Goal: Task Accomplishment & Management: Use online tool/utility

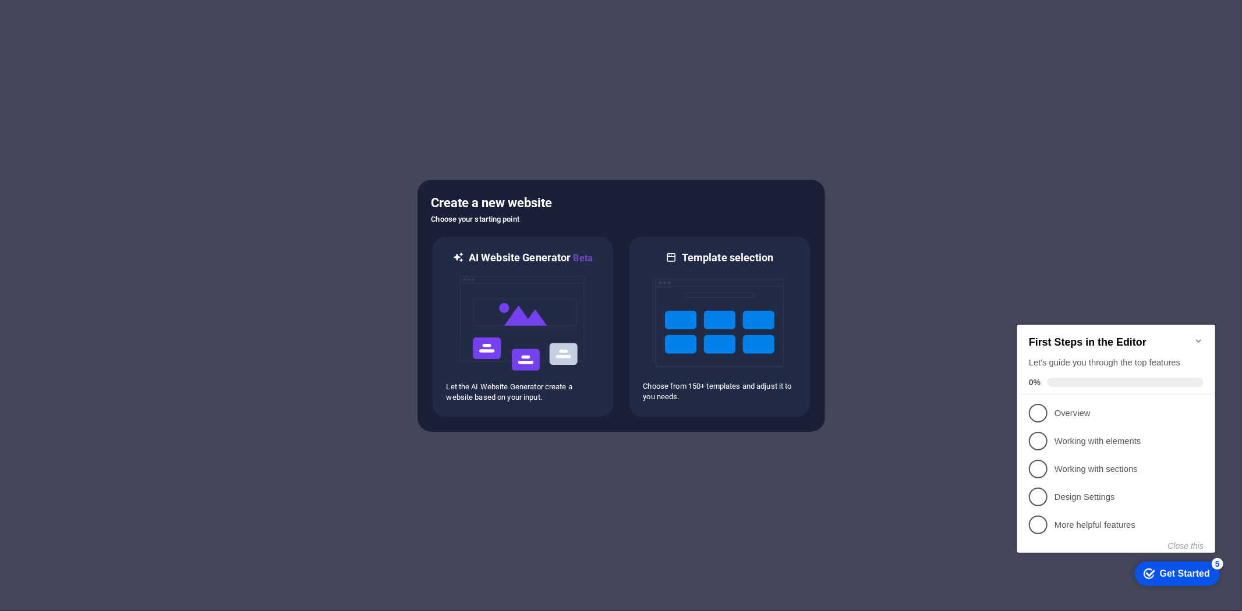
click at [1173, 577] on div "Get Started" at bounding box center [1184, 573] width 50 height 10
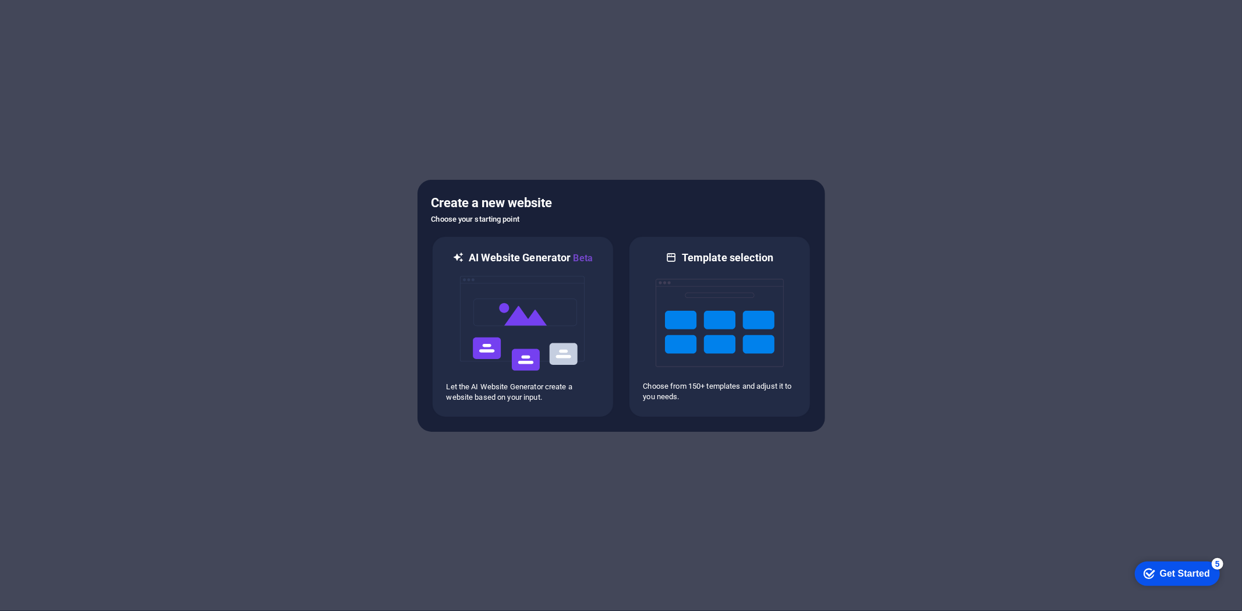
click at [1173, 578] on div "Get Started" at bounding box center [1184, 573] width 50 height 10
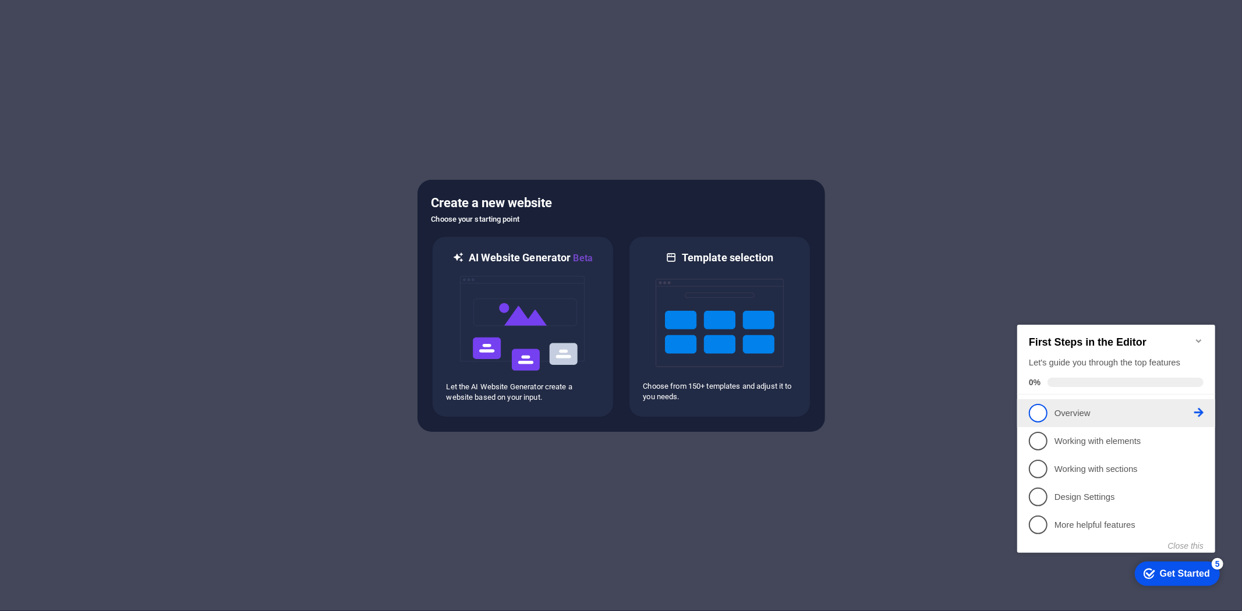
click at [1027, 408] on li "1 Overview - incomplete" at bounding box center [1116, 413] width 198 height 28
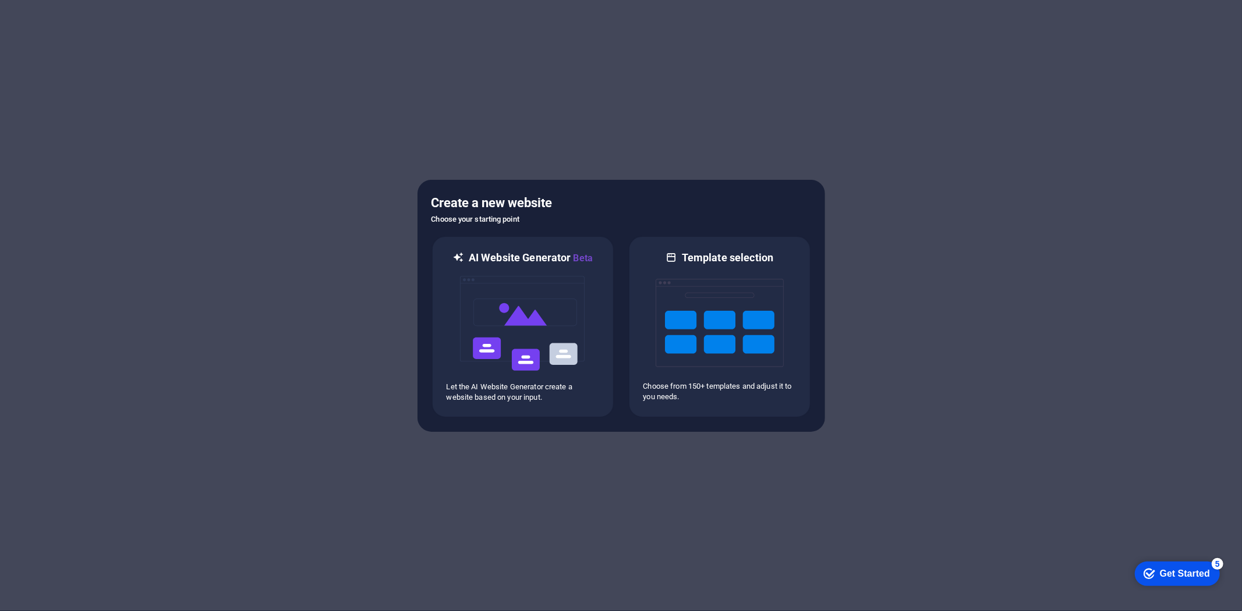
click at [1159, 576] on div "Get Started" at bounding box center [1184, 573] width 50 height 10
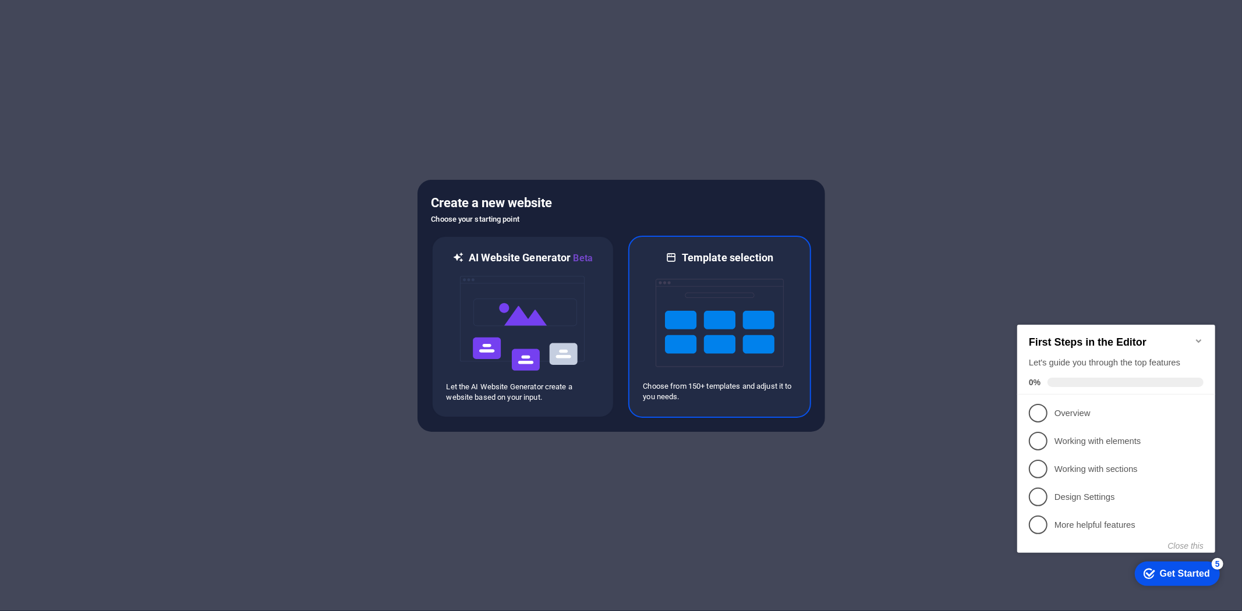
click at [772, 323] on img at bounding box center [720, 323] width 128 height 116
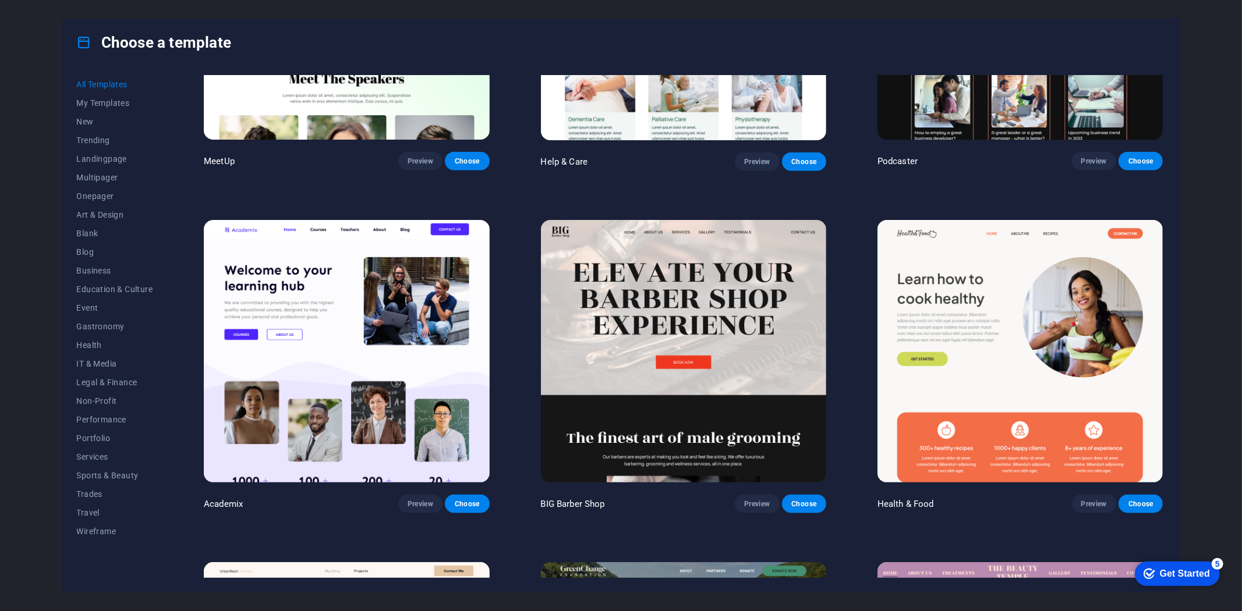
scroll to position [1488, 0]
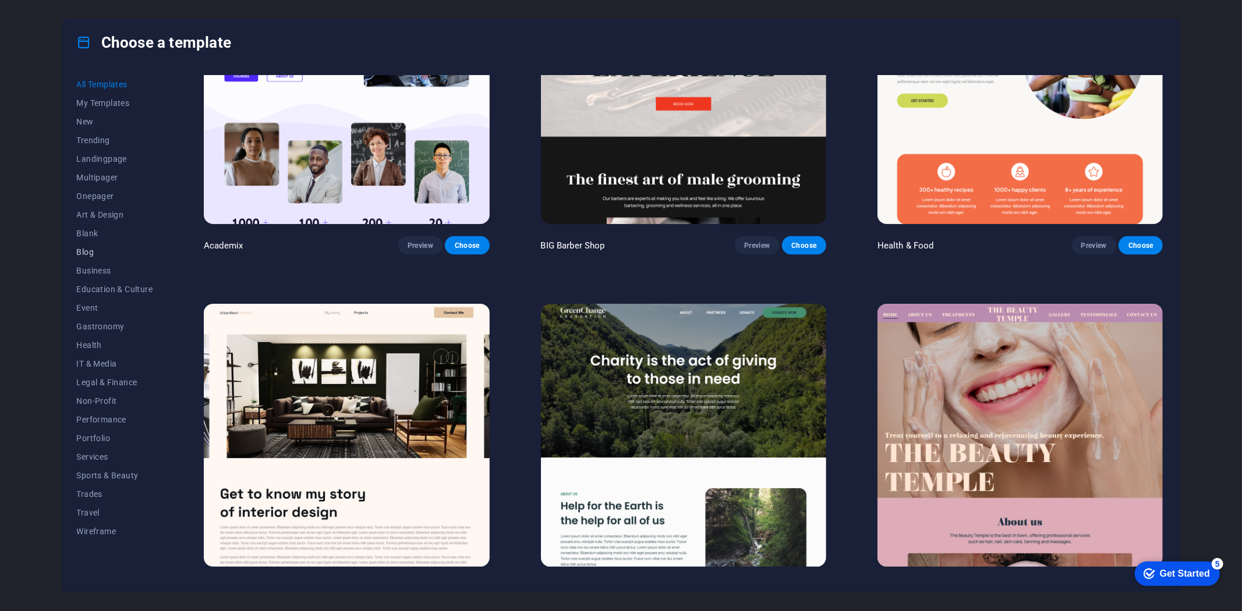
click at [88, 252] on span "Blog" at bounding box center [115, 251] width 76 height 9
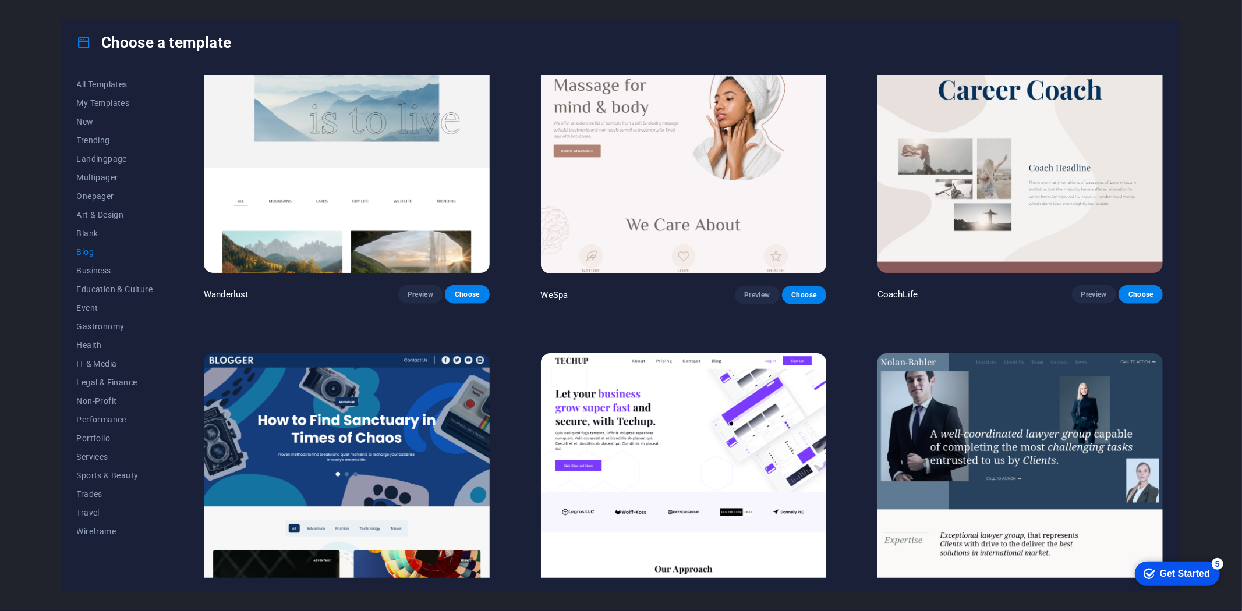
scroll to position [1229, 0]
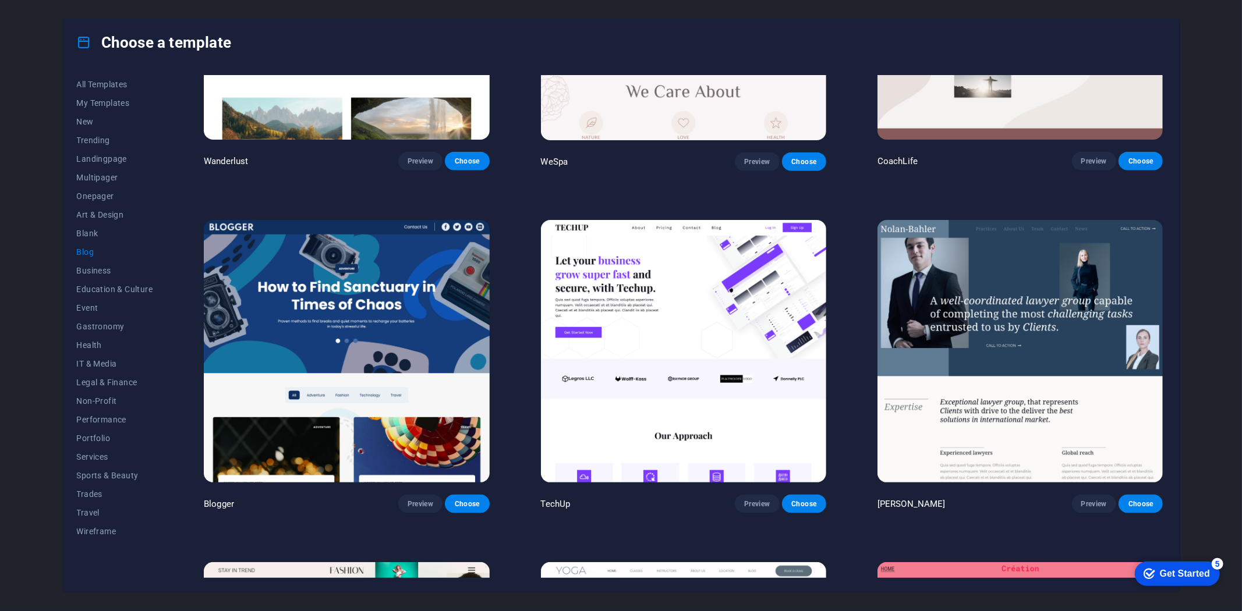
click at [364, 278] on img at bounding box center [346, 351] width 285 height 263
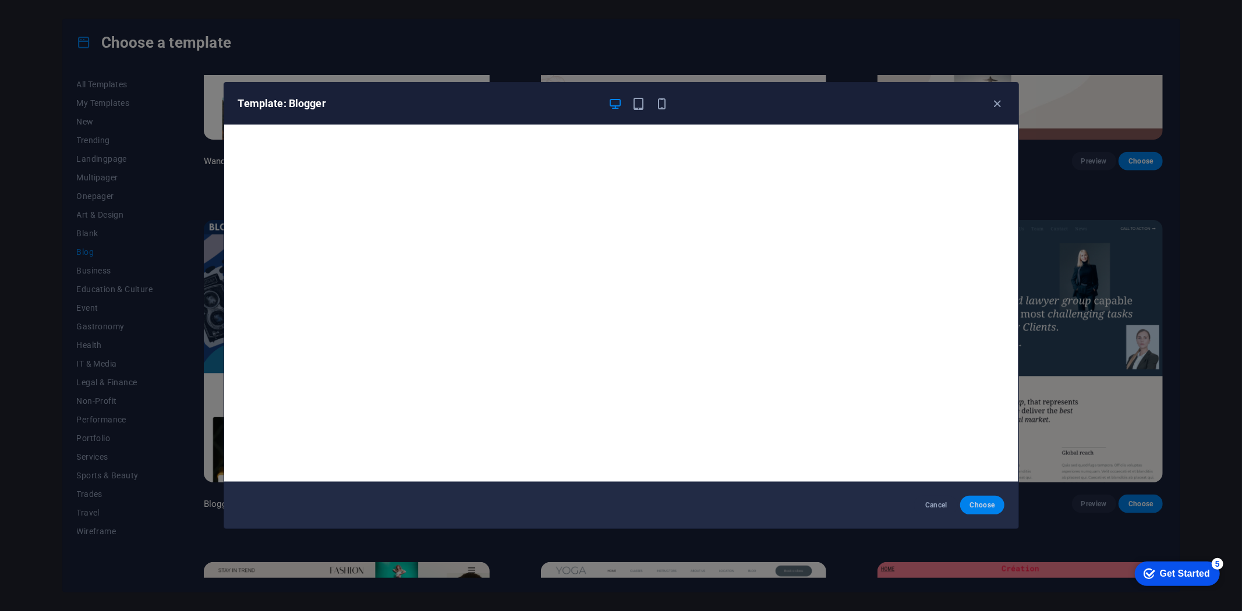
click at [976, 501] on span "Choose" at bounding box center [982, 505] width 25 height 9
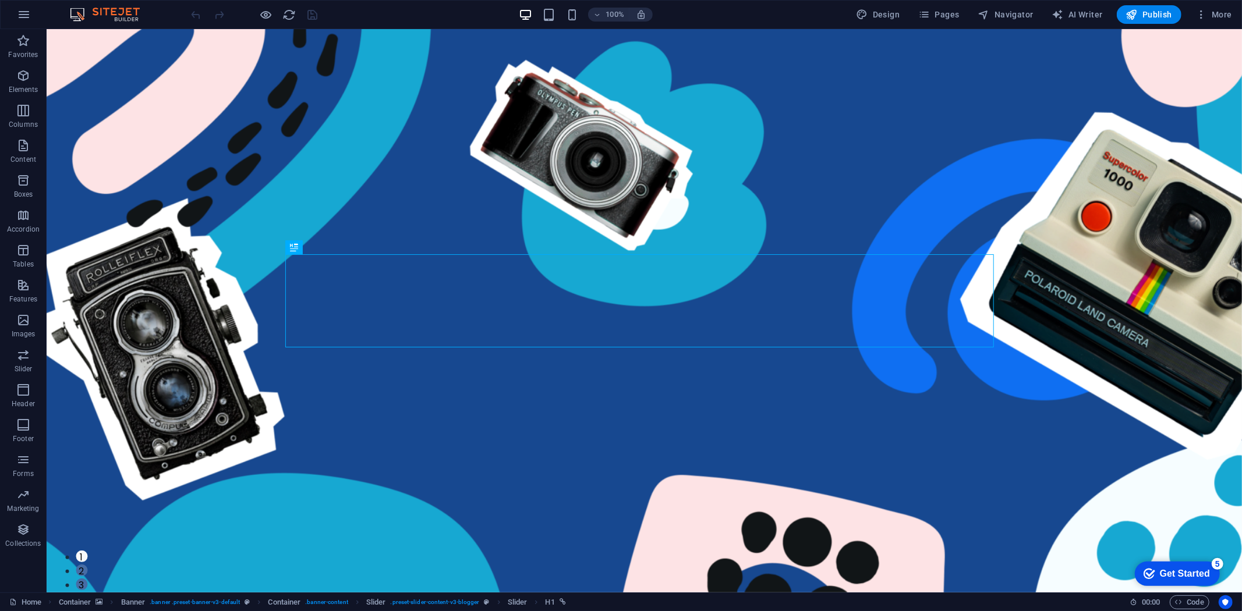
click at [1174, 572] on div "Get Started" at bounding box center [1184, 573] width 50 height 10
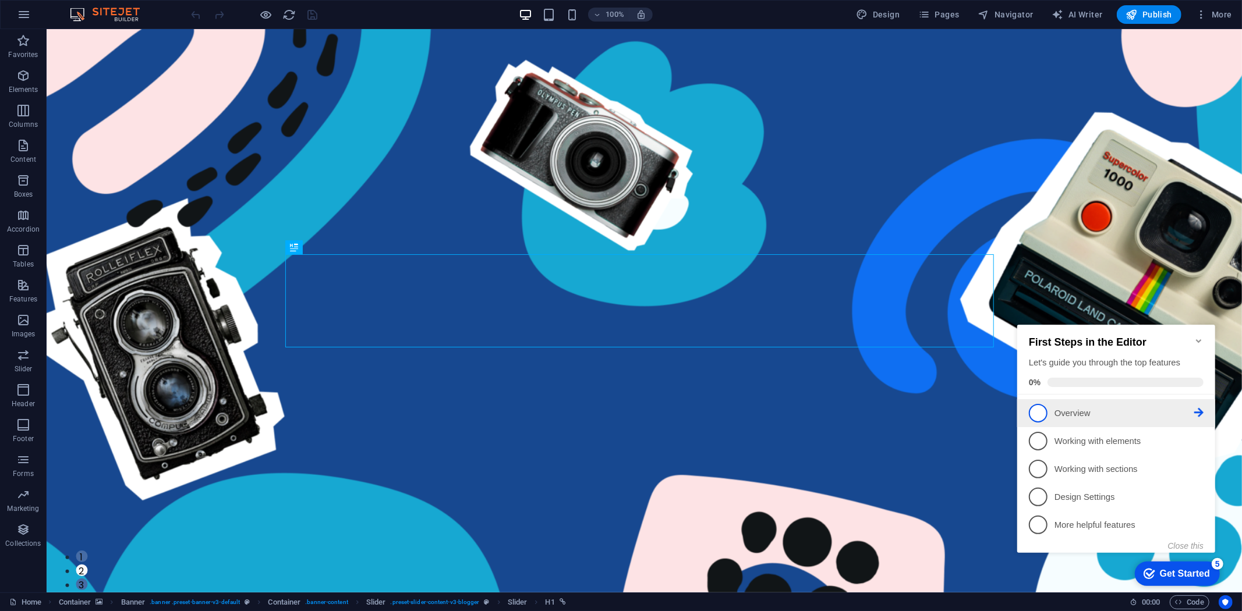
click at [1041, 405] on span "1" at bounding box center [1037, 413] width 19 height 19
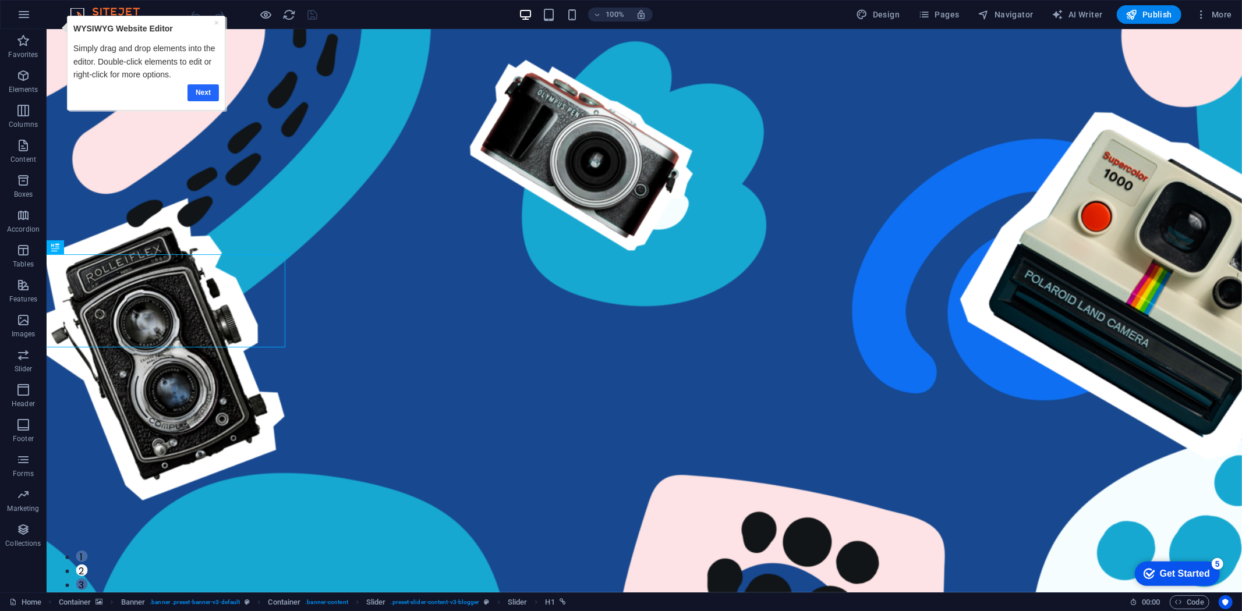
click at [205, 97] on link "Next" at bounding box center [202, 92] width 31 height 17
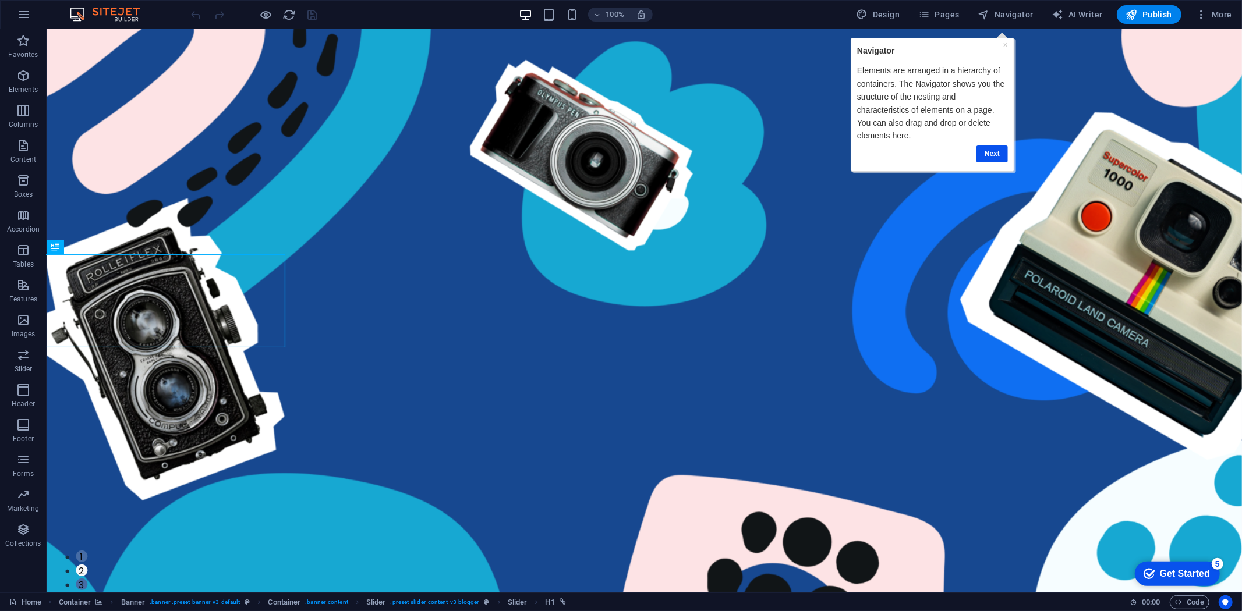
click at [1163, 564] on div "checkmark Get Started 5" at bounding box center [1176, 573] width 85 height 24
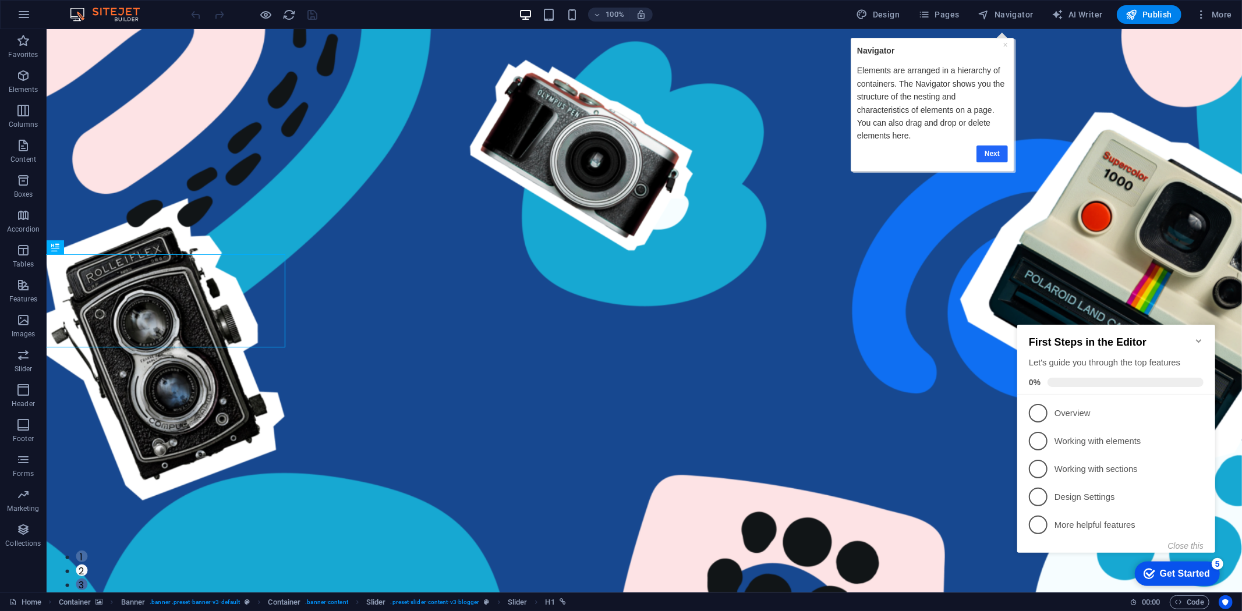
click at [991, 148] on link "Next" at bounding box center [992, 154] width 31 height 17
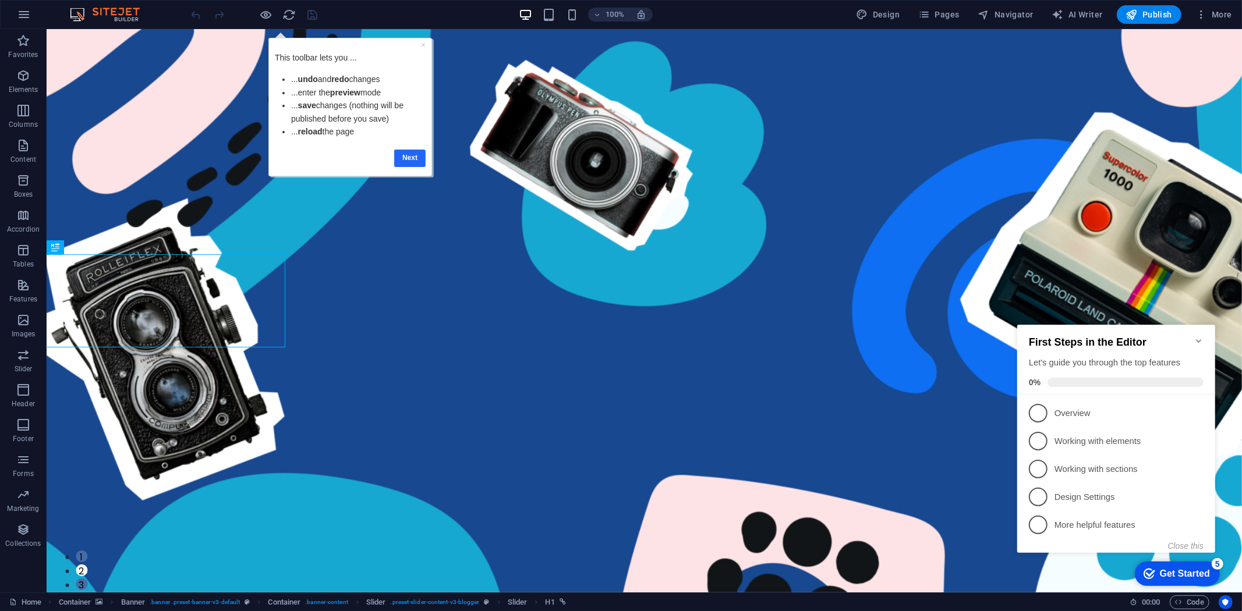
click at [415, 158] on link "Next" at bounding box center [409, 158] width 31 height 17
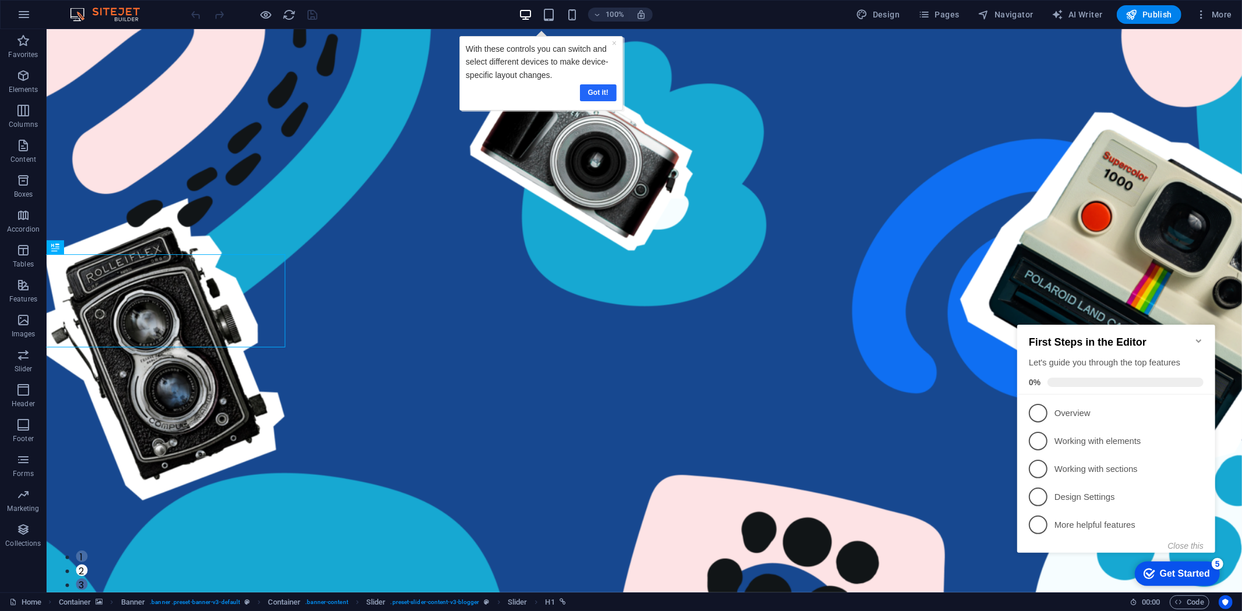
click at [597, 92] on link "Got it!" at bounding box center [597, 92] width 37 height 17
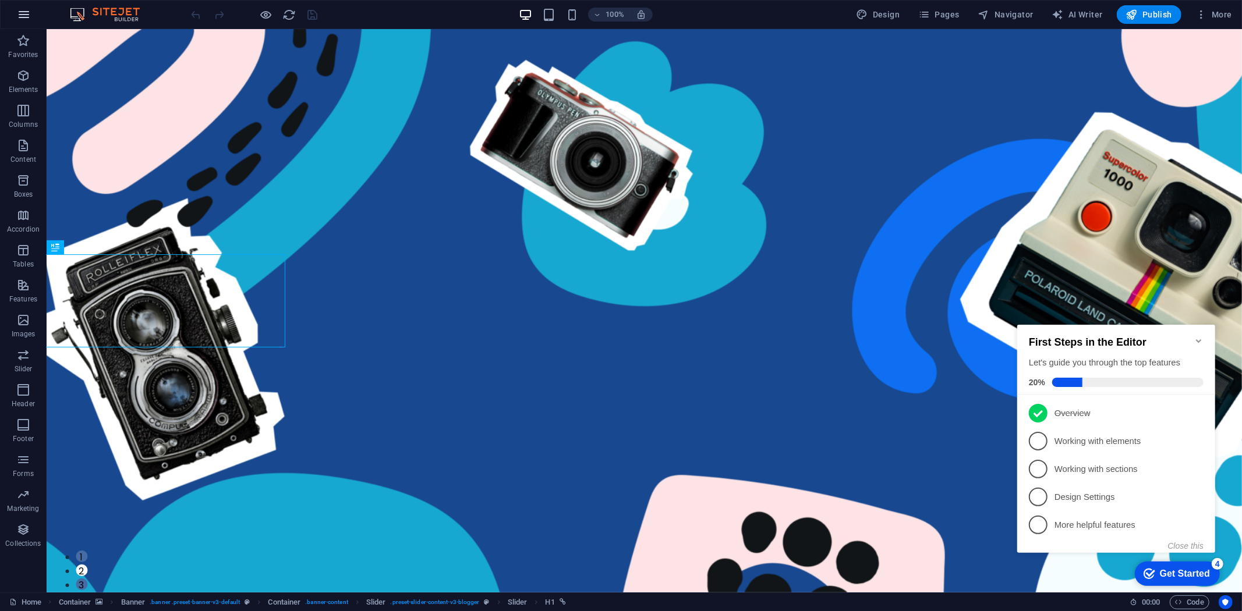
click at [23, 10] on icon "button" at bounding box center [24, 15] width 14 height 14
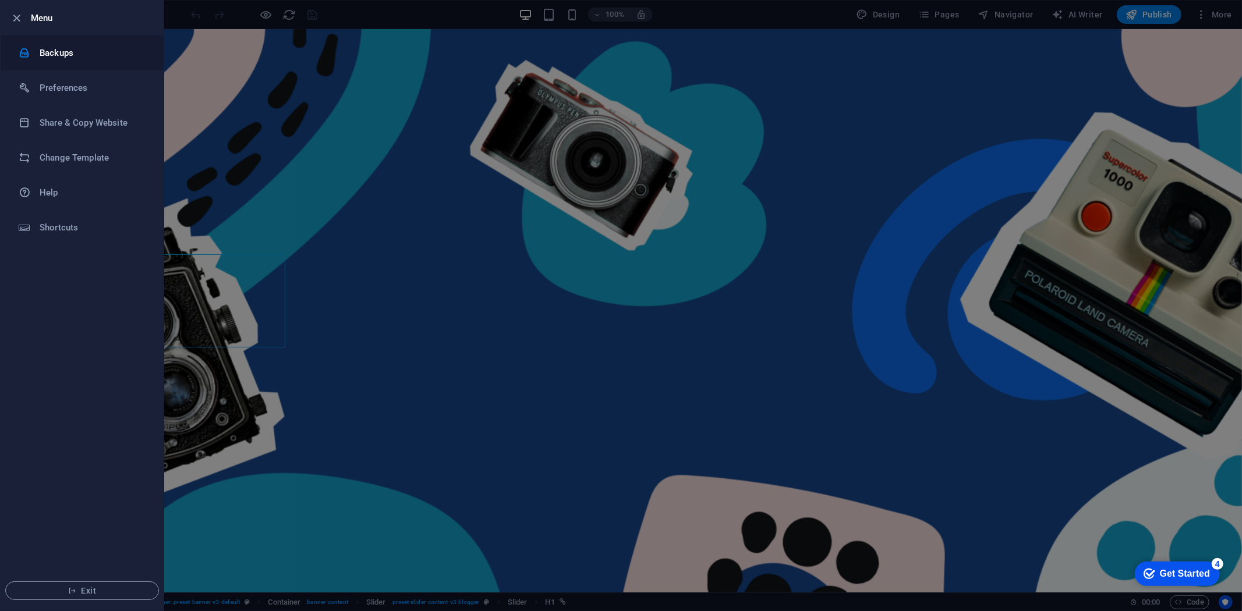
click at [53, 52] on h6 "Backups" at bounding box center [94, 53] width 108 height 14
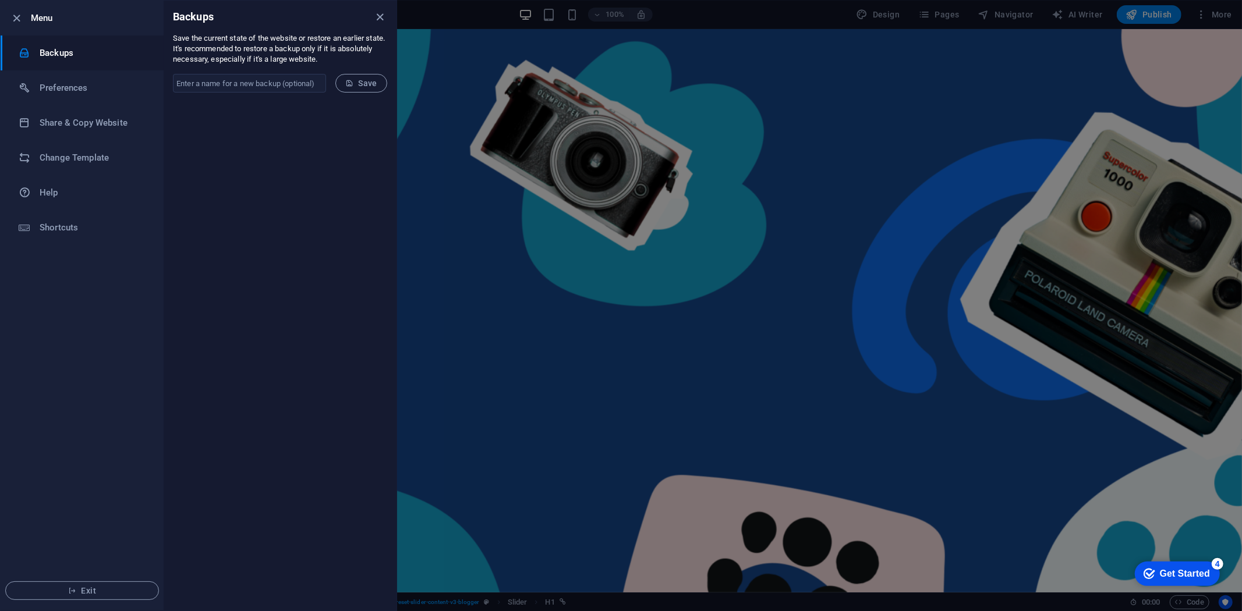
click at [37, 51] on div at bounding box center [29, 53] width 21 height 12
click at [380, 16] on icon "close" at bounding box center [380, 16] width 13 height 13
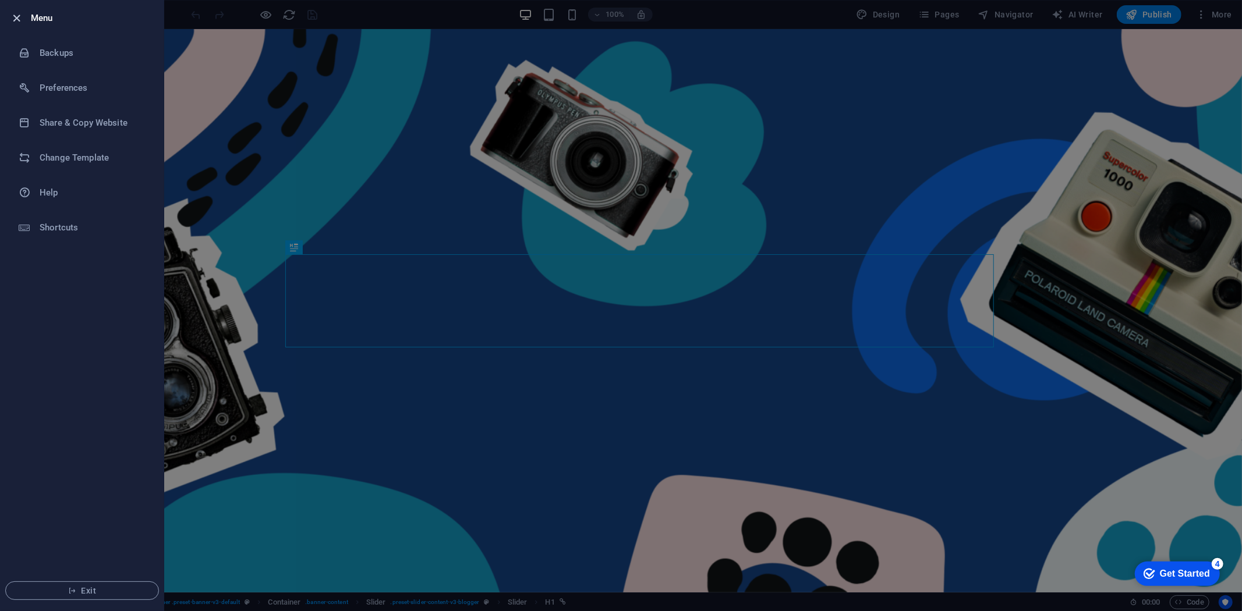
click at [19, 15] on icon "button" at bounding box center [16, 18] width 13 height 13
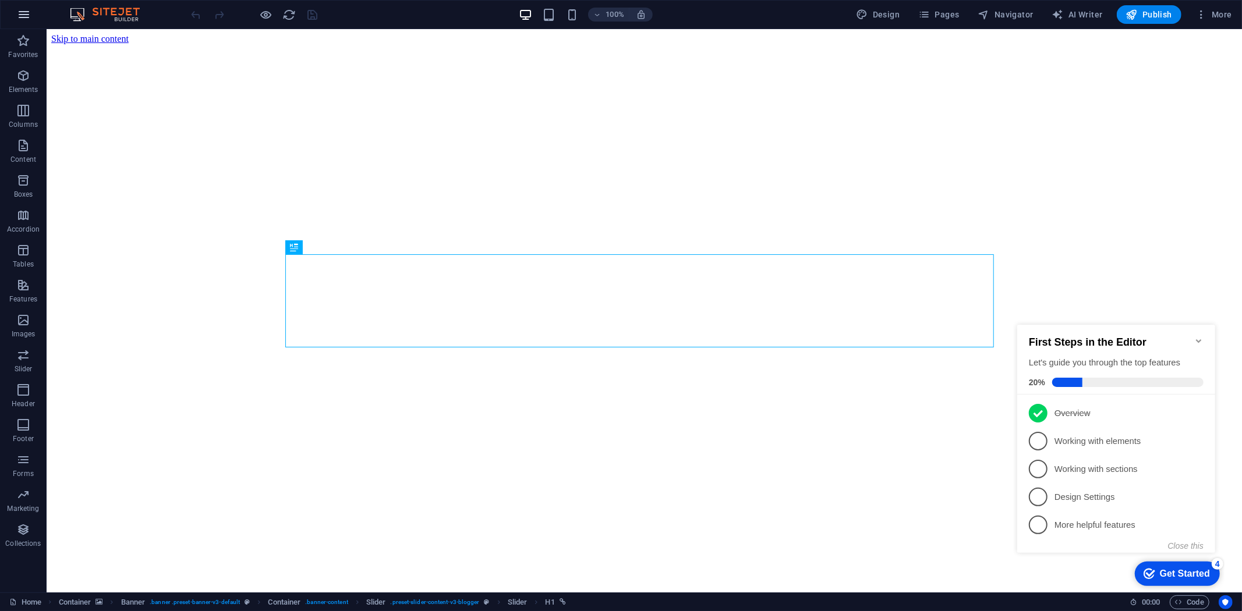
click at [24, 13] on icon "button" at bounding box center [24, 15] width 14 height 14
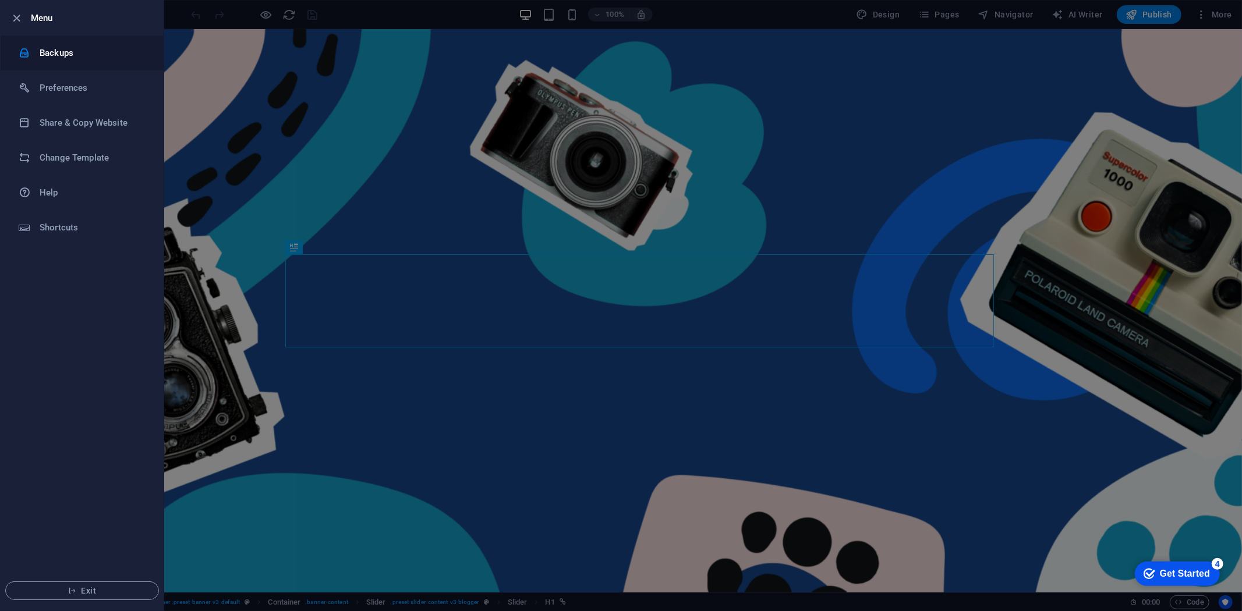
click at [60, 48] on h6 "Backups" at bounding box center [94, 53] width 108 height 14
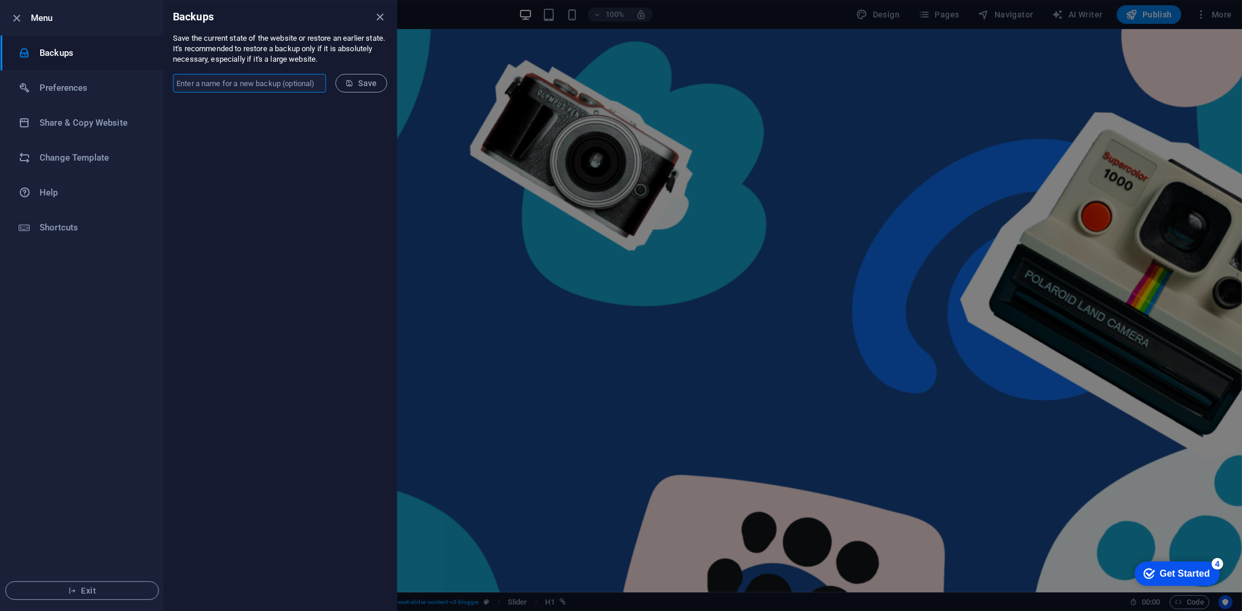
click at [208, 89] on input "text" at bounding box center [249, 83] width 153 height 19
click at [267, 82] on input "Final" at bounding box center [249, 83] width 153 height 19
type input "Final Website"
click at [266, 89] on input "Final Website" at bounding box center [249, 83] width 153 height 19
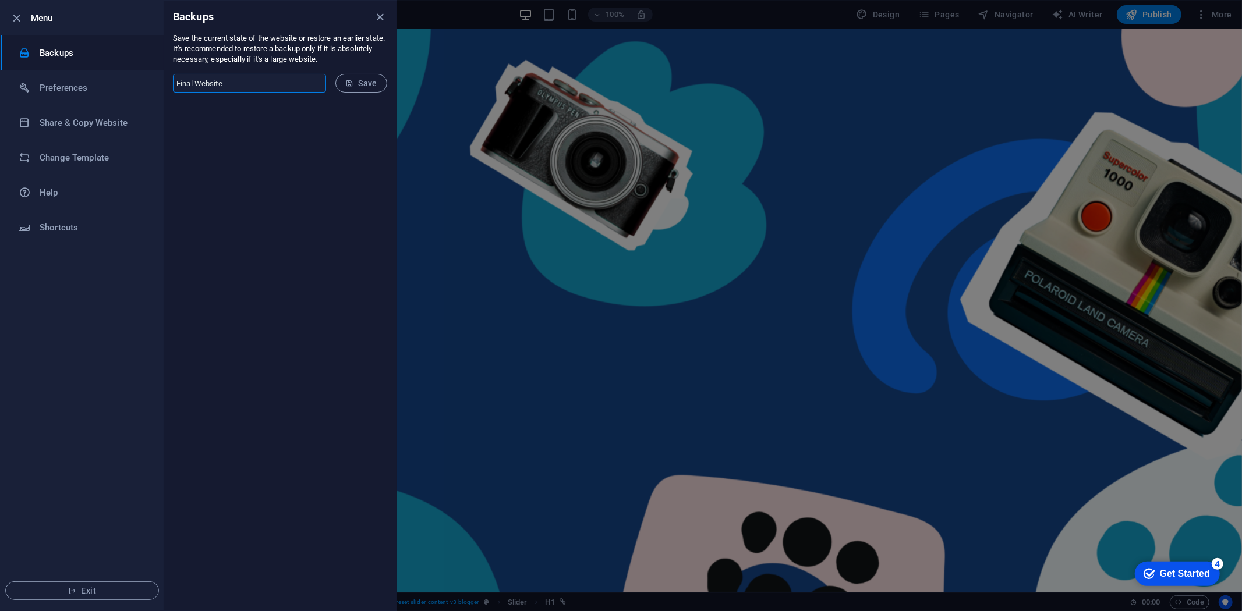
click at [266, 89] on input "Final Website" at bounding box center [249, 83] width 153 height 19
click at [219, 93] on form "Final Website ​ Save" at bounding box center [280, 83] width 233 height 37
click at [56, 84] on h6 "Preferences" at bounding box center [94, 88] width 108 height 14
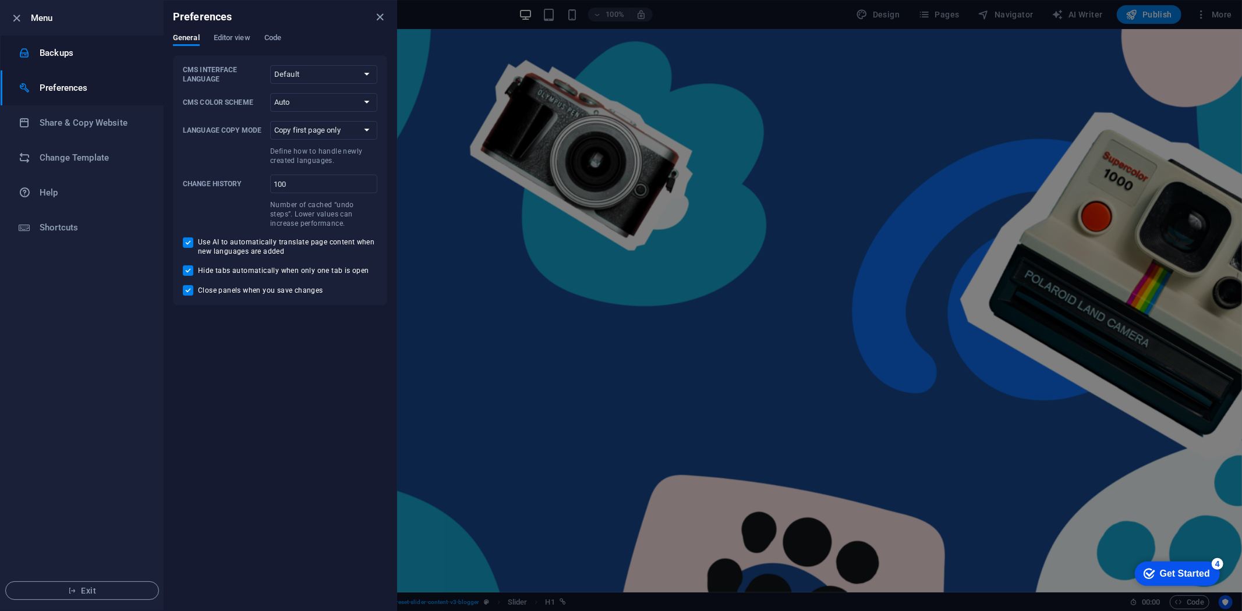
click at [62, 49] on h6 "Backups" at bounding box center [94, 53] width 108 height 14
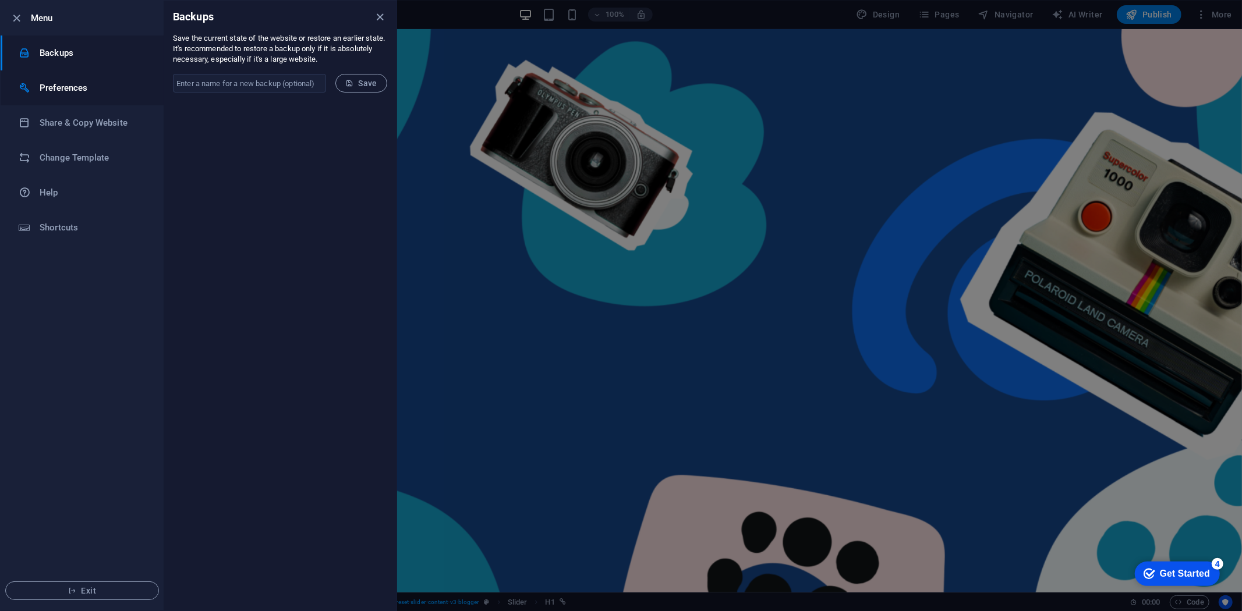
click at [61, 94] on h6 "Preferences" at bounding box center [94, 88] width 108 height 14
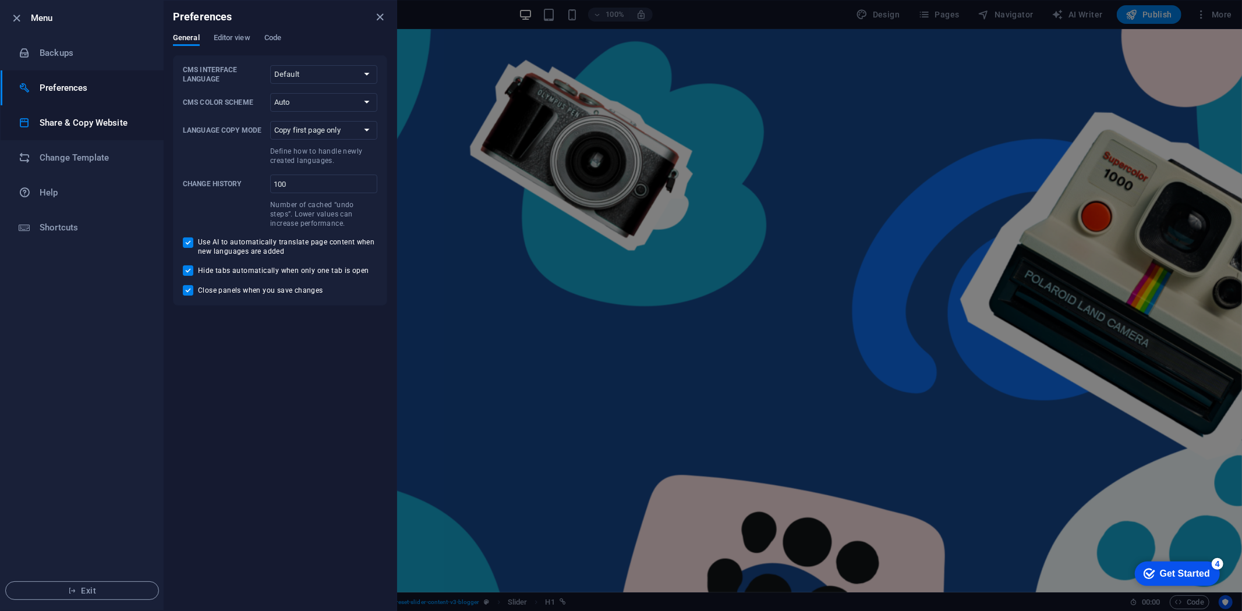
click at [73, 125] on h6 "Share & Copy Website" at bounding box center [94, 123] width 108 height 14
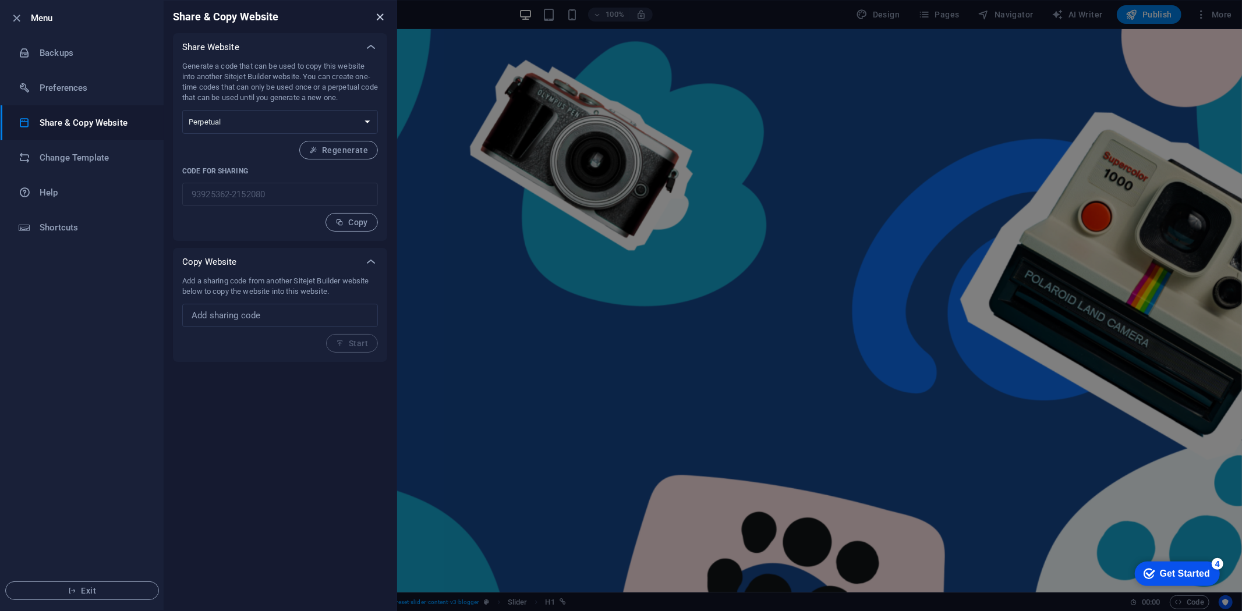
click at [380, 10] on icon "close" at bounding box center [380, 16] width 13 height 13
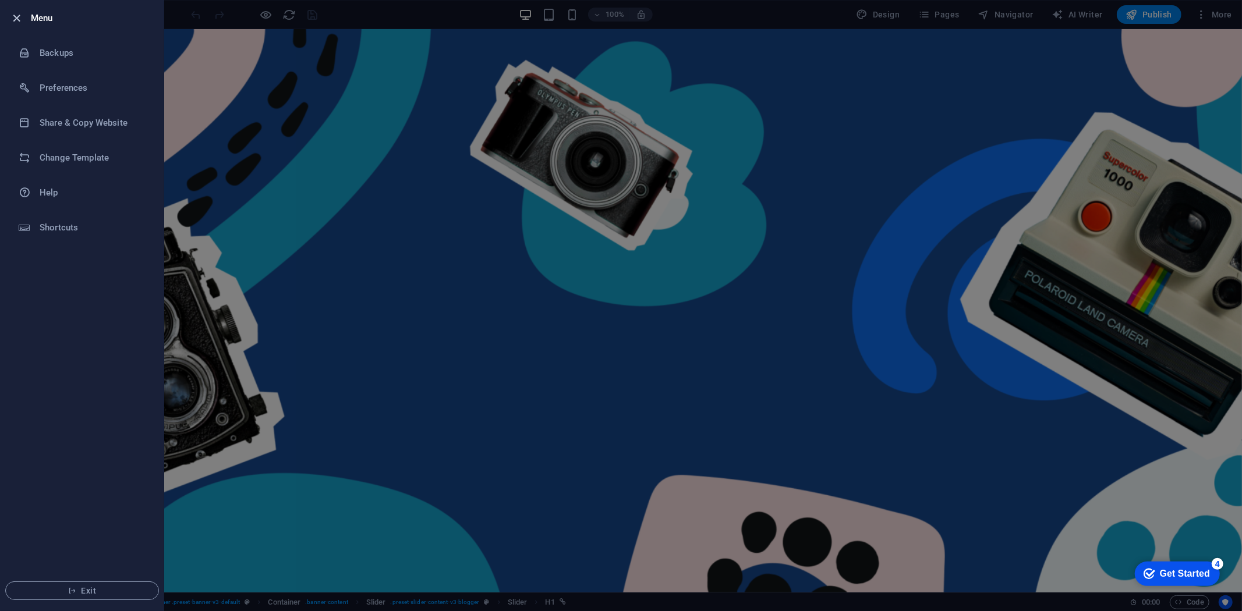
click at [15, 13] on icon "button" at bounding box center [16, 18] width 13 height 13
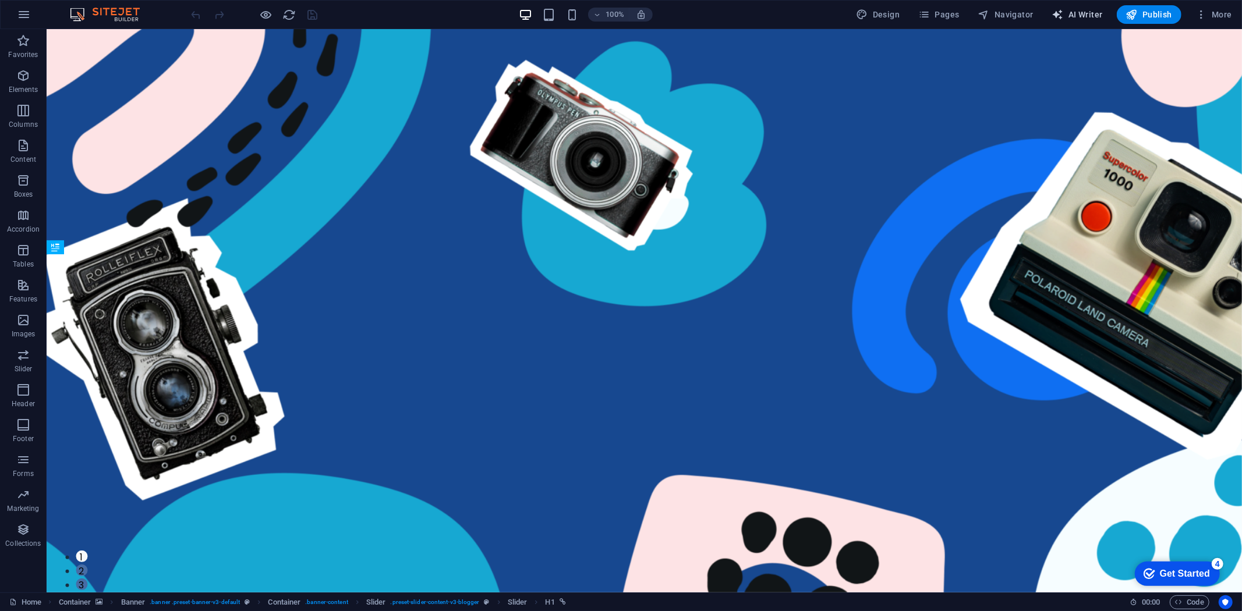
click at [1067, 16] on span "AI Writer" at bounding box center [1077, 15] width 51 height 12
select select "English"
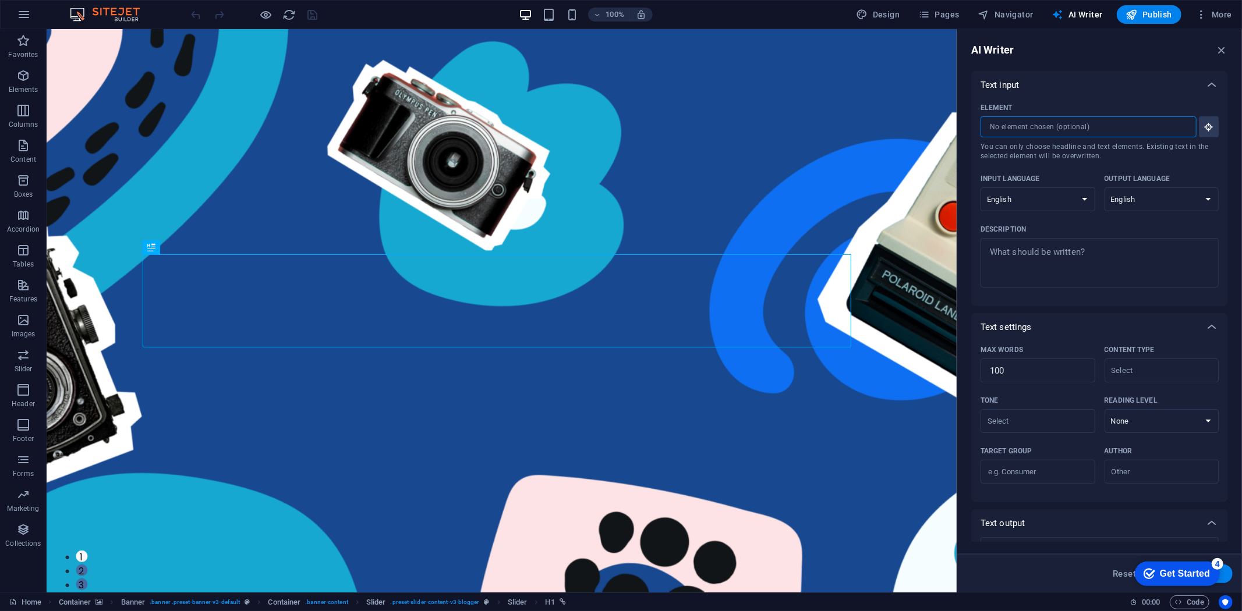
click at [1108, 132] on input "Element ​ You can only choose headline and text elements. Existing text in the …" at bounding box center [1085, 126] width 208 height 21
click at [1082, 256] on textarea "Description x ​" at bounding box center [1099, 263] width 227 height 38
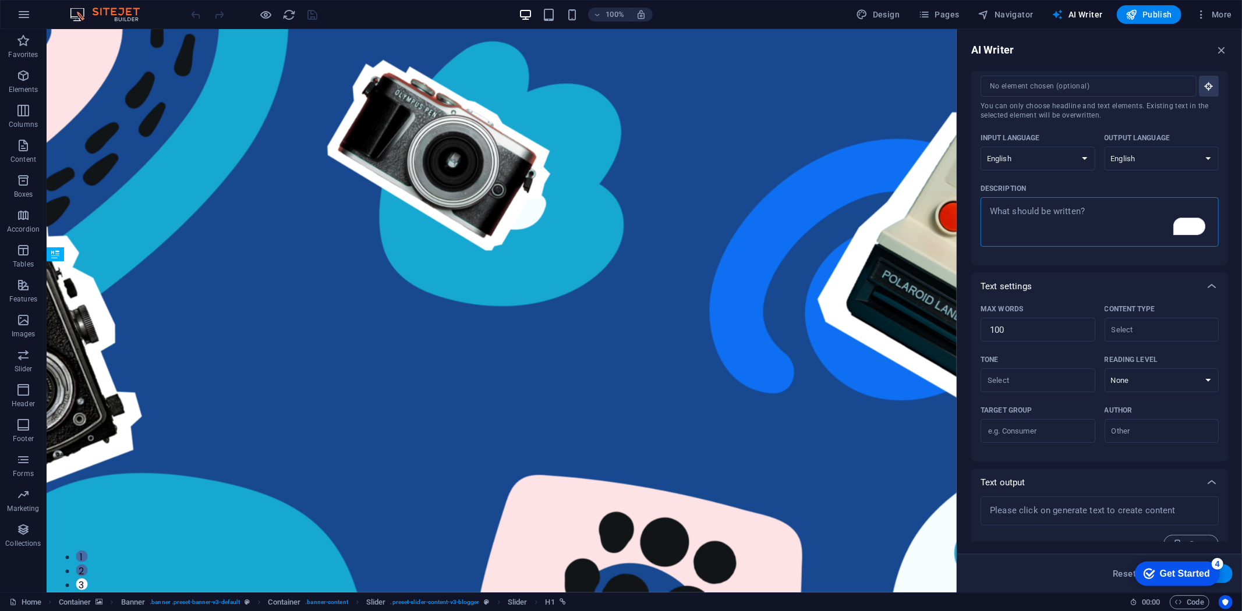
scroll to position [61, 0]
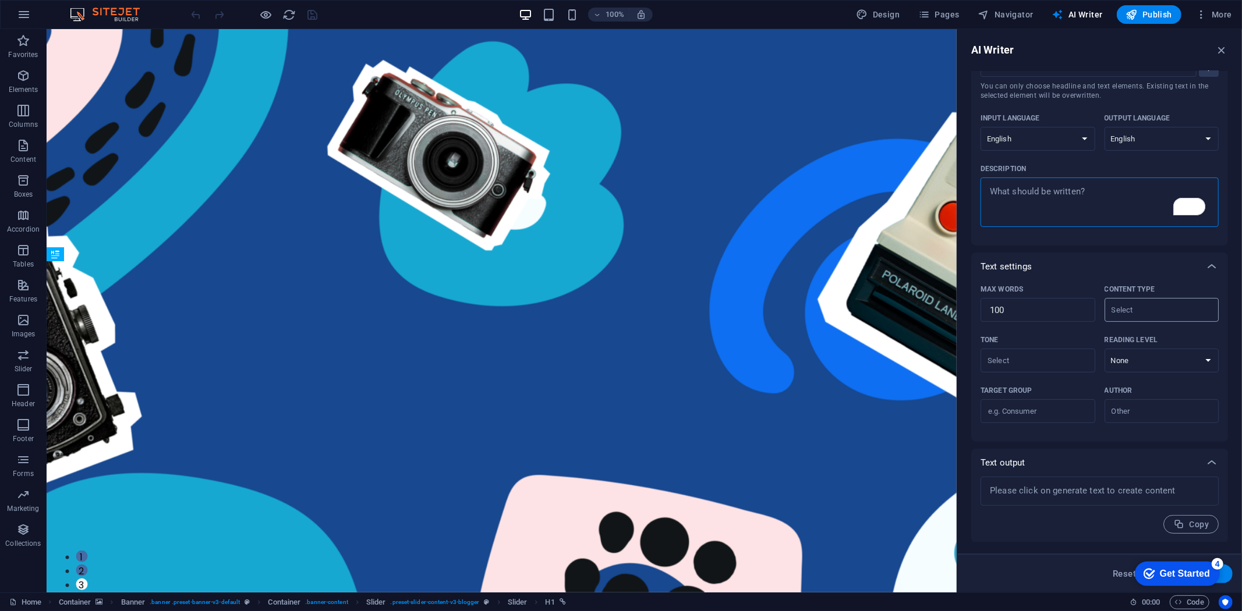
type textarea "x"
click at [1151, 314] on input "Content type ​" at bounding box center [1152, 310] width 89 height 17
click at [1023, 536] on div "x ​ Copy" at bounding box center [1099, 510] width 257 height 66
click at [1021, 358] on input "Tone ​" at bounding box center [1028, 360] width 89 height 17
click at [1063, 526] on div "Copy" at bounding box center [1100, 524] width 238 height 19
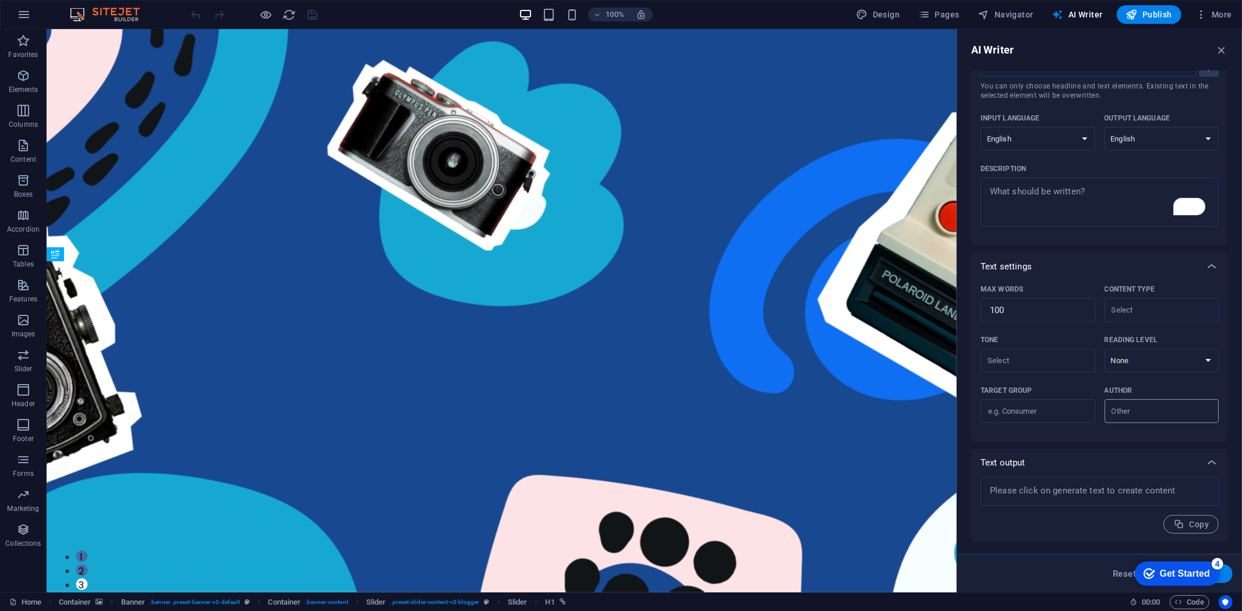
click at [1144, 415] on input "Author ​" at bounding box center [1152, 411] width 89 height 17
click at [1027, 528] on div "Copy" at bounding box center [1100, 524] width 238 height 19
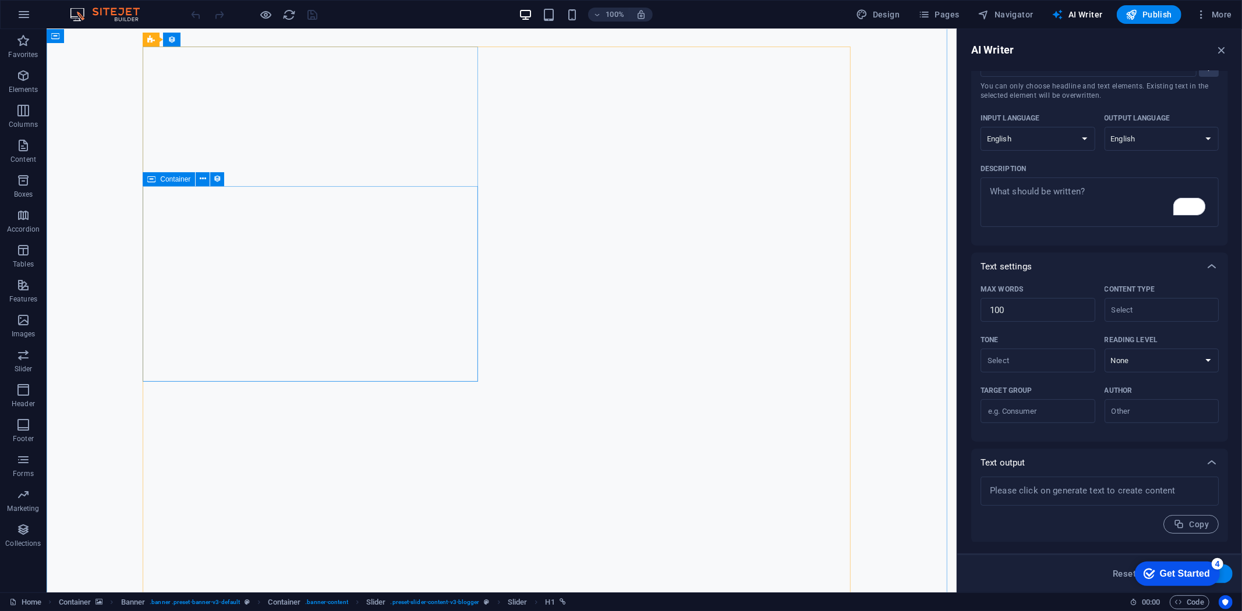
scroll to position [906, 0]
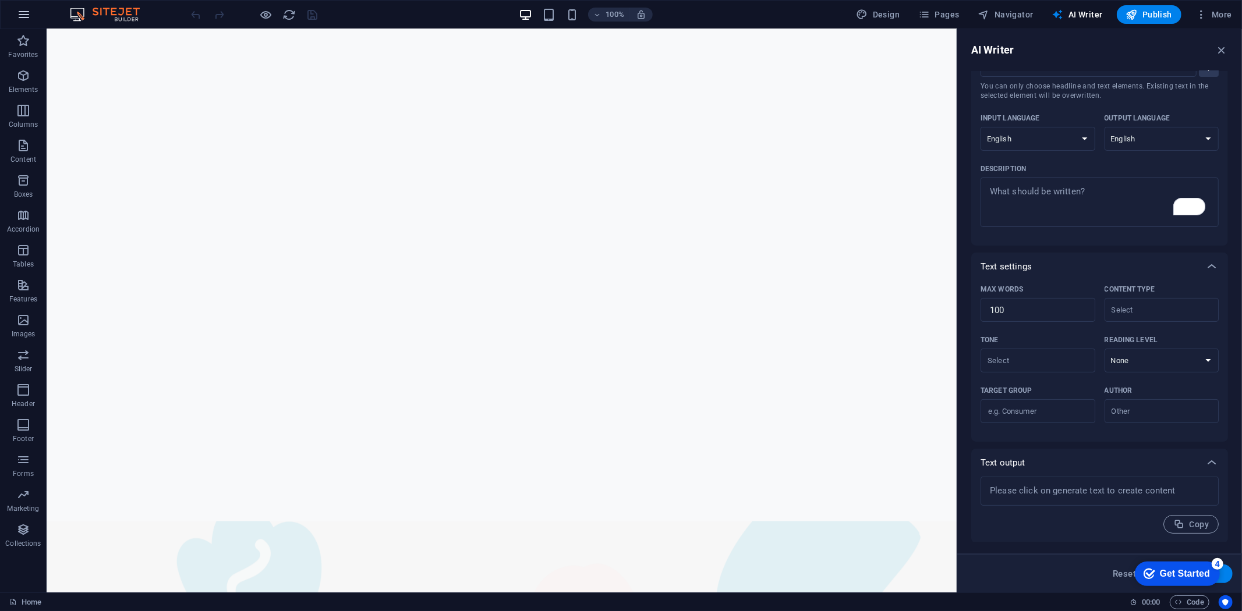
click at [20, 8] on icon "button" at bounding box center [24, 15] width 14 height 14
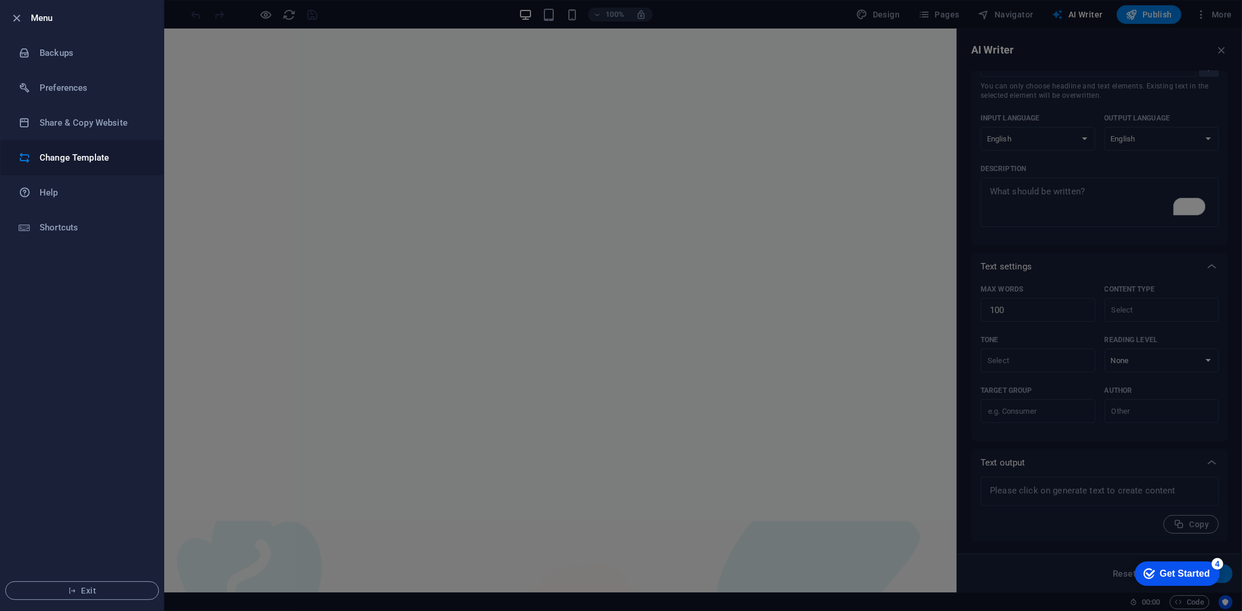
click at [84, 149] on li "Change Template" at bounding box center [82, 157] width 163 height 35
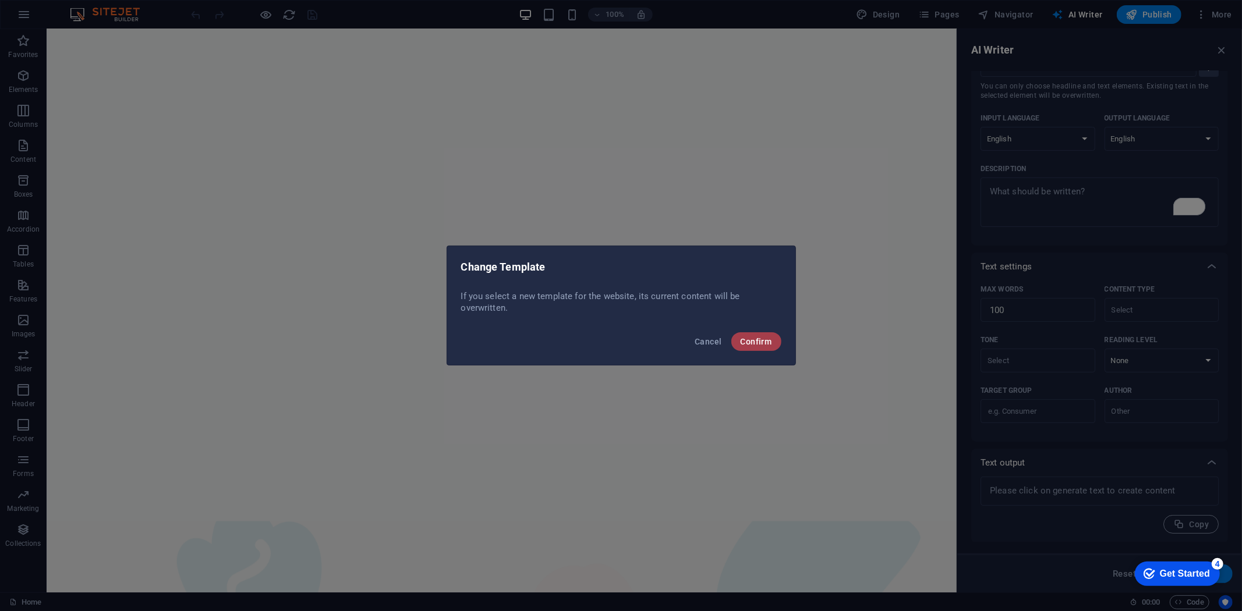
click at [757, 345] on span "Confirm" at bounding box center [756, 341] width 31 height 9
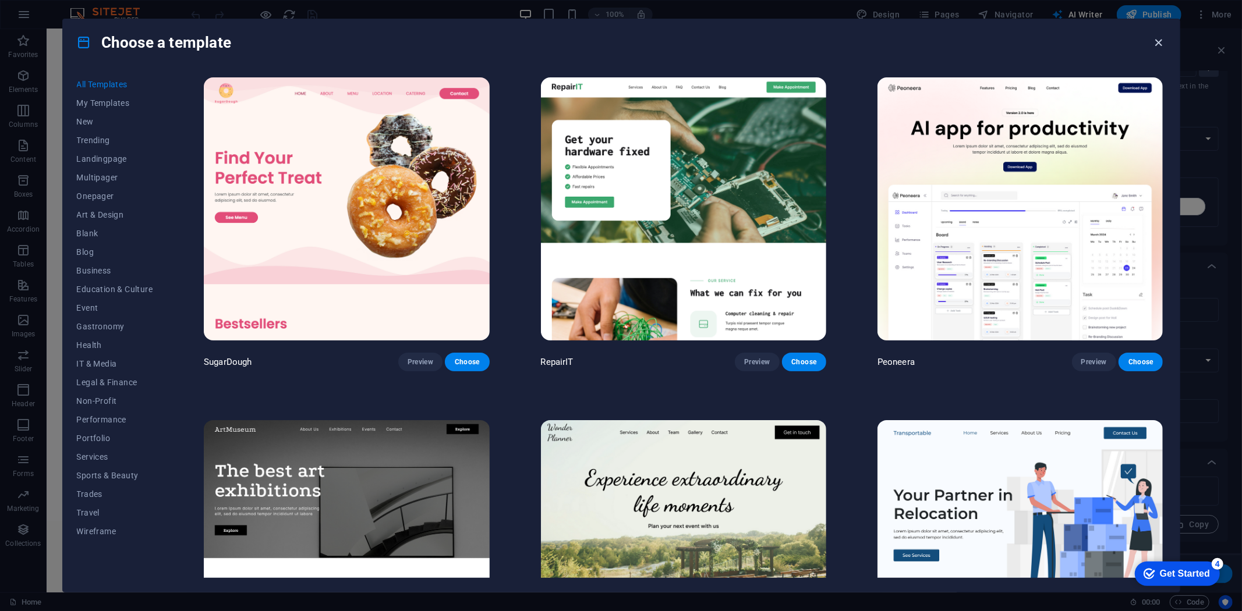
click at [1158, 41] on icon "button" at bounding box center [1158, 42] width 13 height 13
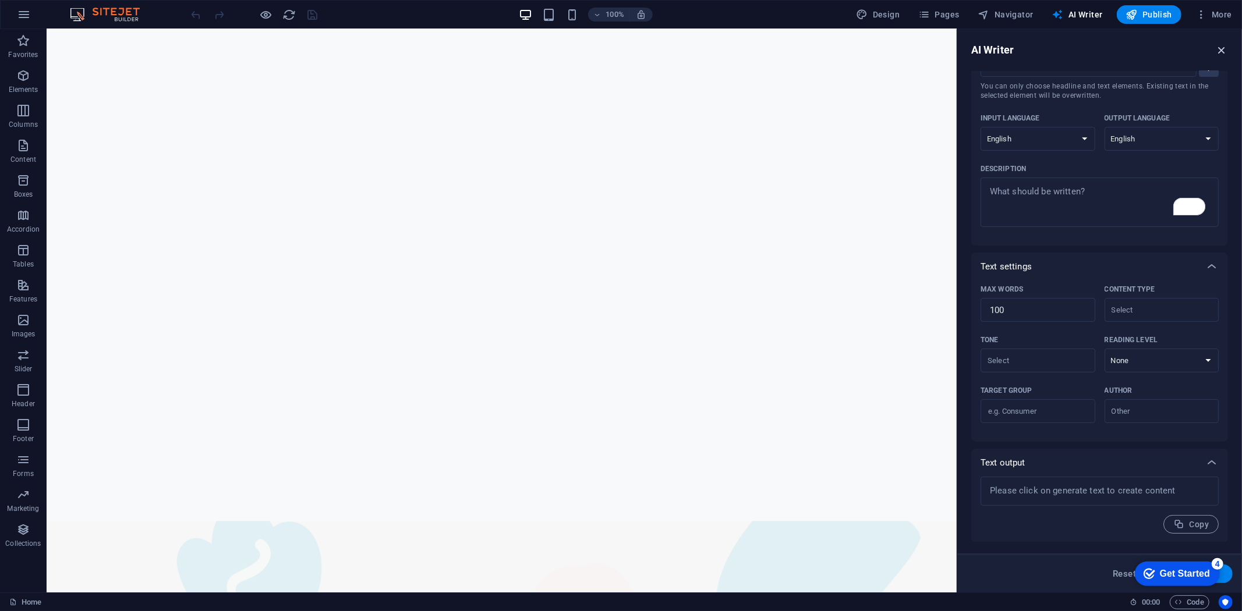
click at [1223, 50] on icon "button" at bounding box center [1221, 50] width 13 height 13
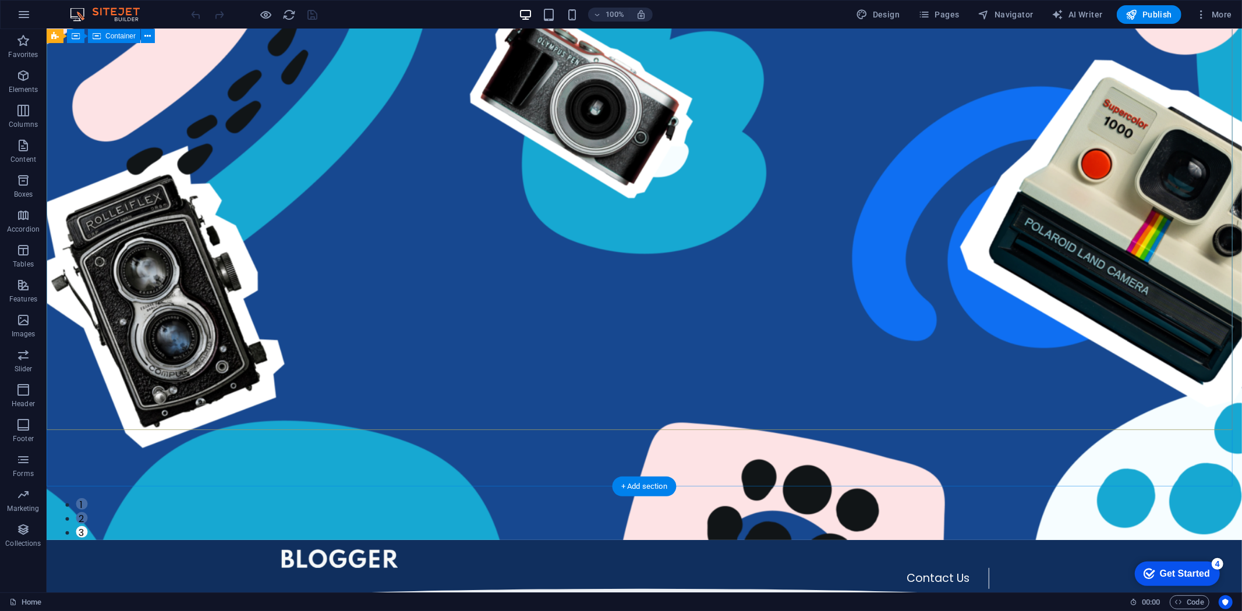
scroll to position [0, 0]
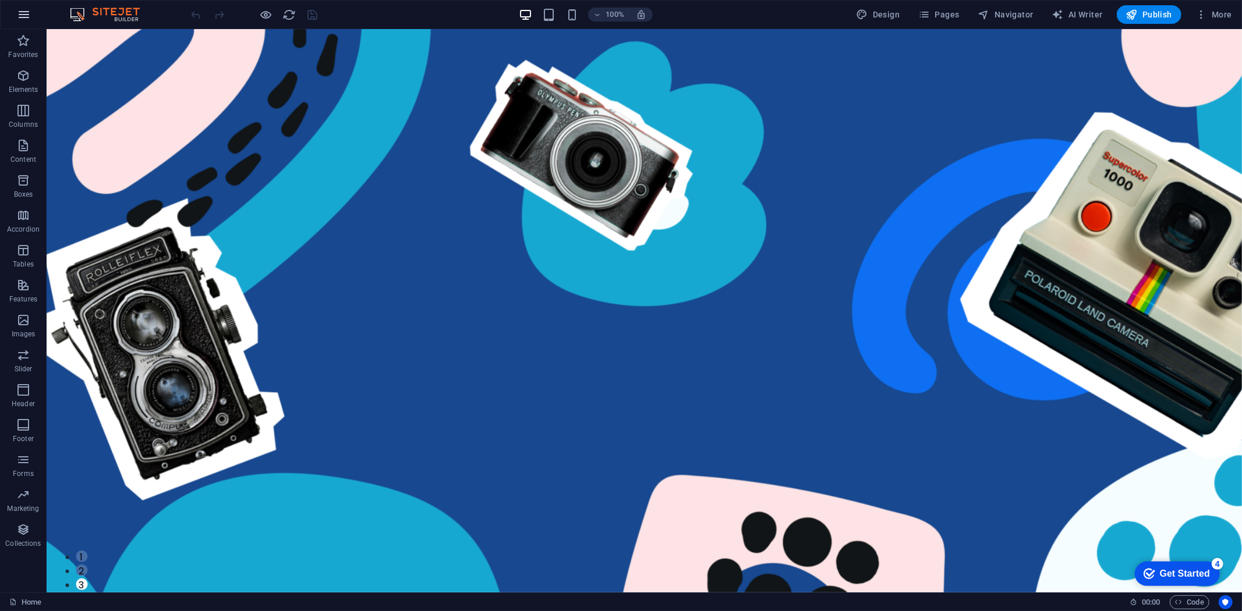
click at [30, 13] on icon "button" at bounding box center [24, 15] width 14 height 14
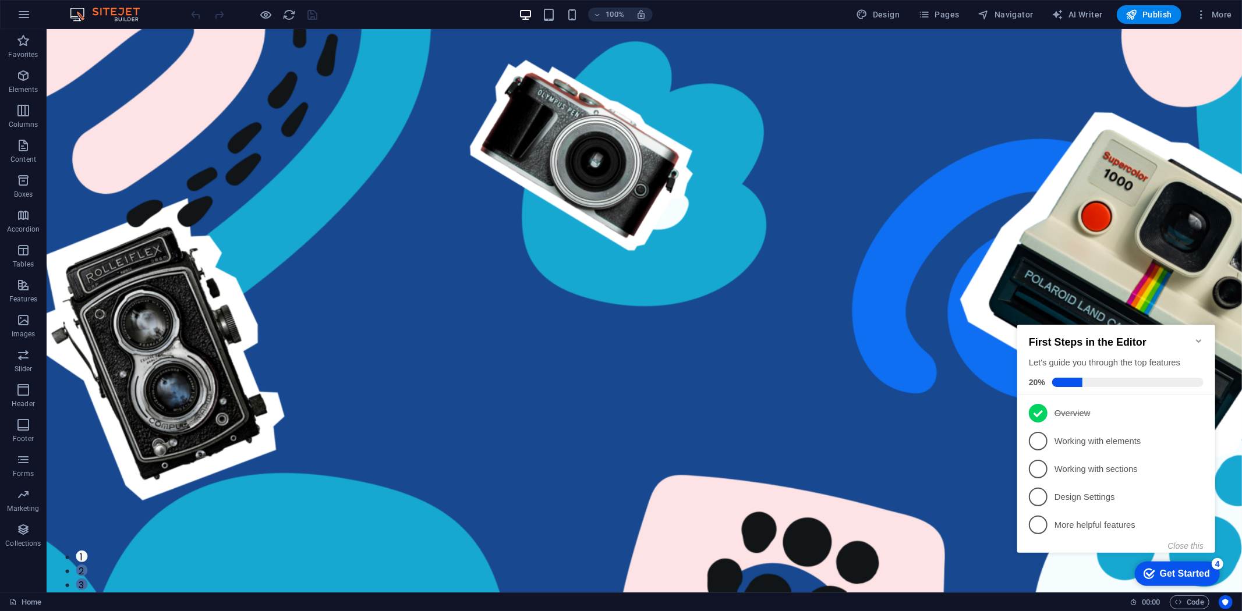
click at [1201, 336] on icon "Minimize checklist" at bounding box center [1198, 340] width 9 height 9
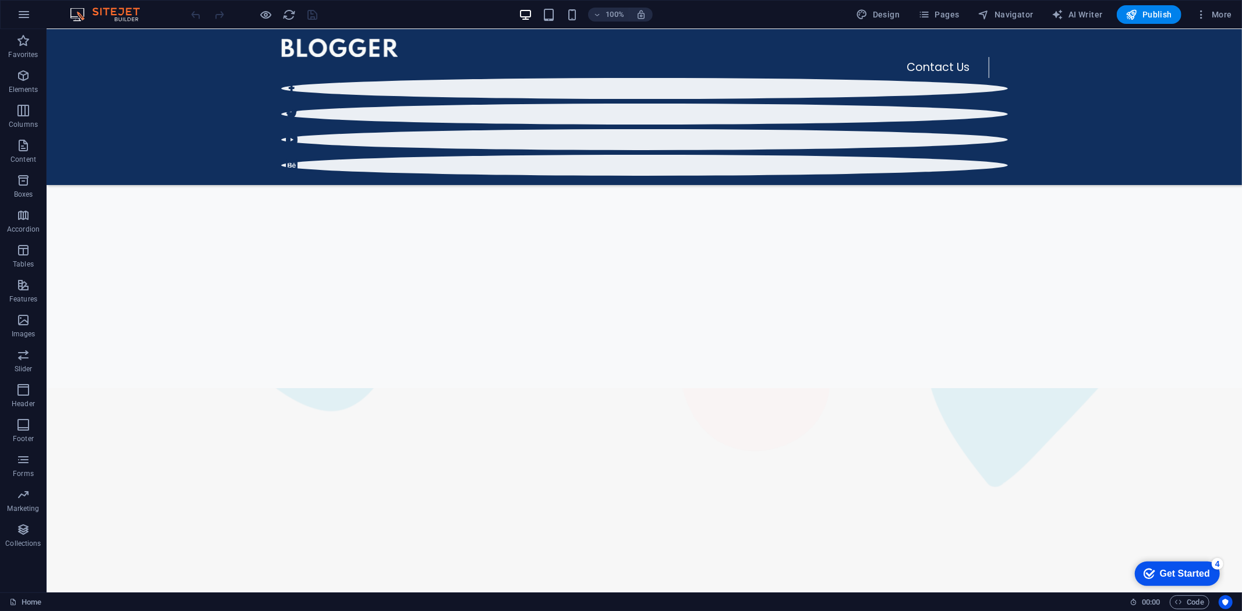
scroll to position [875, 0]
click at [1081, 15] on span "AI Writer" at bounding box center [1077, 15] width 51 height 12
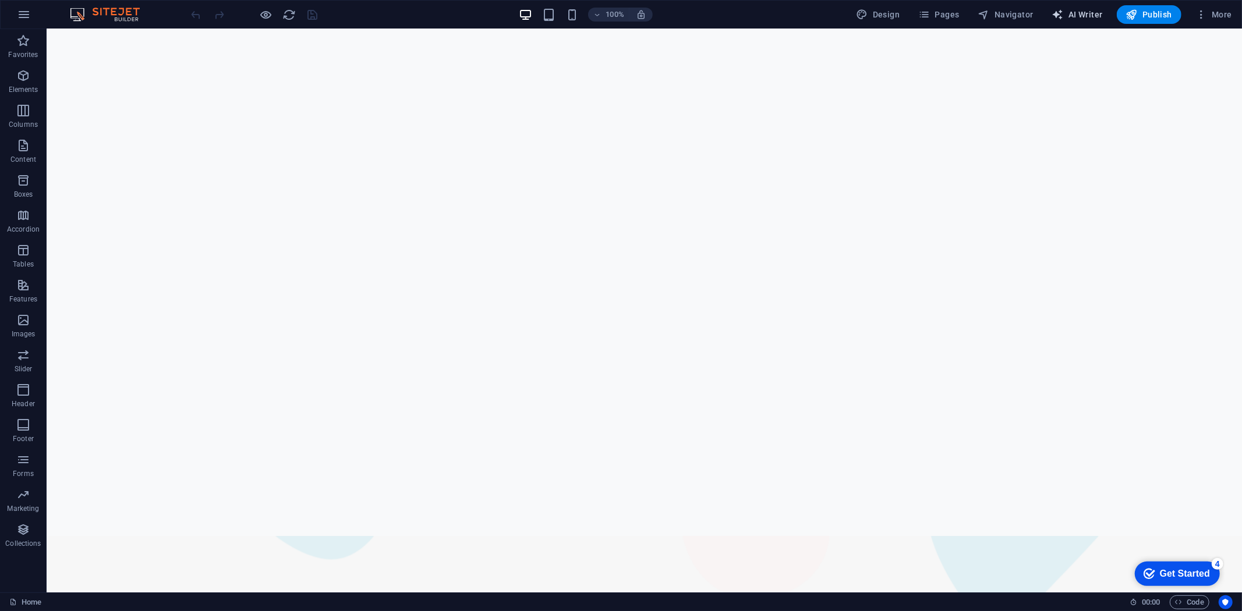
select select "English"
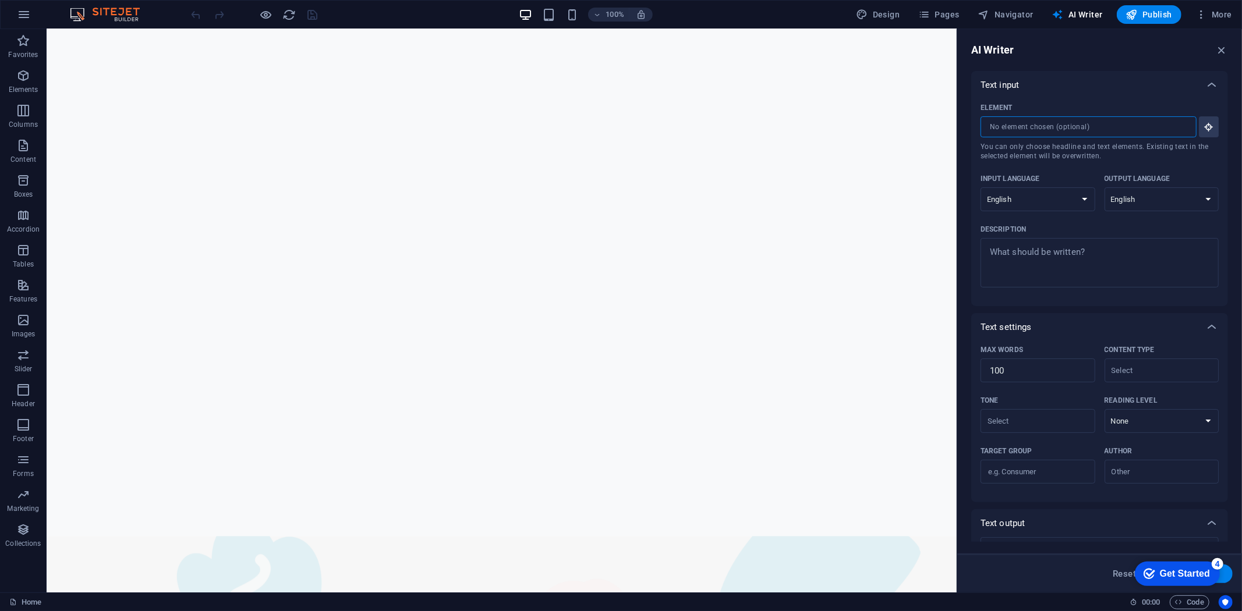
click at [1084, 131] on input "Element ​ You can only choose headline and text elements. Existing text in the …" at bounding box center [1085, 126] width 208 height 21
click at [1211, 129] on icon "button" at bounding box center [1209, 127] width 10 height 10
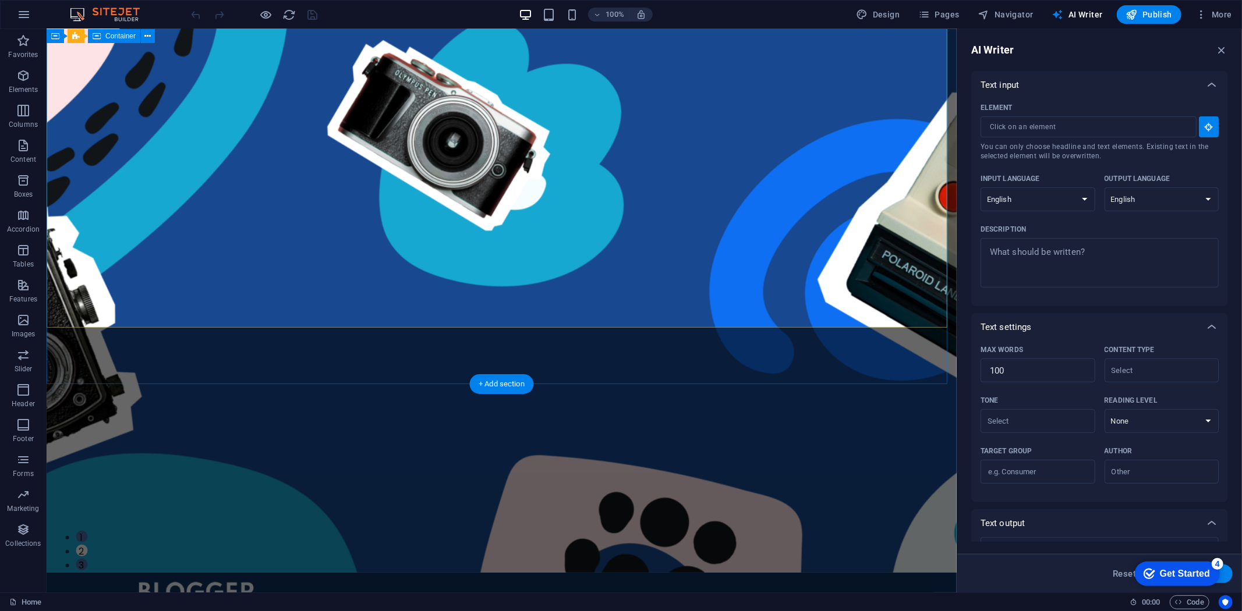
scroll to position [0, 0]
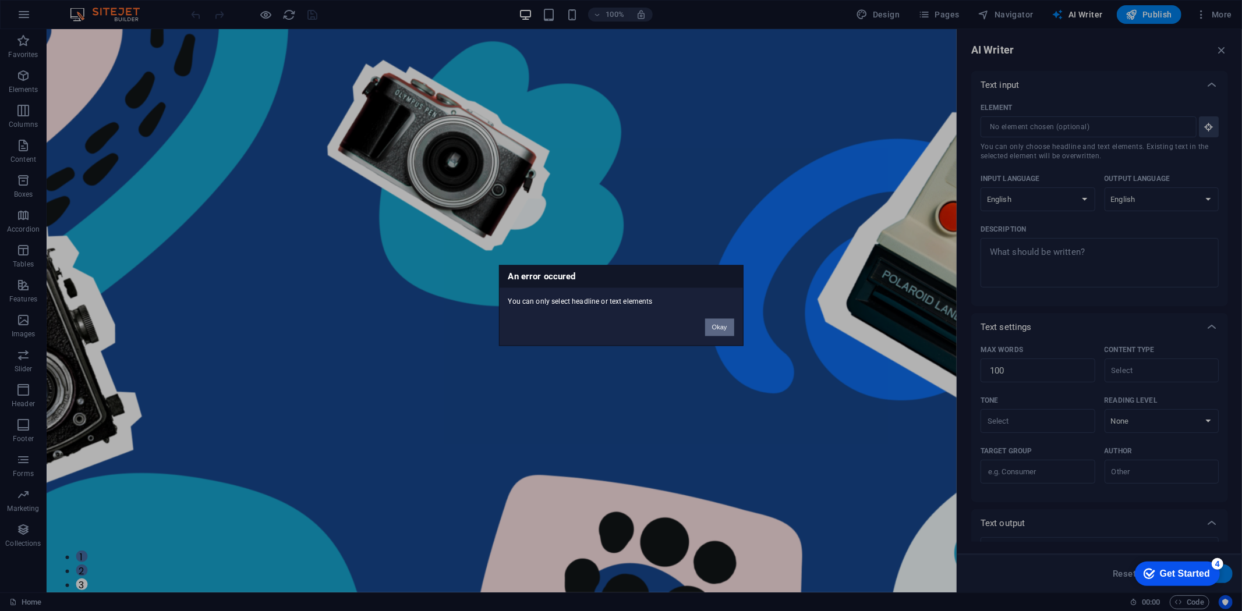
click at [722, 330] on button "Okay" at bounding box center [719, 327] width 29 height 17
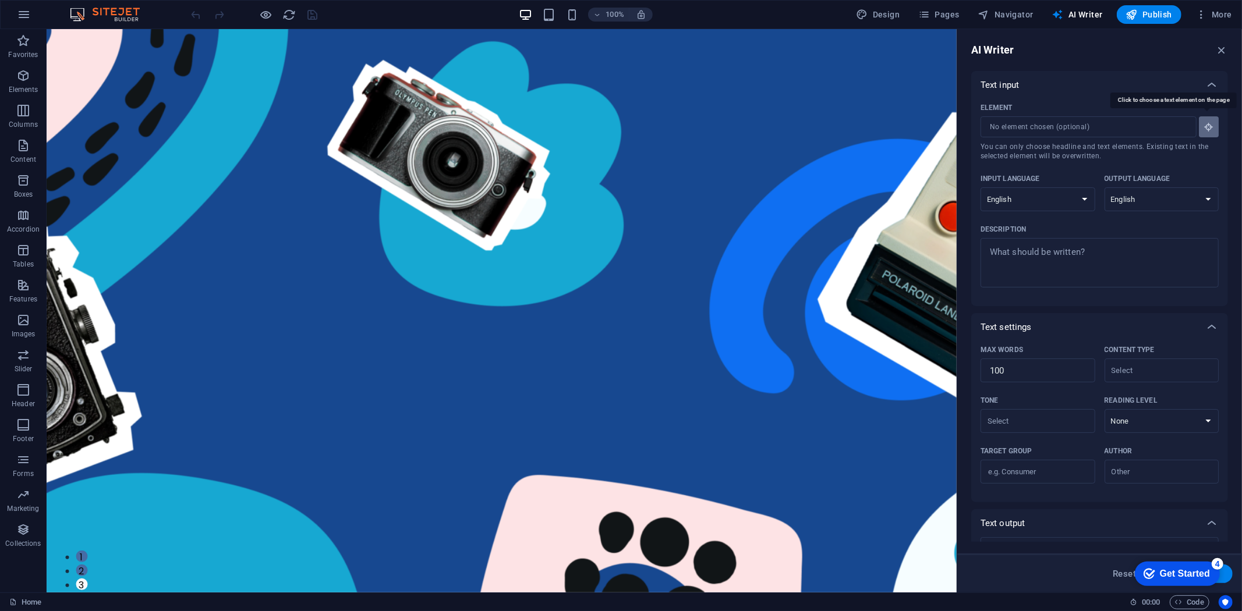
click at [1206, 128] on icon "button" at bounding box center [1209, 127] width 10 height 10
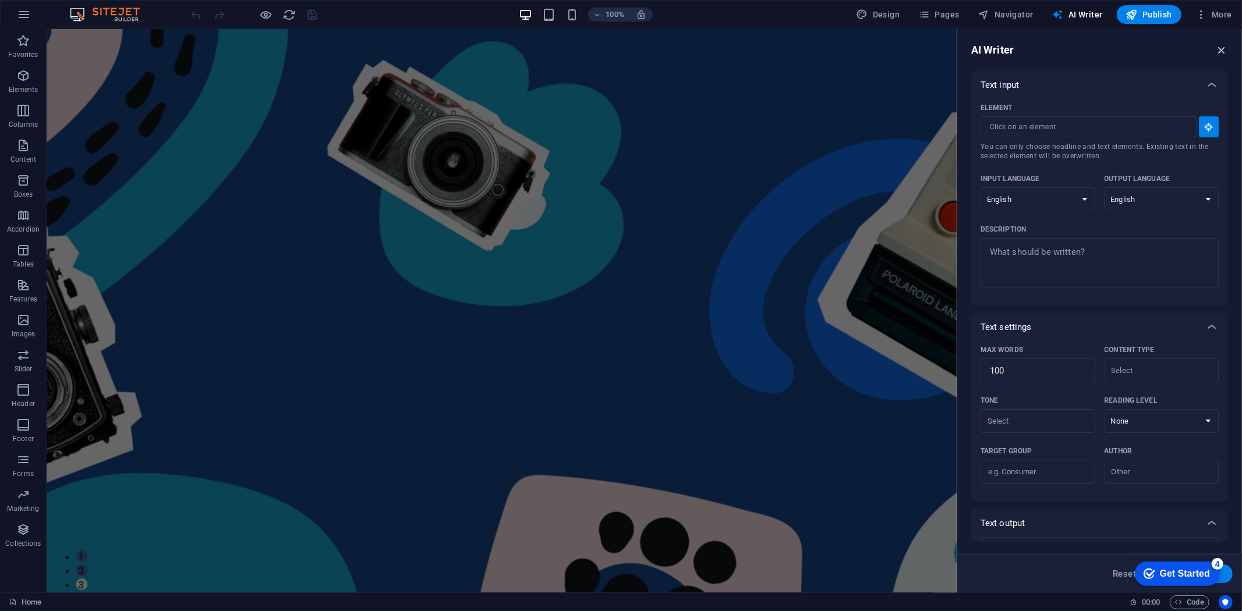
click at [1226, 45] on icon "button" at bounding box center [1221, 50] width 13 height 13
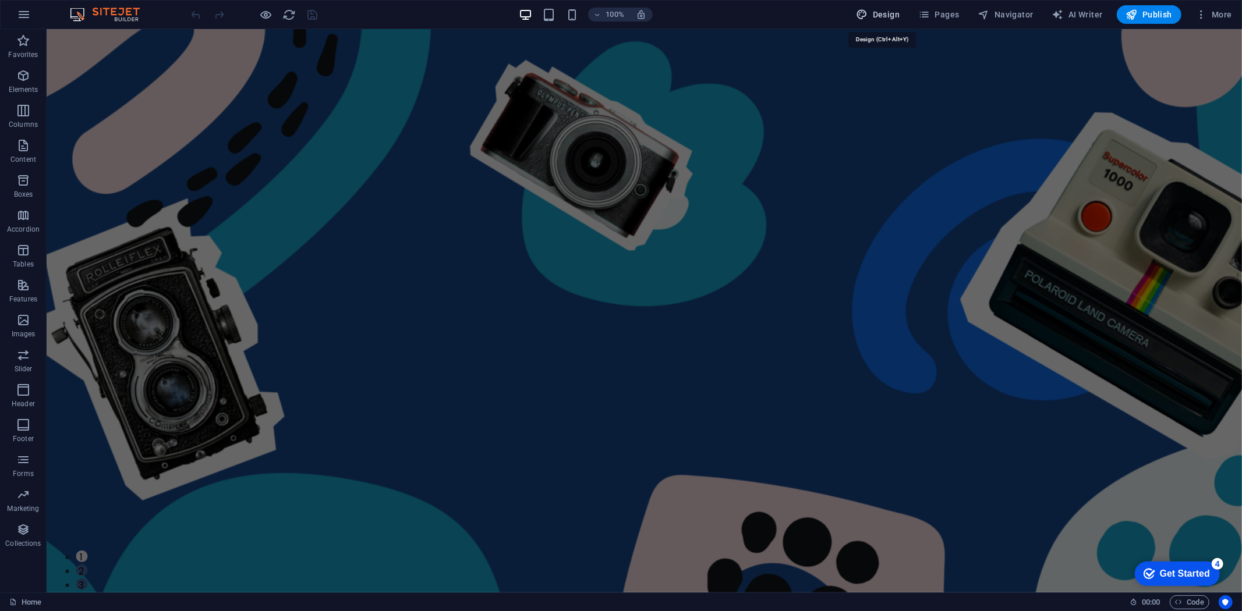
click at [904, 12] on button "Design" at bounding box center [878, 14] width 53 height 19
select select "px"
select select "400"
select select "px"
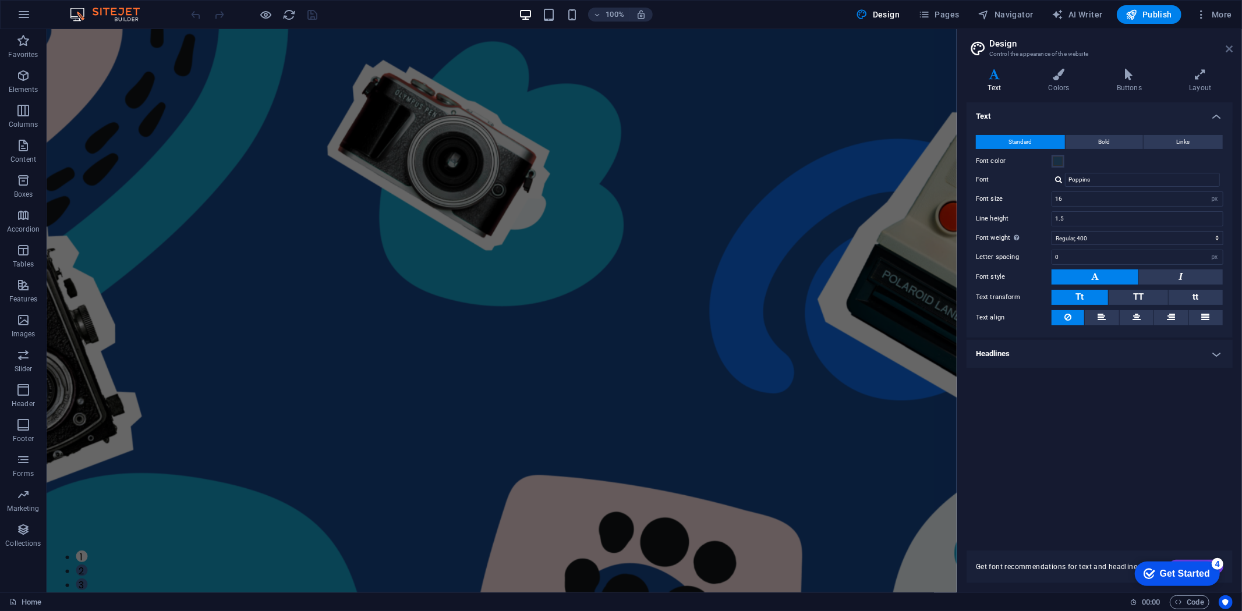
click at [1232, 47] on icon at bounding box center [1229, 48] width 7 height 9
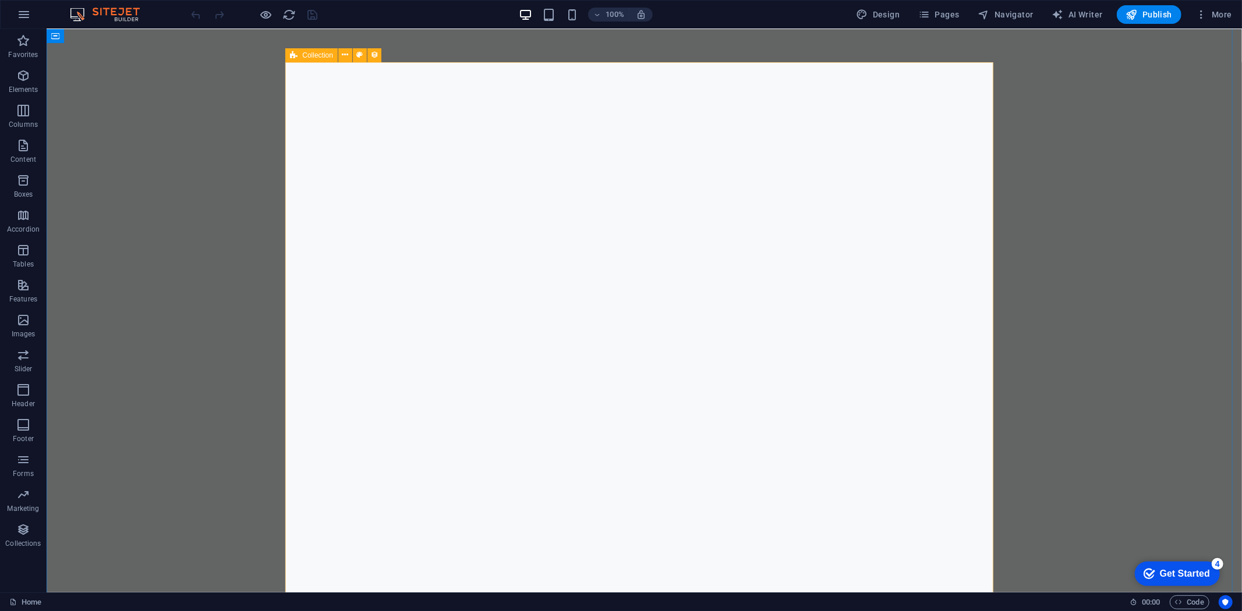
scroll to position [906, 0]
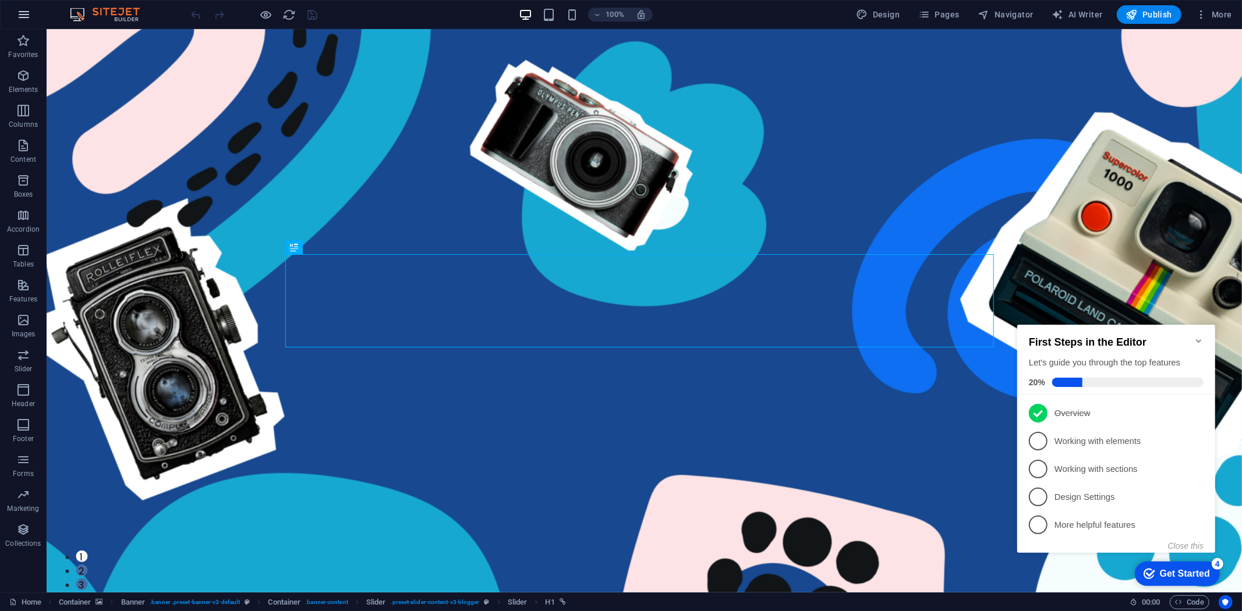
click at [20, 15] on icon "button" at bounding box center [24, 15] width 14 height 14
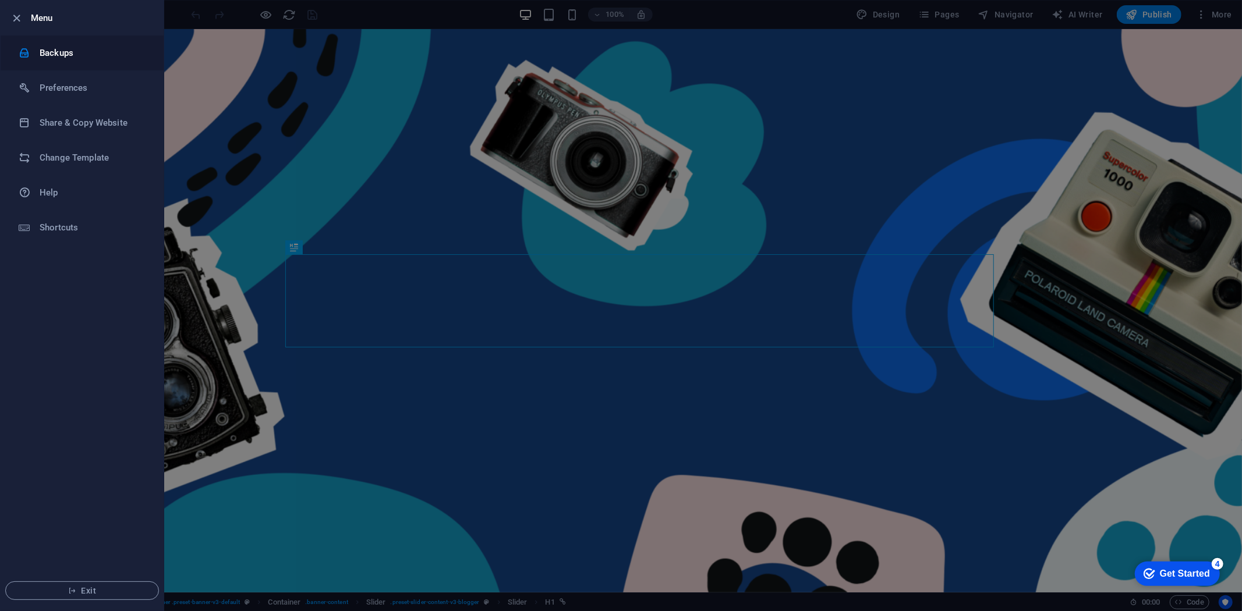
click at [45, 55] on h6 "Backups" at bounding box center [94, 53] width 108 height 14
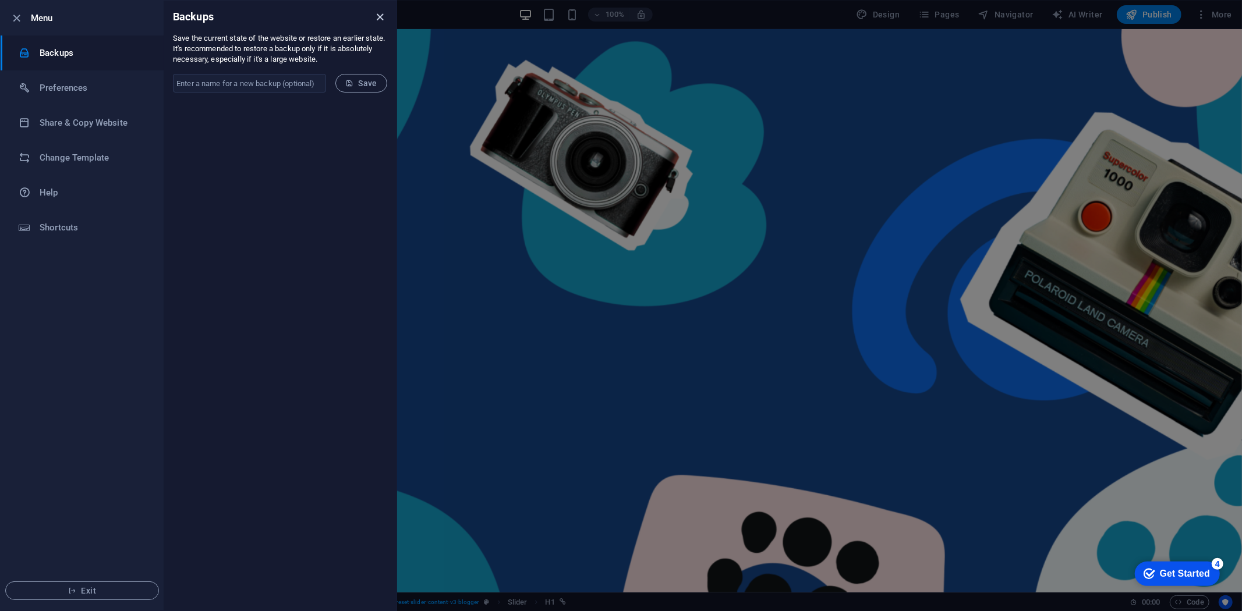
click at [376, 16] on icon "close" at bounding box center [380, 16] width 13 height 13
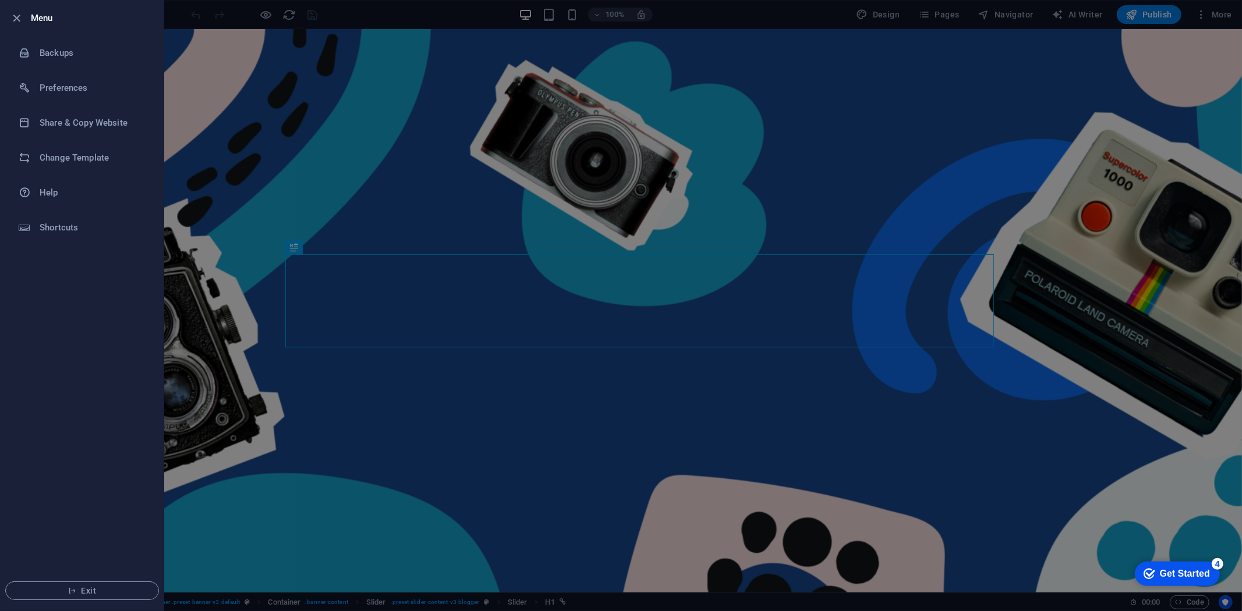
click at [196, 129] on div at bounding box center [621, 305] width 1242 height 611
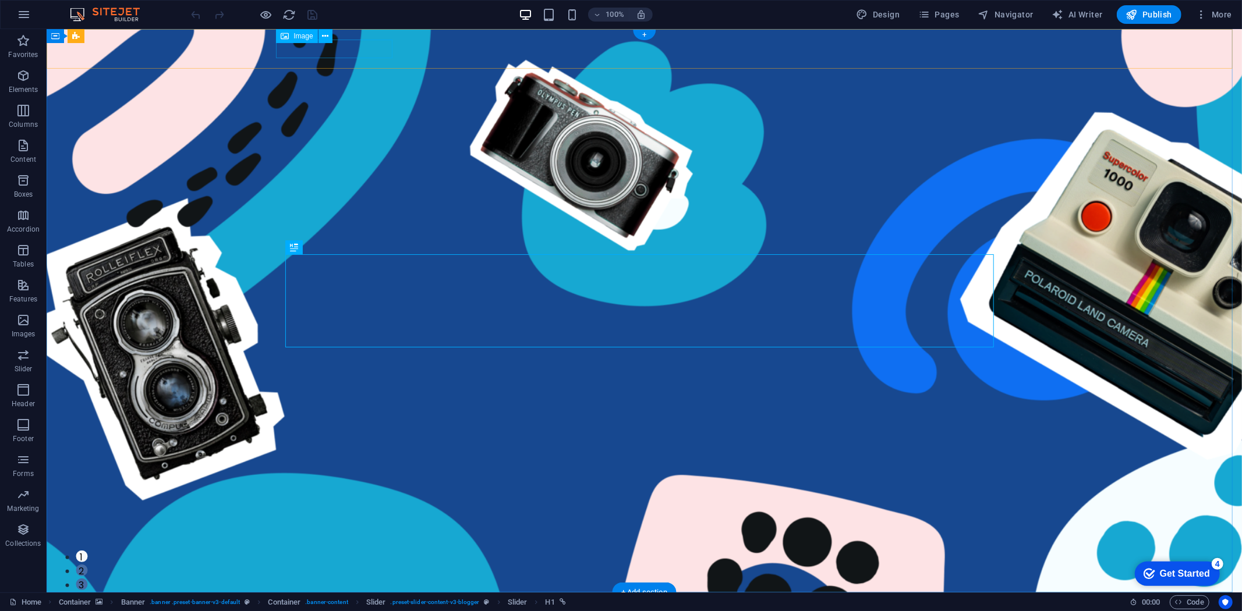
click at [335, 602] on figure at bounding box center [644, 611] width 727 height 19
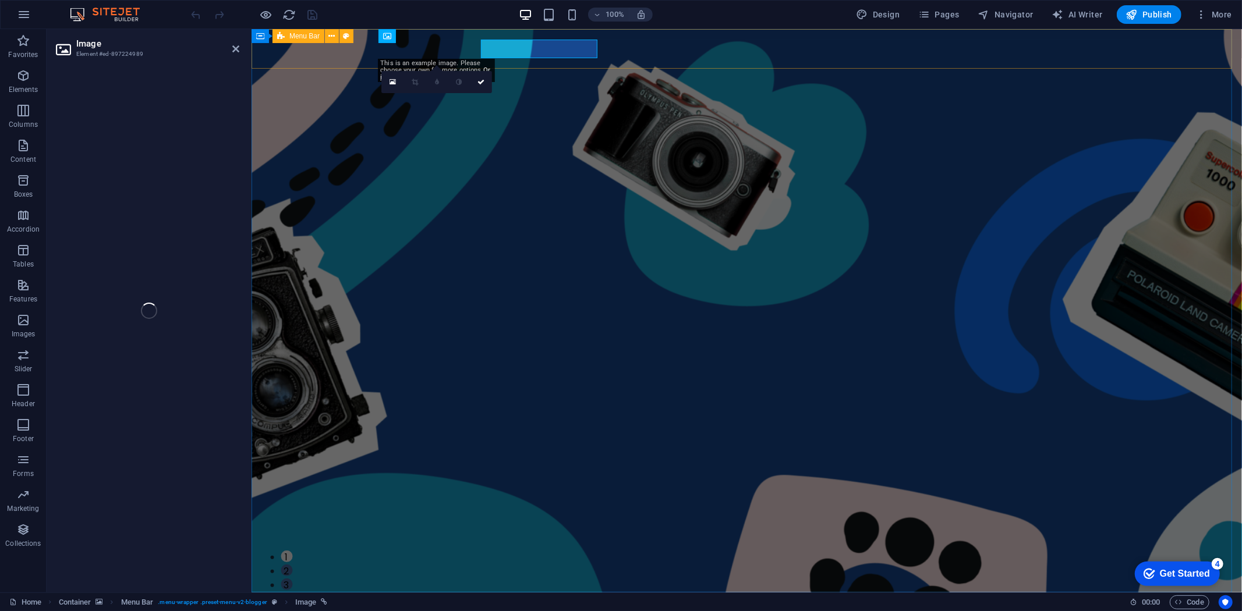
select select "px"
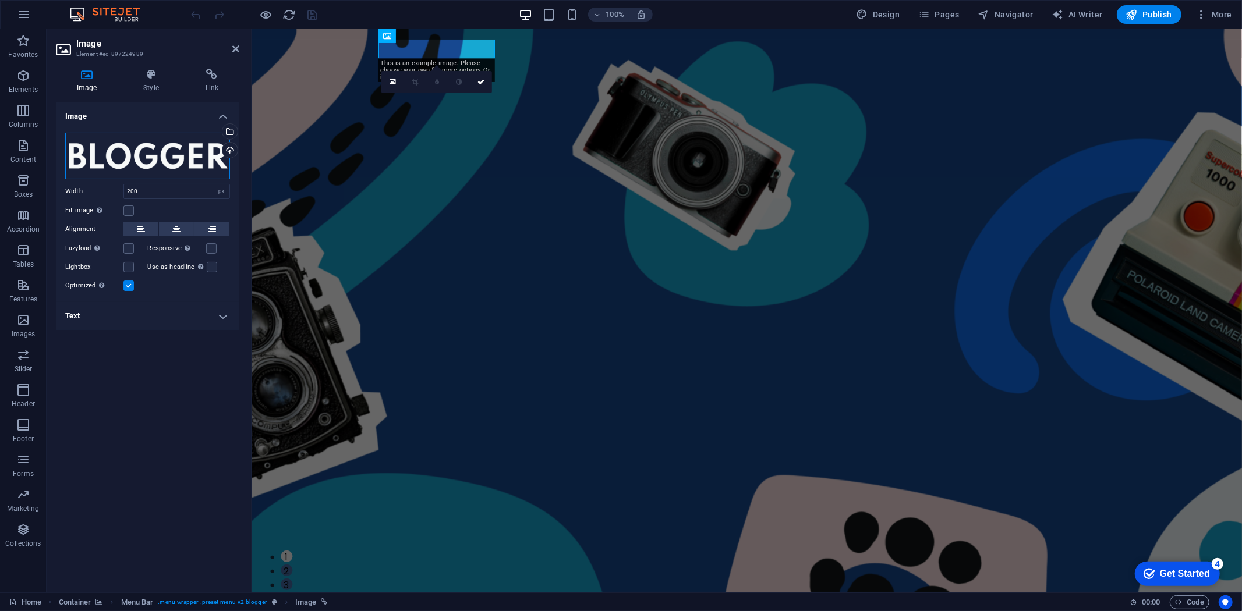
click at [177, 155] on div "Drag files here, click to choose files or select files from Files or our free s…" at bounding box center [147, 156] width 165 height 47
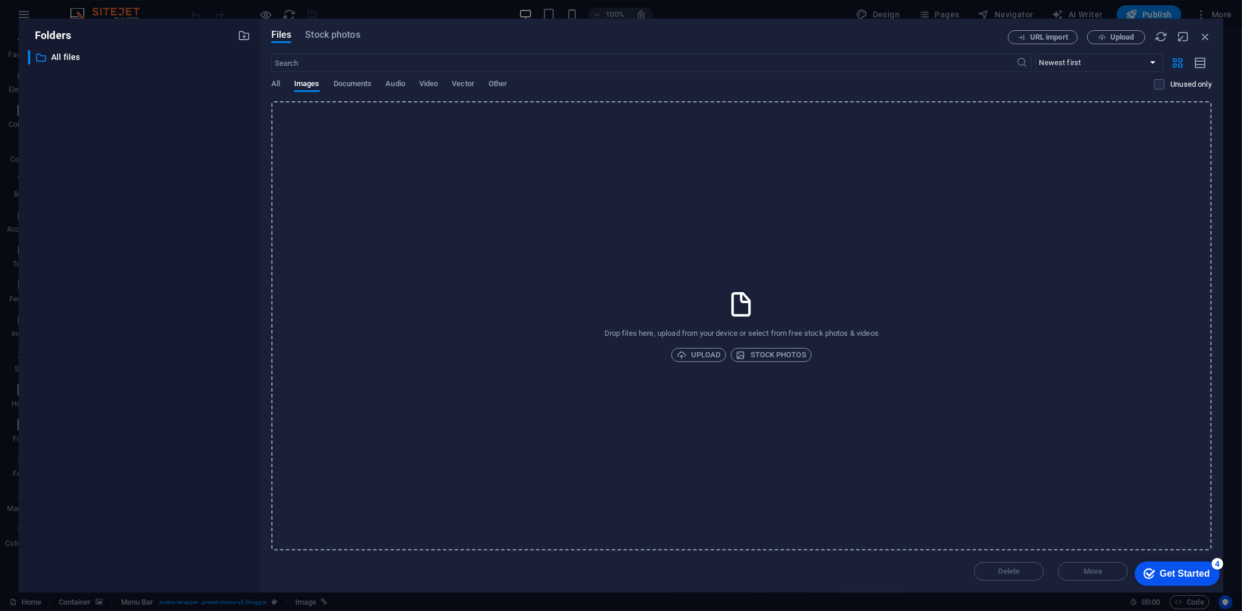
drag, startPoint x: 708, startPoint y: 354, endPoint x: 1099, endPoint y: 299, distance: 395.1
click at [1099, 300] on div "Drop files here, upload from your device or select from free stock photos & vid…" at bounding box center [741, 326] width 940 height 450
click at [274, 86] on span "All" at bounding box center [275, 85] width 9 height 16
click at [301, 79] on span "Images" at bounding box center [307, 85] width 26 height 16
click at [271, 85] on span "All" at bounding box center [275, 85] width 9 height 16
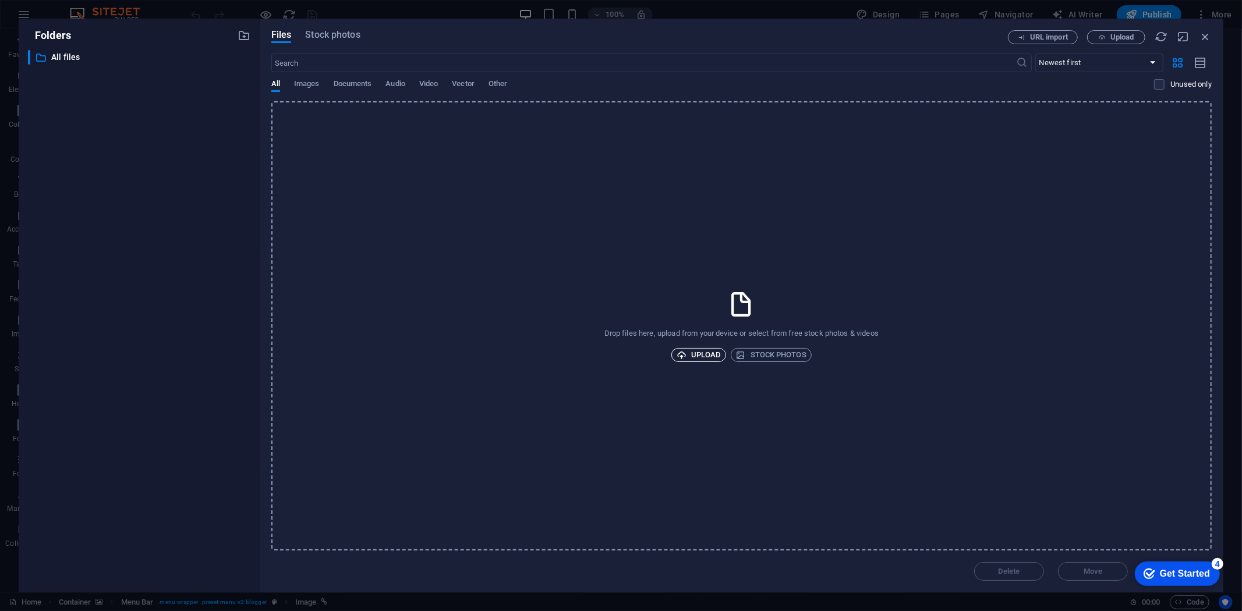
click at [682, 354] on icon "button" at bounding box center [682, 356] width 10 height 10
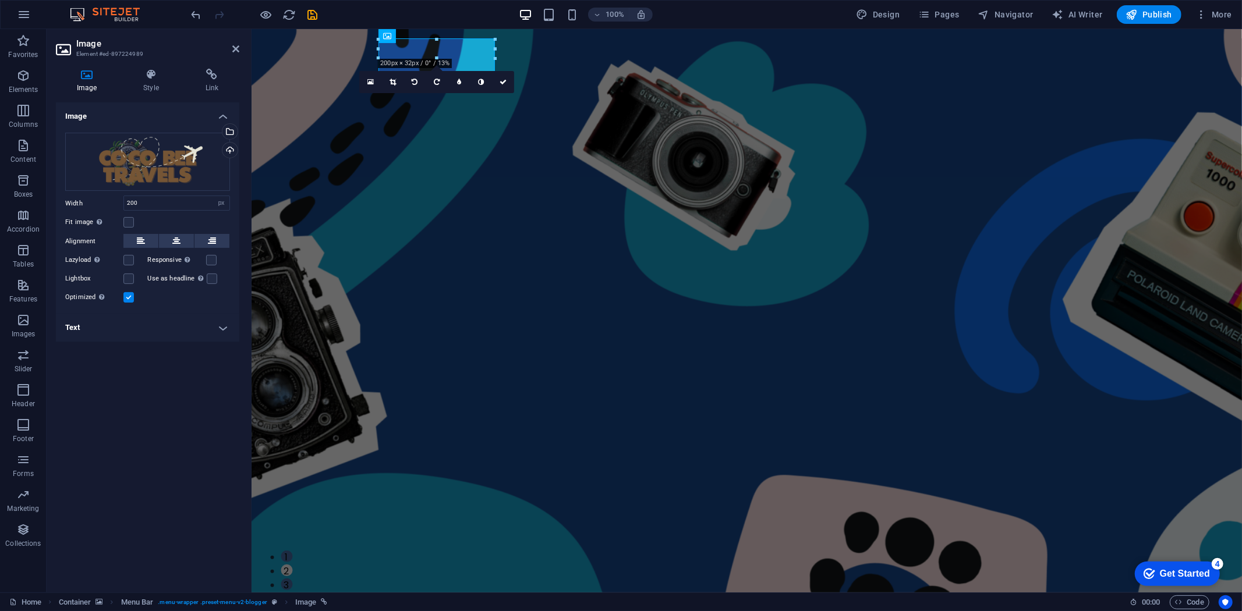
click at [239, 42] on aside "Image Element #ed-897224989 Image Style Link Image Drag files here, click to ch…" at bounding box center [149, 311] width 205 height 564
click at [235, 45] on icon at bounding box center [235, 48] width 7 height 9
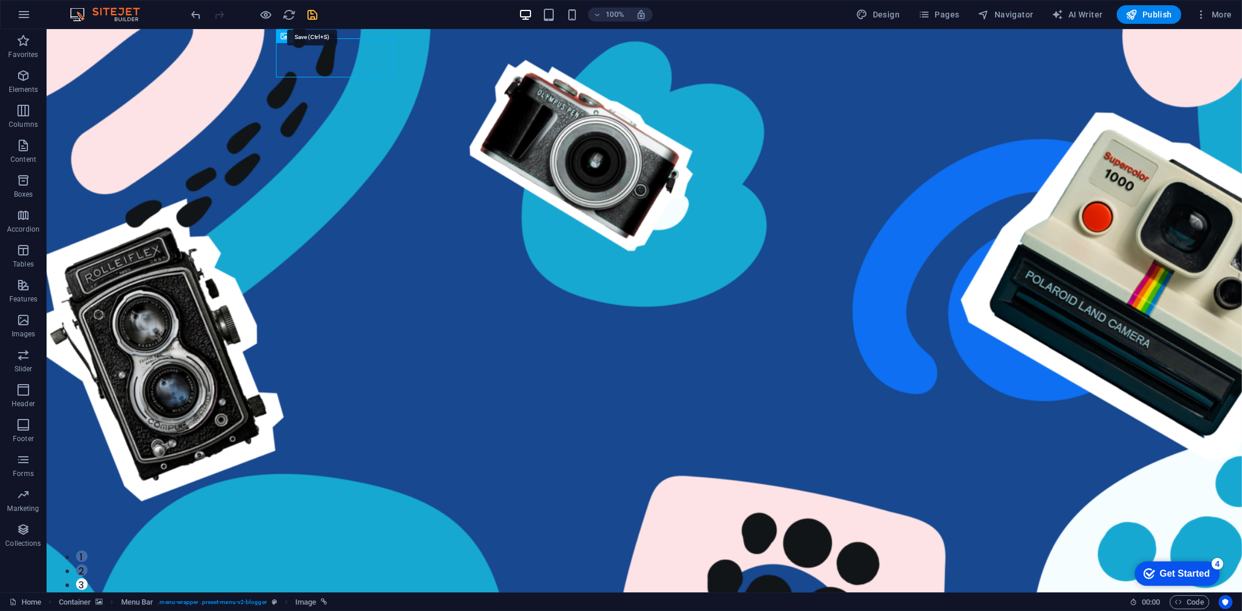
click at [307, 13] on icon "save" at bounding box center [312, 14] width 13 height 13
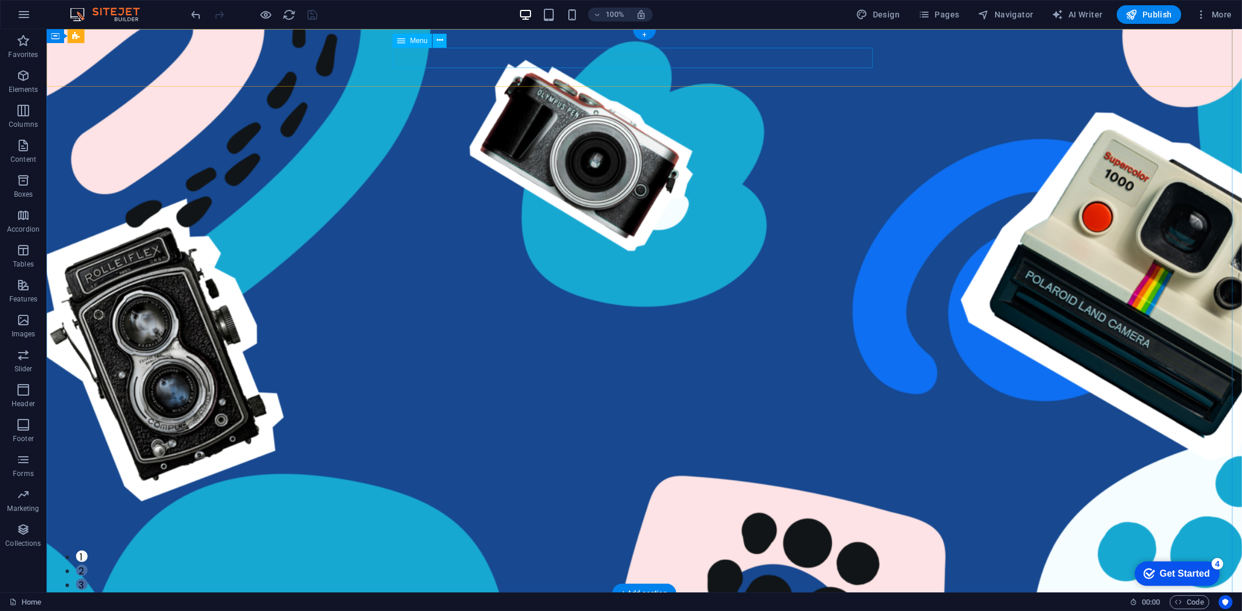
select select "2"
select select
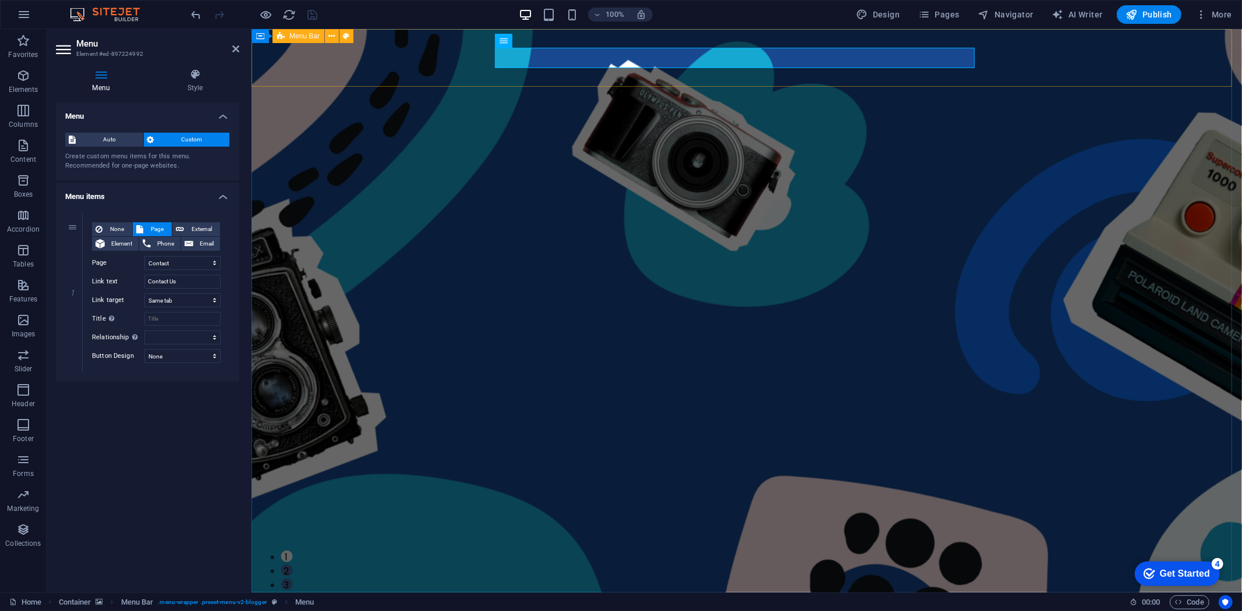
select select "%"
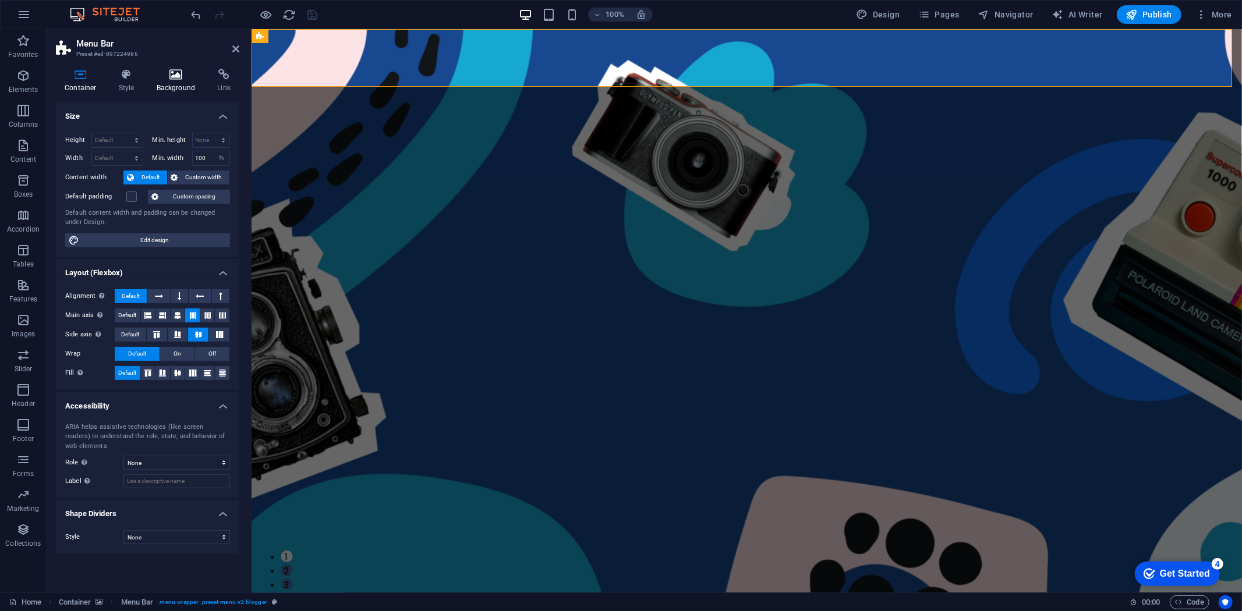
click at [171, 79] on icon at bounding box center [176, 75] width 56 height 12
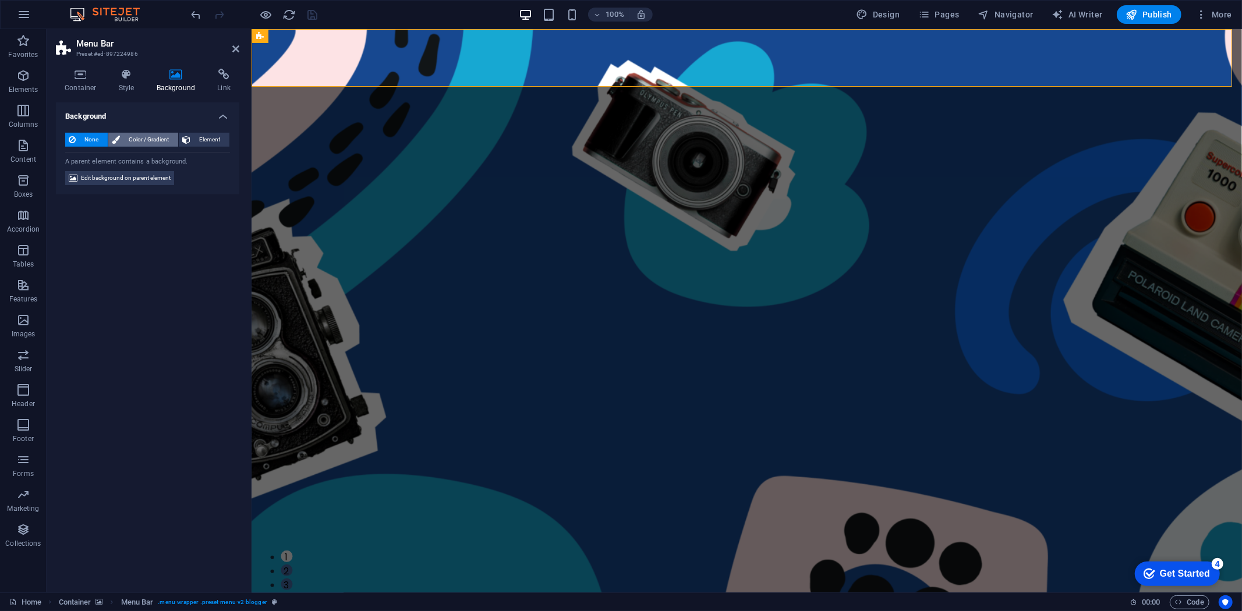
click at [154, 140] on span "Color / Gradient" at bounding box center [148, 140] width 51 height 14
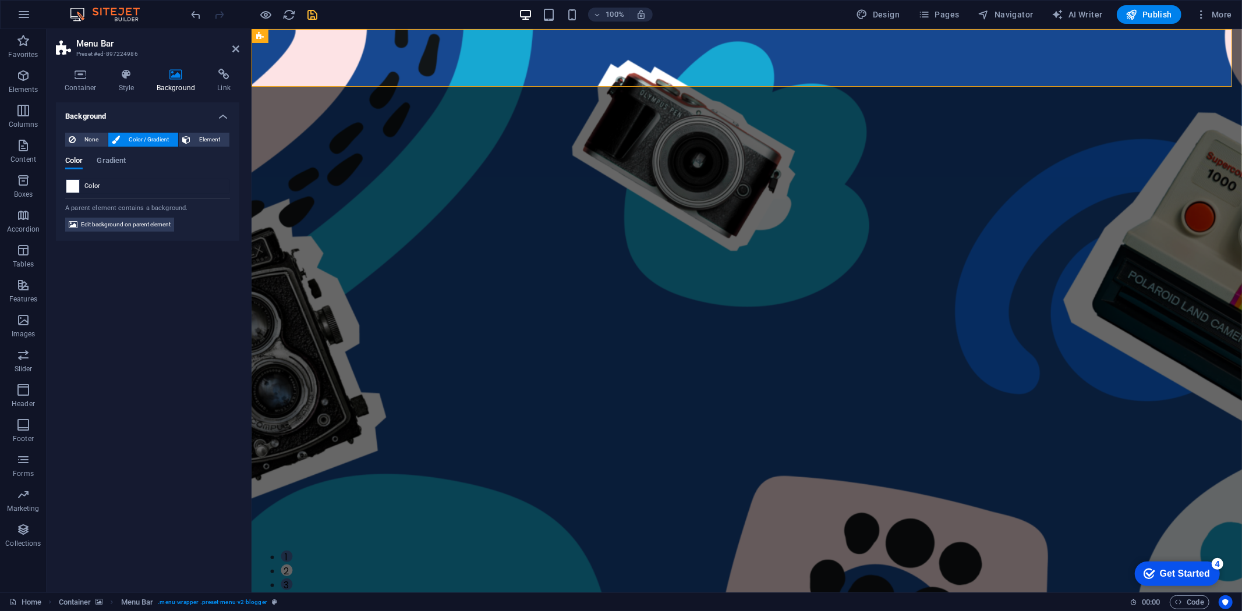
click at [75, 186] on span at bounding box center [72, 186] width 13 height 13
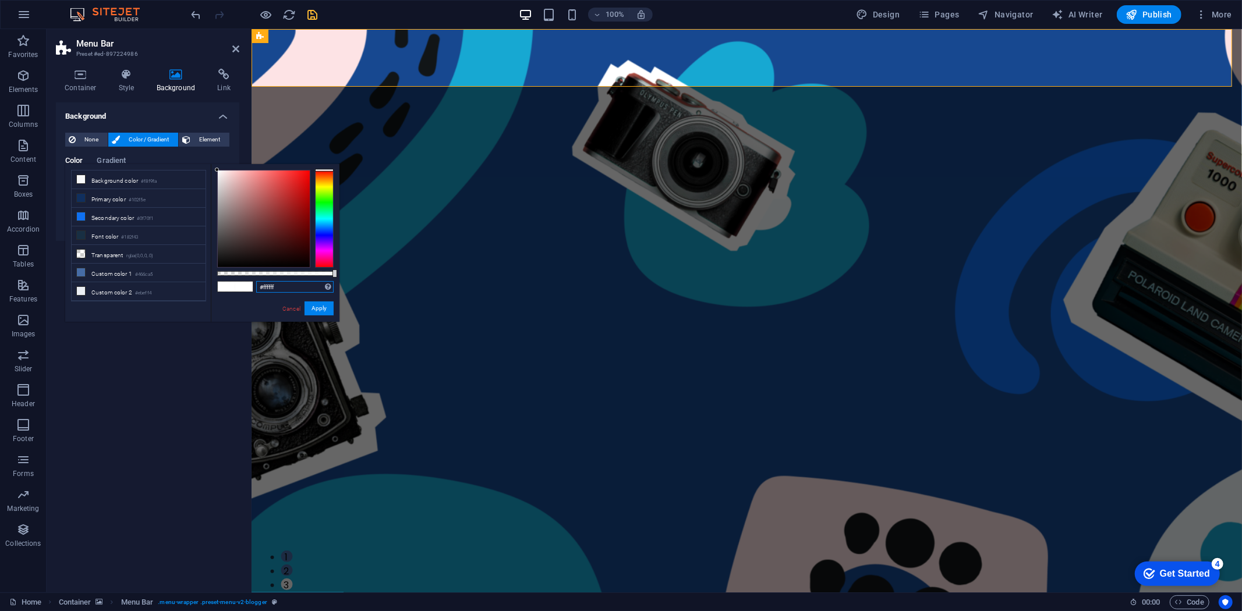
click at [272, 288] on input "#ffffff" at bounding box center [294, 287] width 77 height 12
paste input "F6C90E"
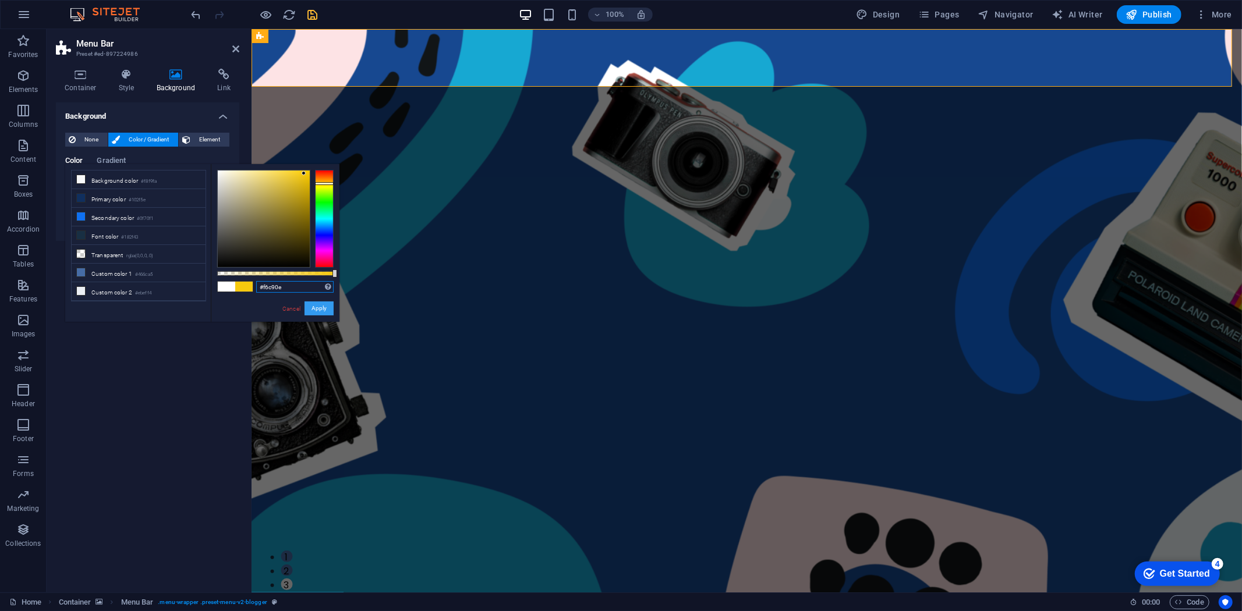
type input "#f6c90e"
click at [321, 306] on button "Apply" at bounding box center [319, 309] width 29 height 14
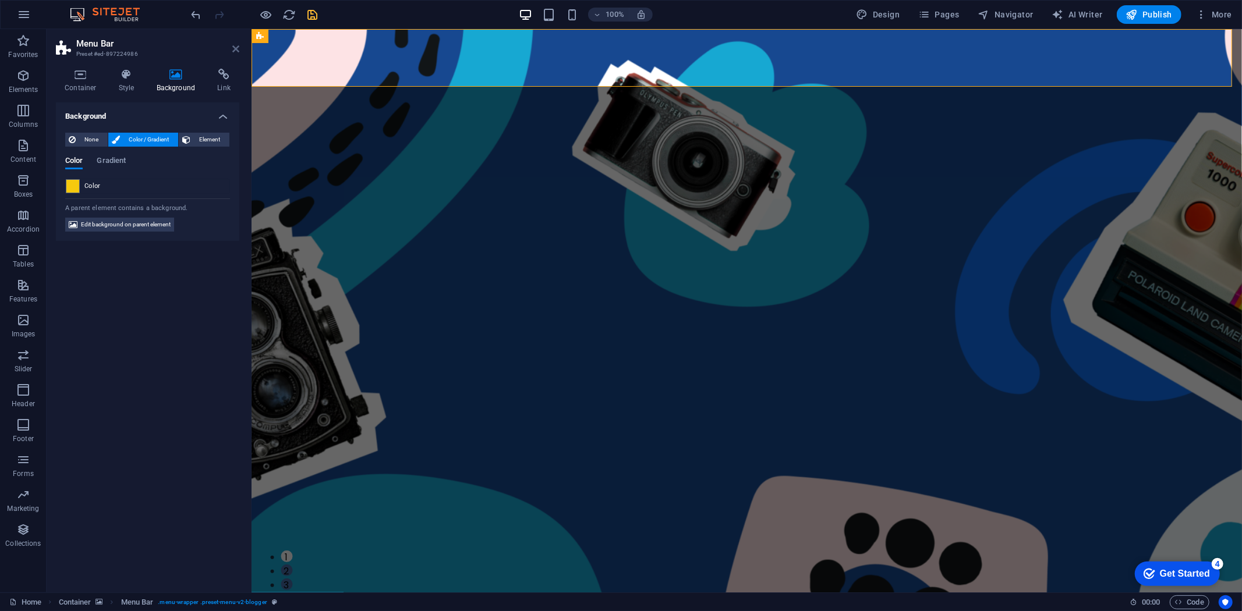
click at [232, 51] on icon at bounding box center [235, 48] width 7 height 9
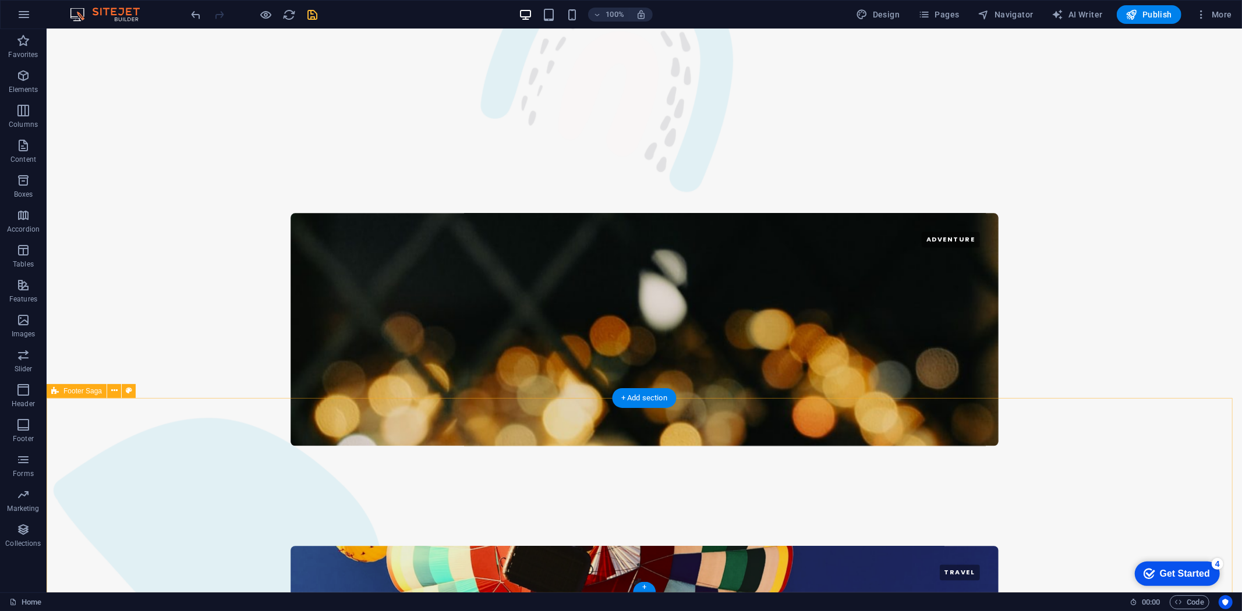
scroll to position [2235, 0]
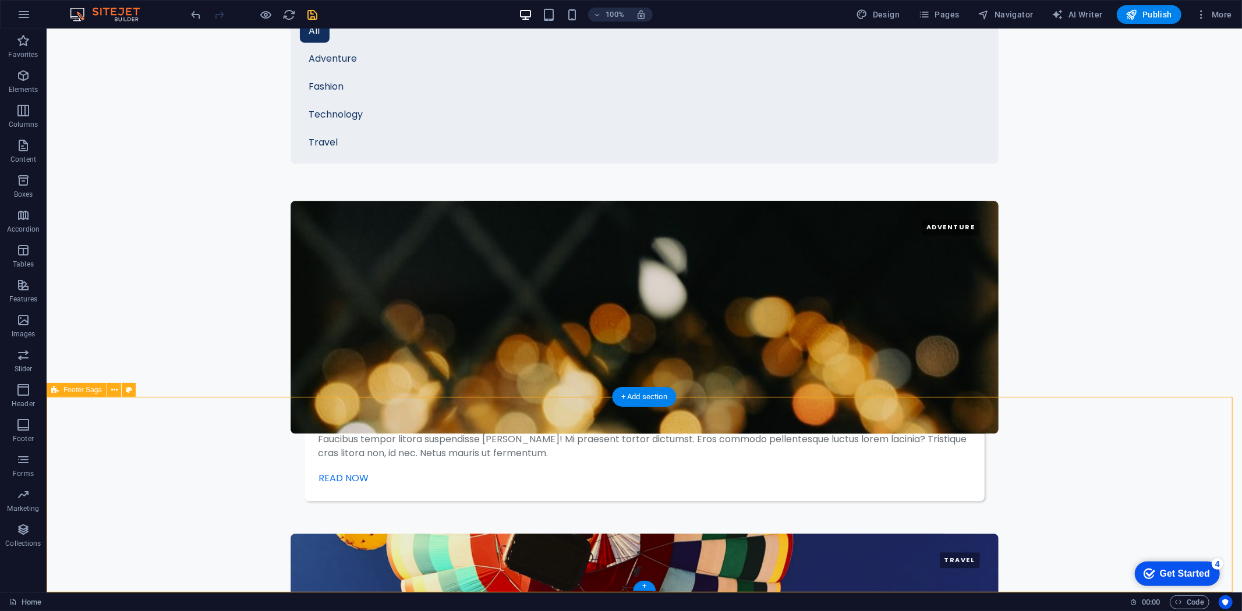
select select "footer"
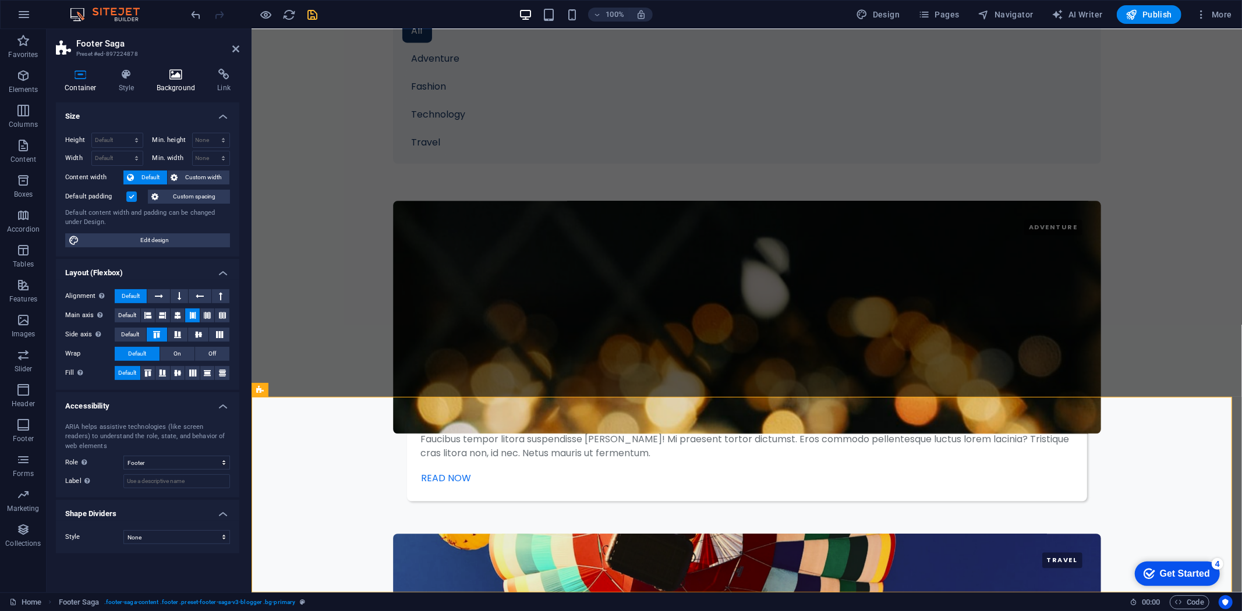
click at [164, 71] on icon at bounding box center [176, 75] width 56 height 12
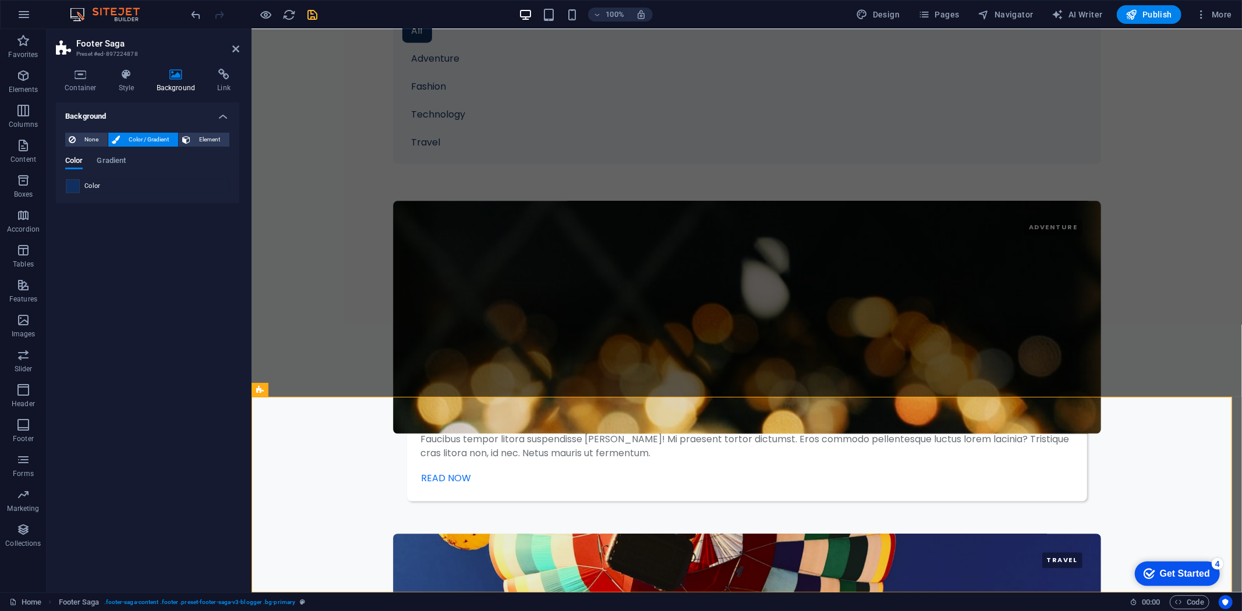
click at [73, 185] on span at bounding box center [72, 186] width 13 height 13
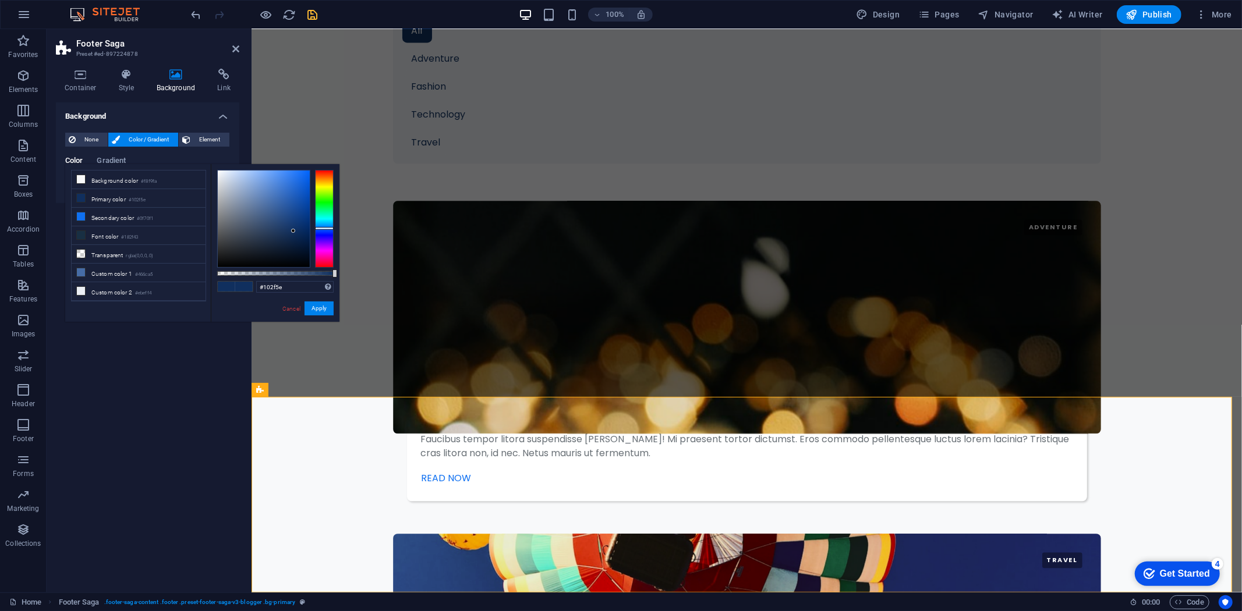
click at [284, 294] on div "#102f5e Supported formats #0852ed rgb(8, 82, 237) rgba(8, 82, 237, 90%) hsv(221…" at bounding box center [275, 327] width 129 height 327
click at [281, 287] on input "#102f5e" at bounding box center [294, 287] width 77 height 12
paste input "F6C90E"
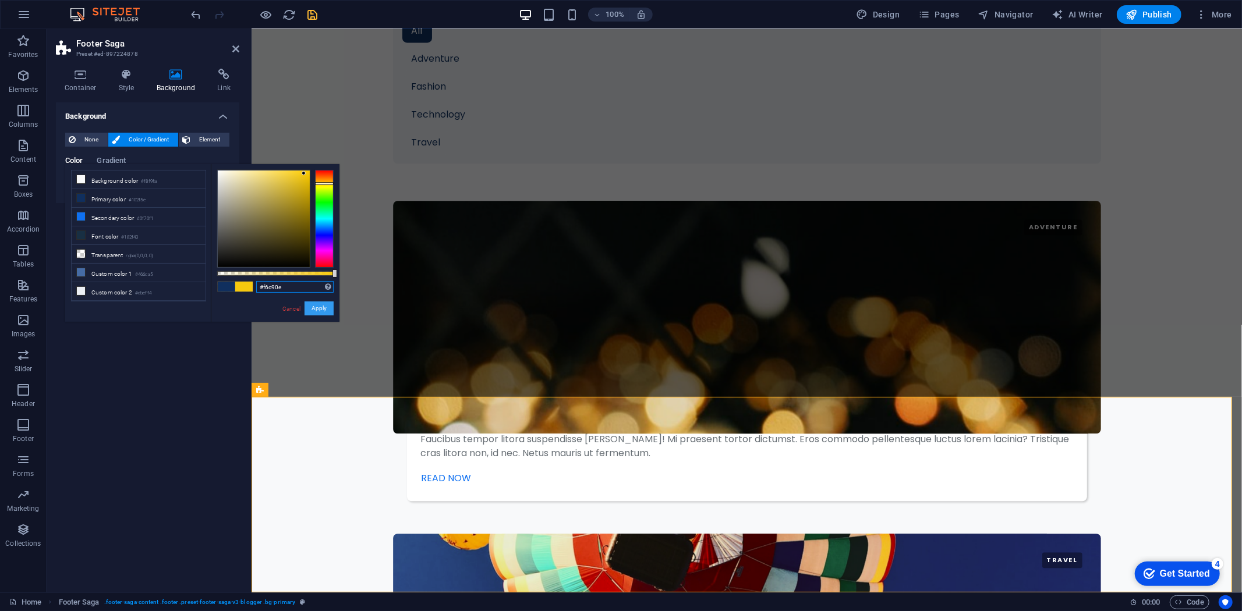
type input "#f6c90e"
click at [316, 305] on button "Apply" at bounding box center [319, 309] width 29 height 14
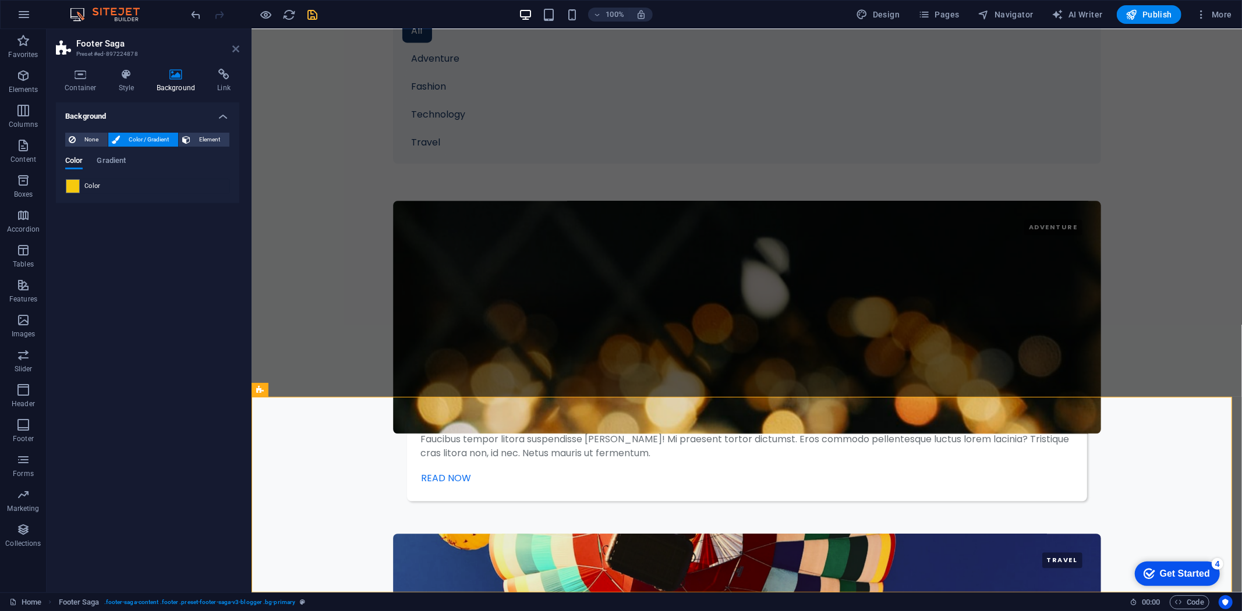
drag, startPoint x: 236, startPoint y: 49, endPoint x: 372, endPoint y: 401, distance: 376.8
click at [236, 49] on icon at bounding box center [235, 48] width 7 height 9
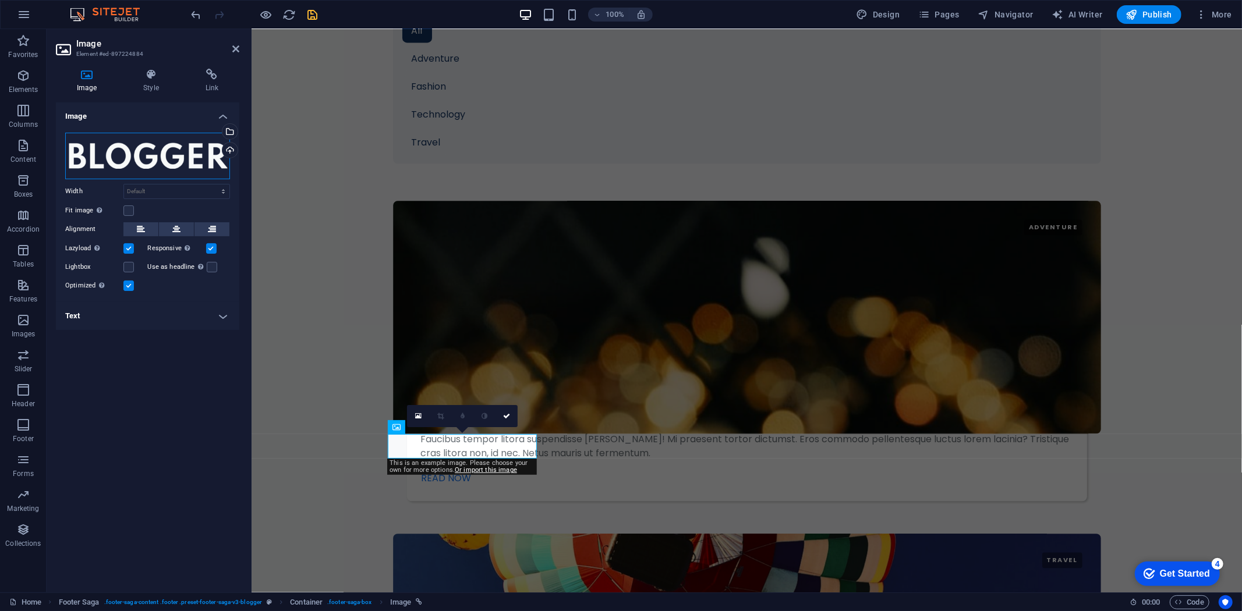
click at [146, 158] on div "Drag files here, click to choose files or select files from Files or our free s…" at bounding box center [147, 156] width 165 height 47
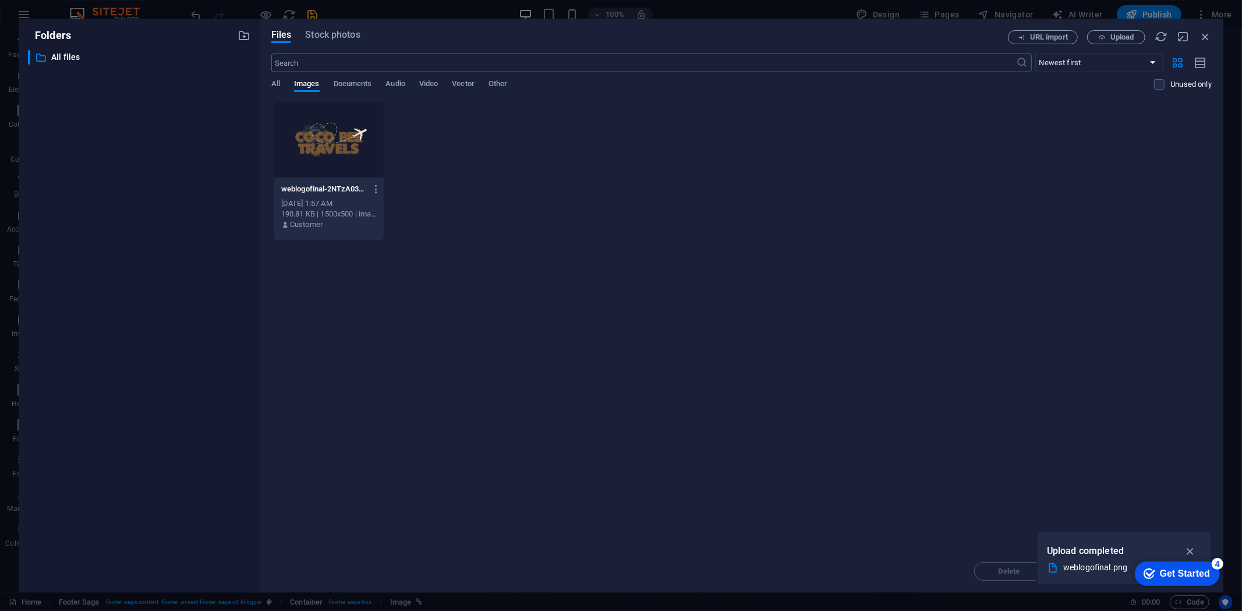
click at [336, 140] on div at bounding box center [328, 140] width 109 height 76
click at [1193, 550] on icon "button" at bounding box center [1190, 551] width 13 height 13
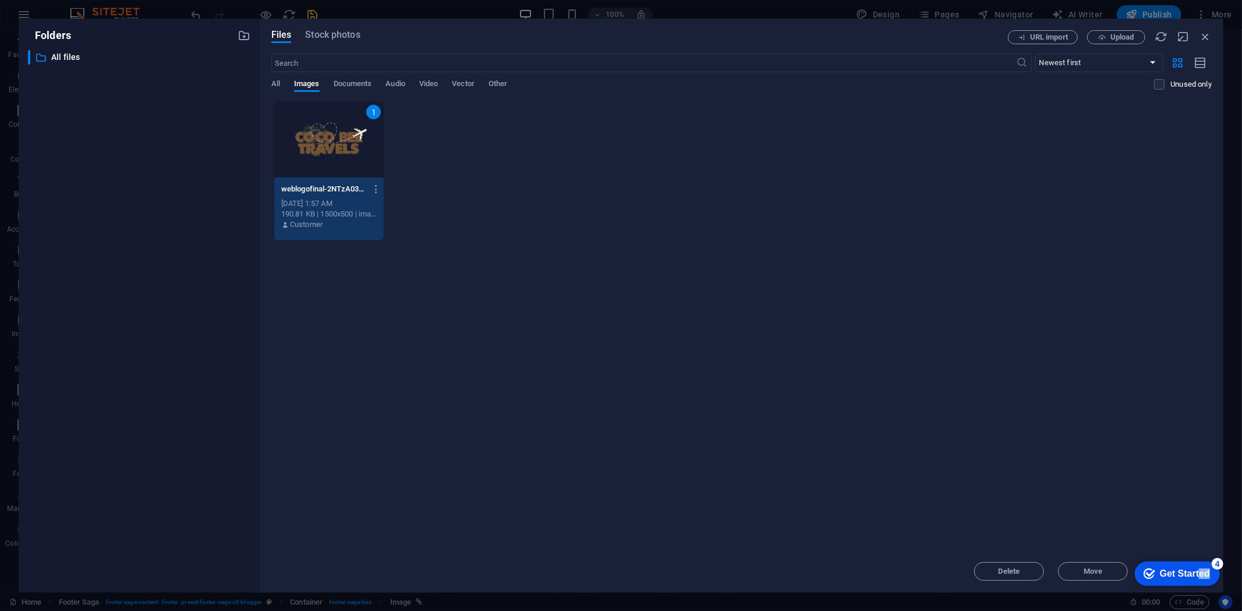
drag, startPoint x: 1199, startPoint y: 574, endPoint x: 2334, endPoint y: 1155, distance: 1275.4
click html "checkmark Get Started 4 First Steps in the Editor Let's guide you through the t…"
drag, startPoint x: 1172, startPoint y: 577, endPoint x: 2216, endPoint y: 1129, distance: 1181.1
click html "checkmark Get Started 4 First Steps in the Editor Let's guide you through the t…"
click at [1192, 570] on div "Get Started" at bounding box center [1184, 573] width 50 height 10
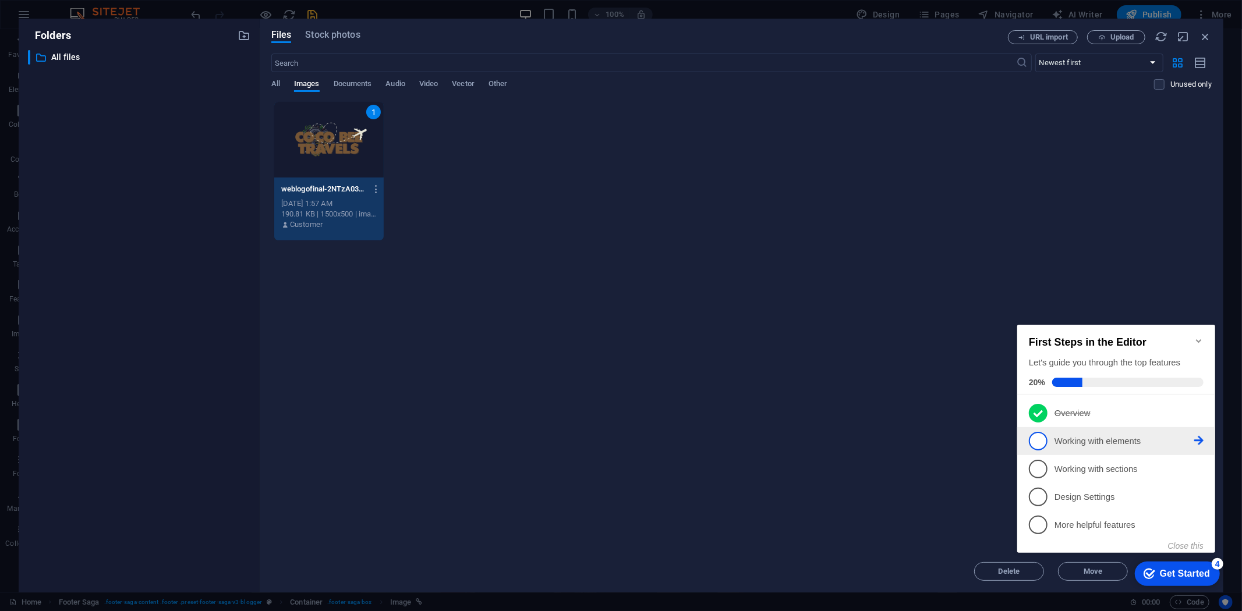
click at [1197, 439] on icon at bounding box center [1198, 440] width 9 height 9
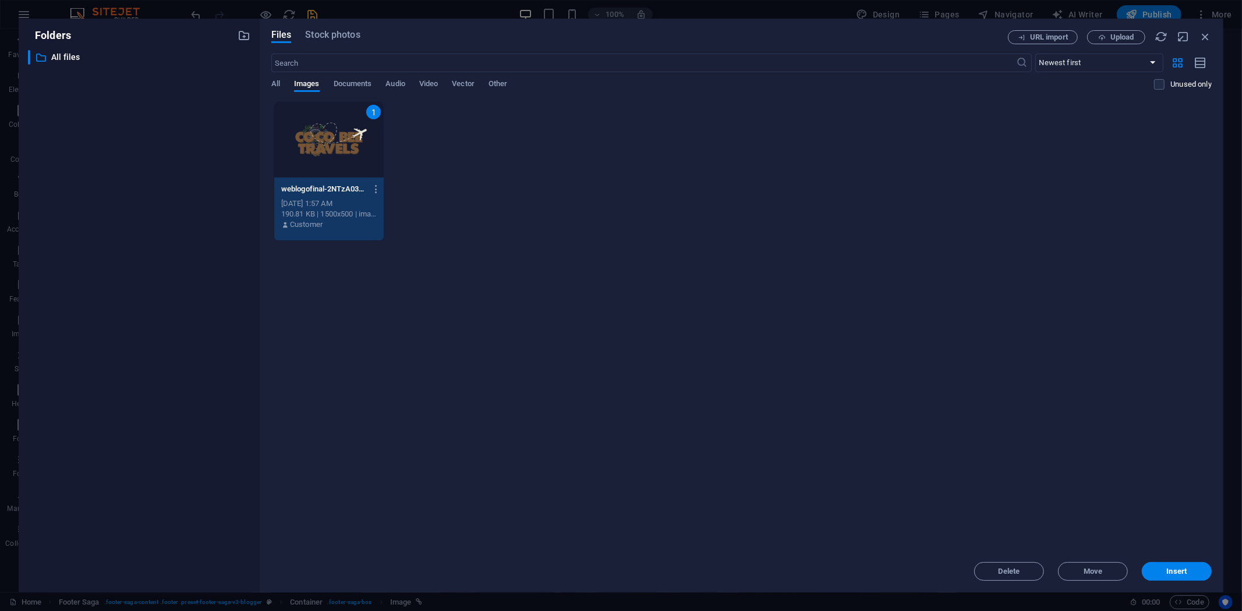
scroll to position [0, 0]
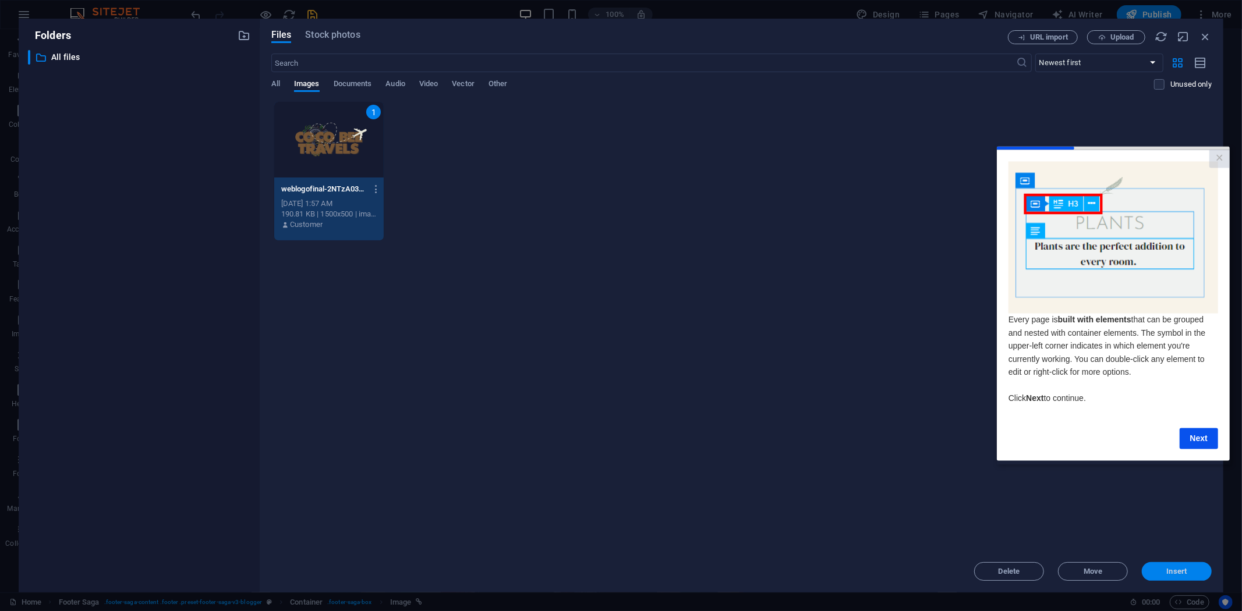
click at [1177, 572] on span "Insert" at bounding box center [1177, 571] width 20 height 7
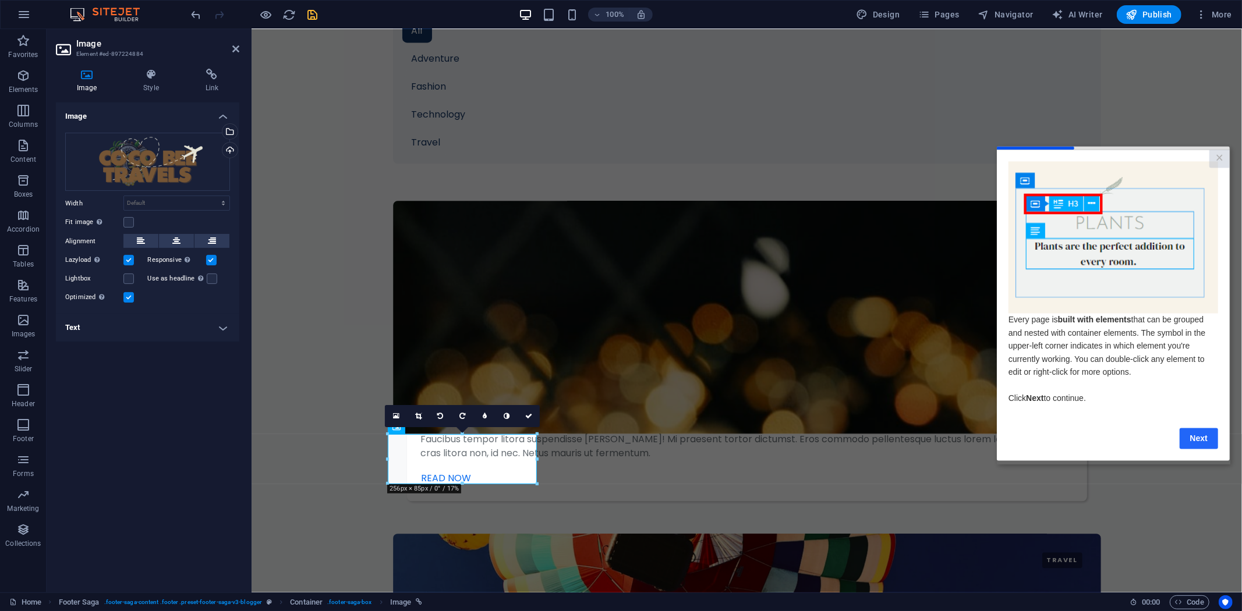
click at [1204, 442] on link "Next" at bounding box center [1198, 438] width 38 height 21
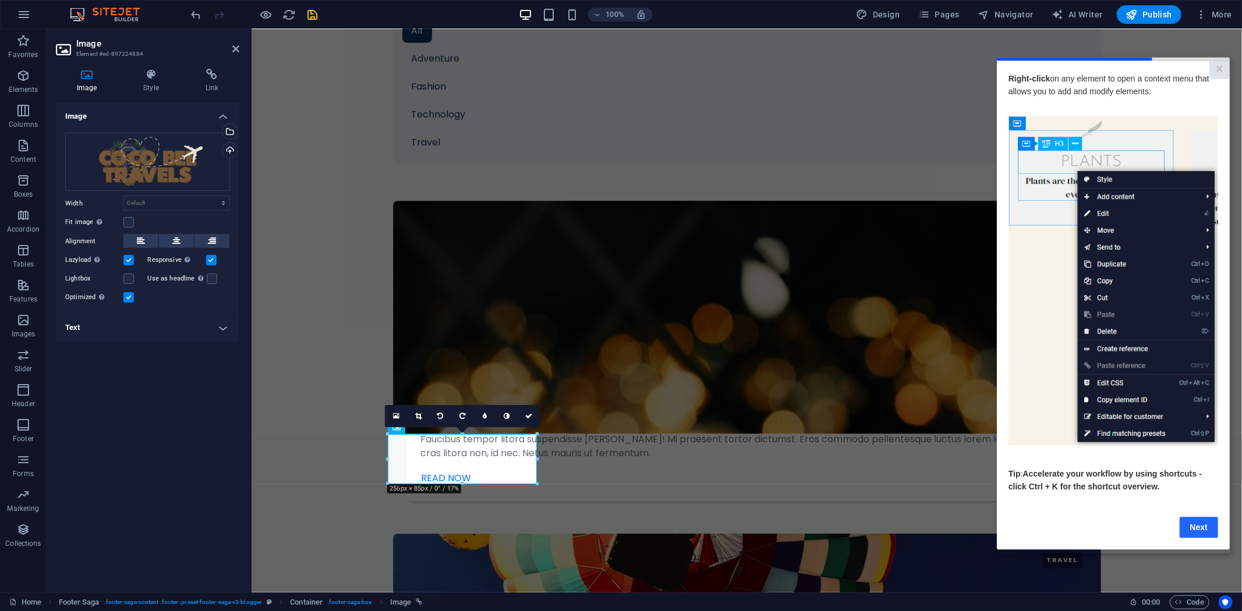
click at [1205, 527] on link "Next" at bounding box center [1198, 527] width 38 height 21
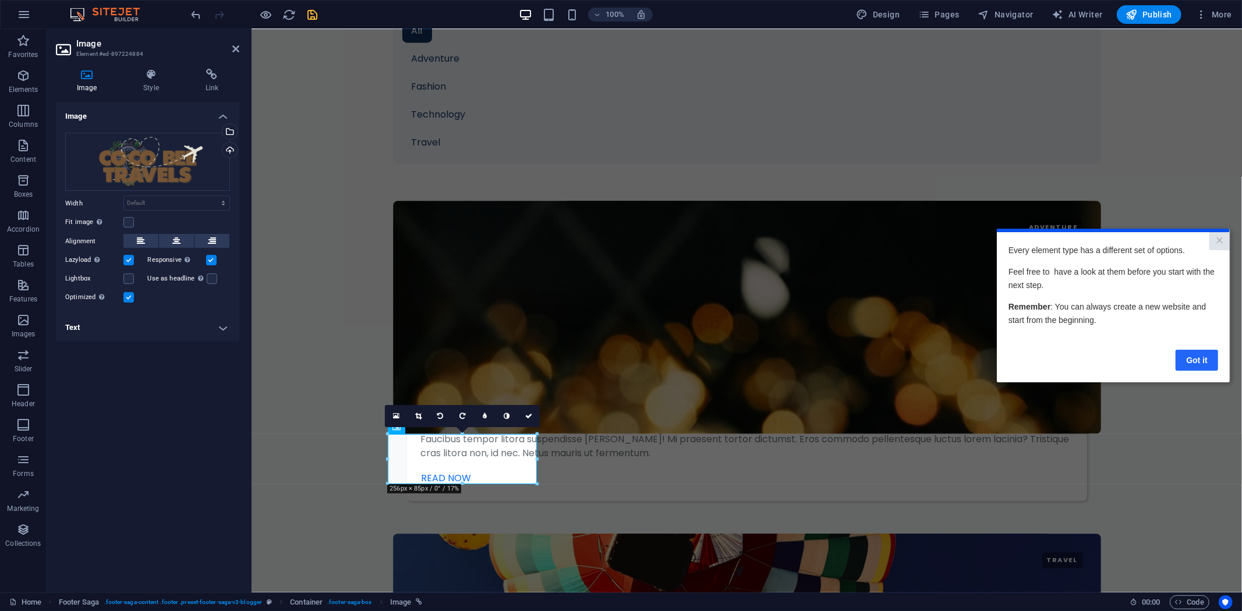
click at [1208, 363] on link "Got it" at bounding box center [1196, 359] width 43 height 21
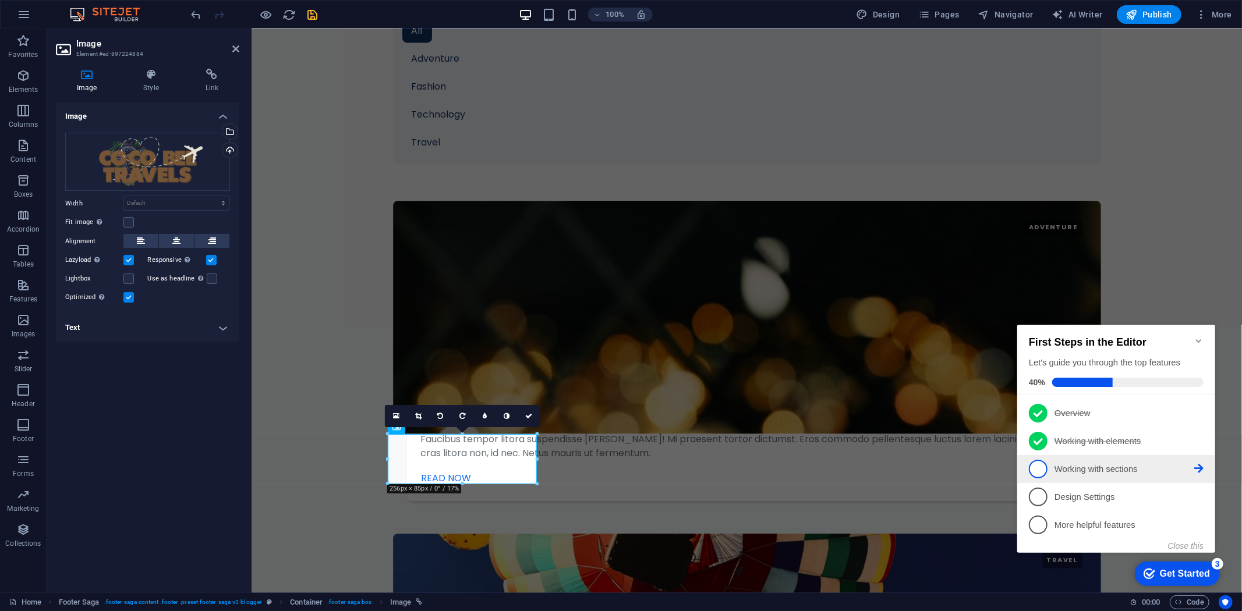
click at [1200, 464] on icon at bounding box center [1198, 468] width 9 height 9
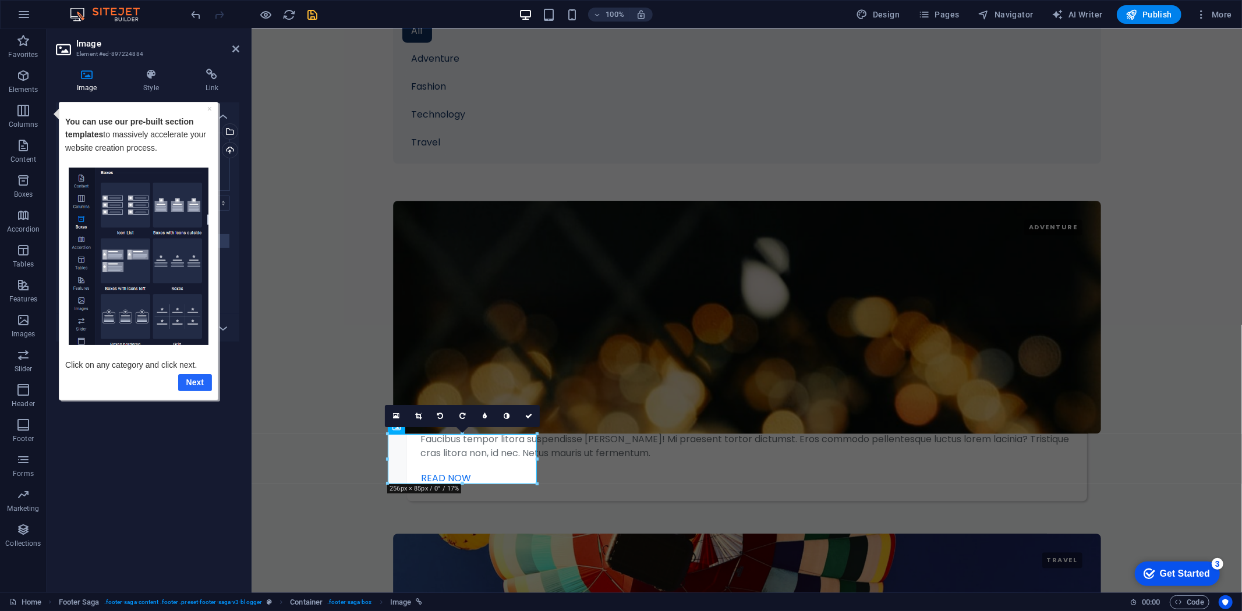
click at [197, 388] on link "Next" at bounding box center [195, 382] width 34 height 17
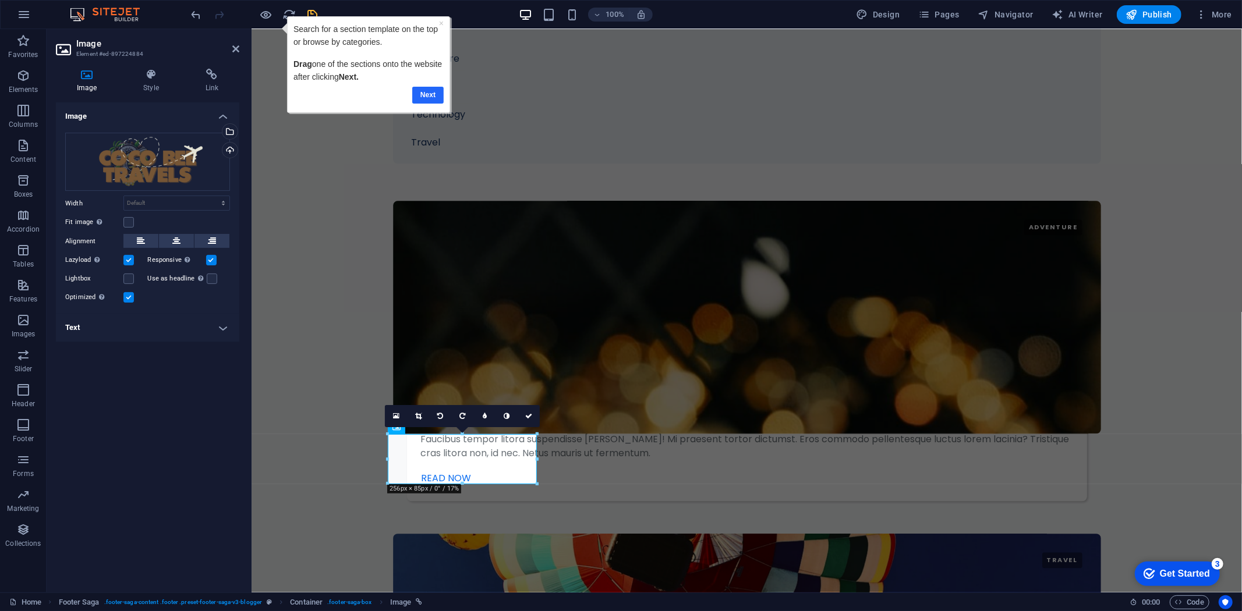
click at [429, 98] on link "Next" at bounding box center [427, 95] width 31 height 17
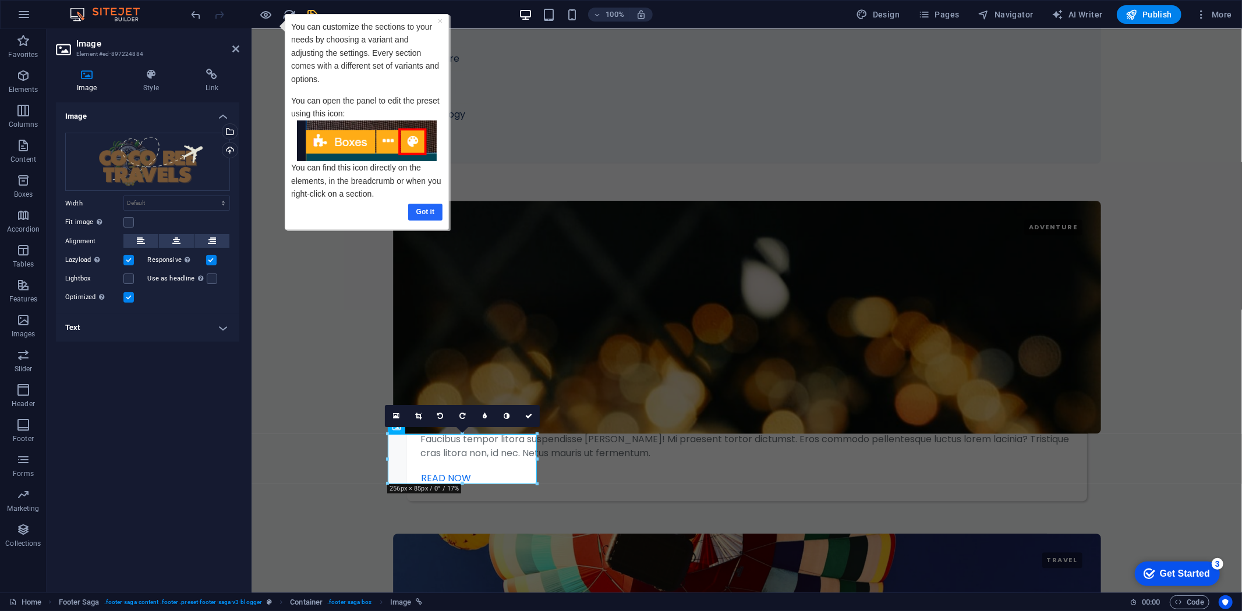
click at [426, 213] on link "Got it" at bounding box center [425, 212] width 34 height 17
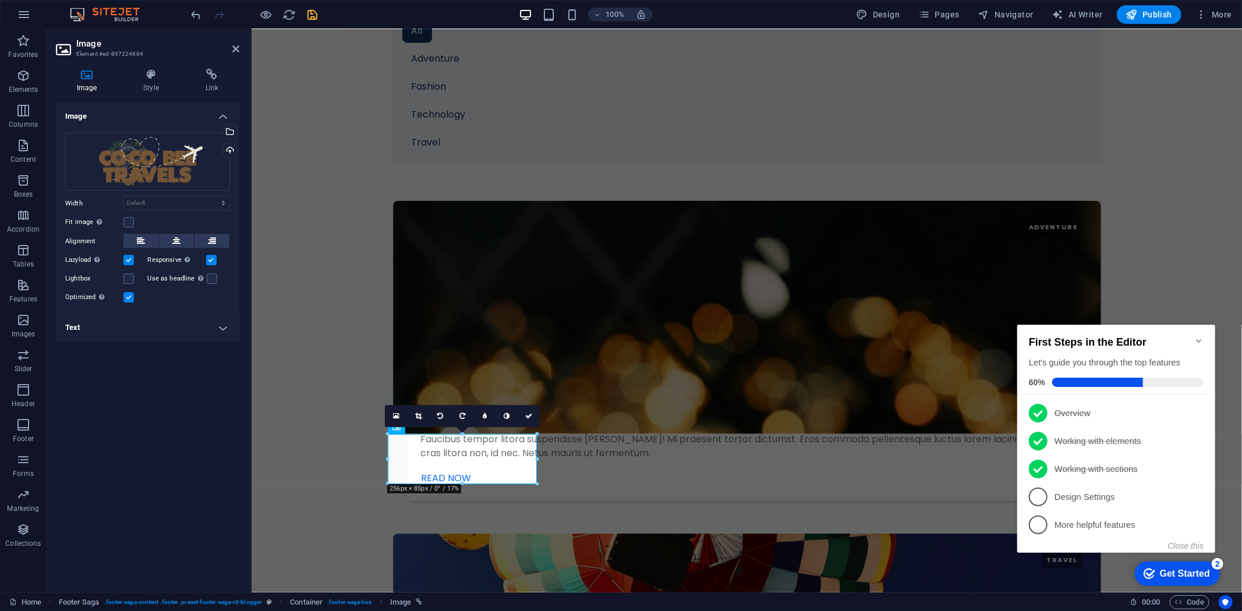
click at [1176, 569] on div "Get Started" at bounding box center [1184, 573] width 50 height 10
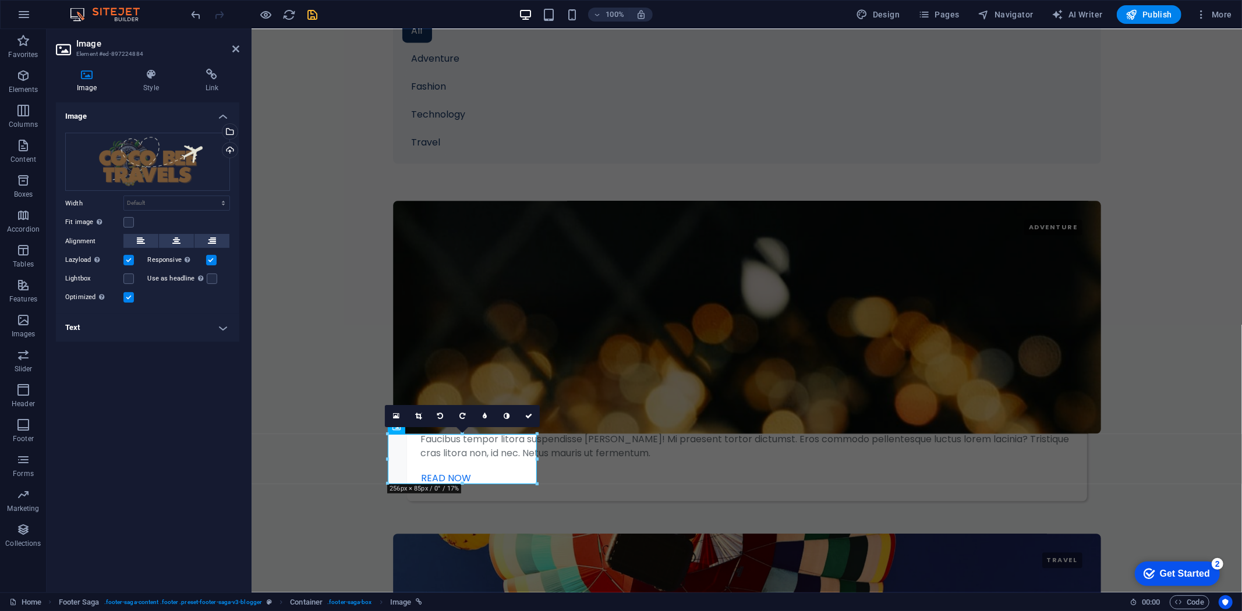
click at [1186, 575] on div "Get Started" at bounding box center [1184, 573] width 50 height 10
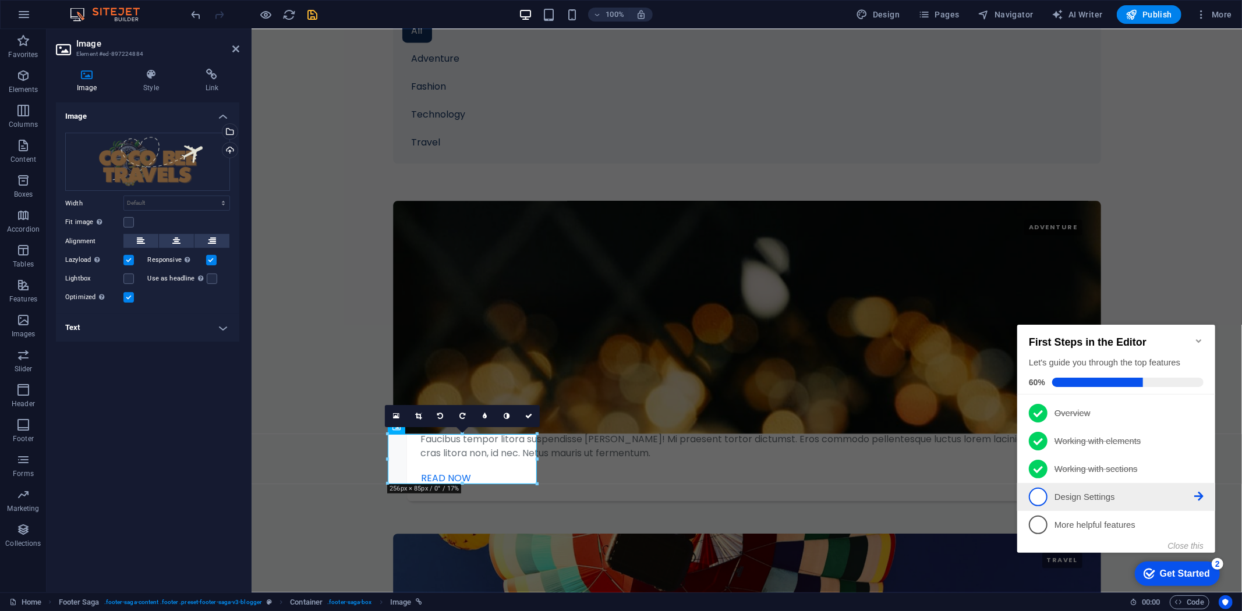
click at [1056, 494] on p "Design Settings - incomplete" at bounding box center [1124, 497] width 140 height 12
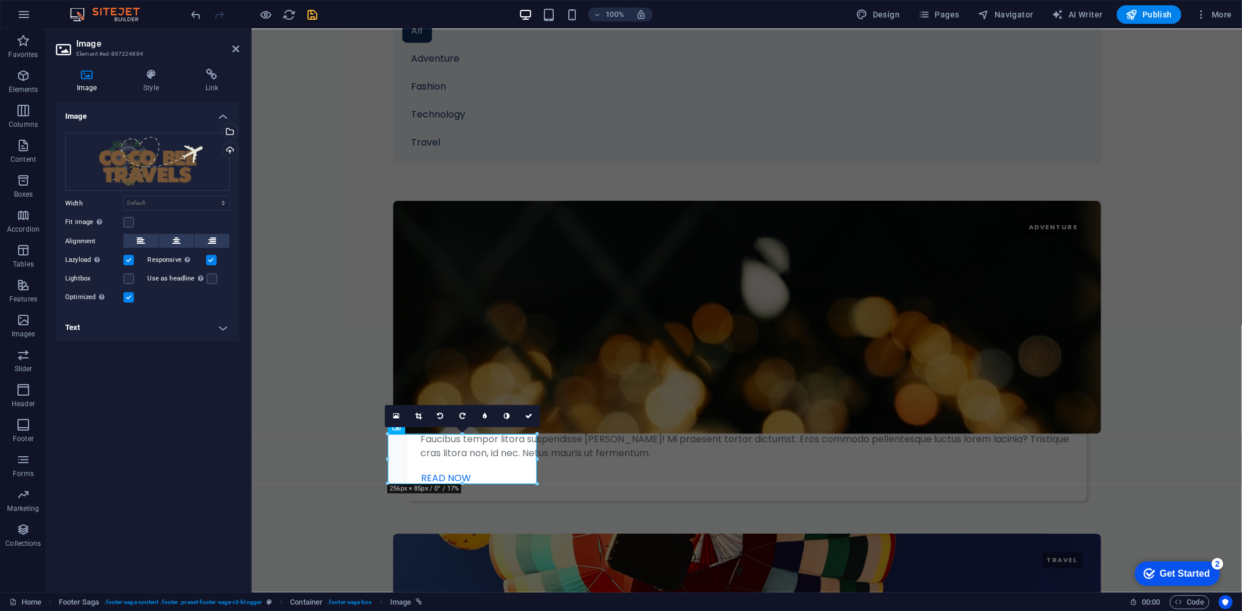
click at [1181, 576] on div "Get Started" at bounding box center [1184, 573] width 50 height 10
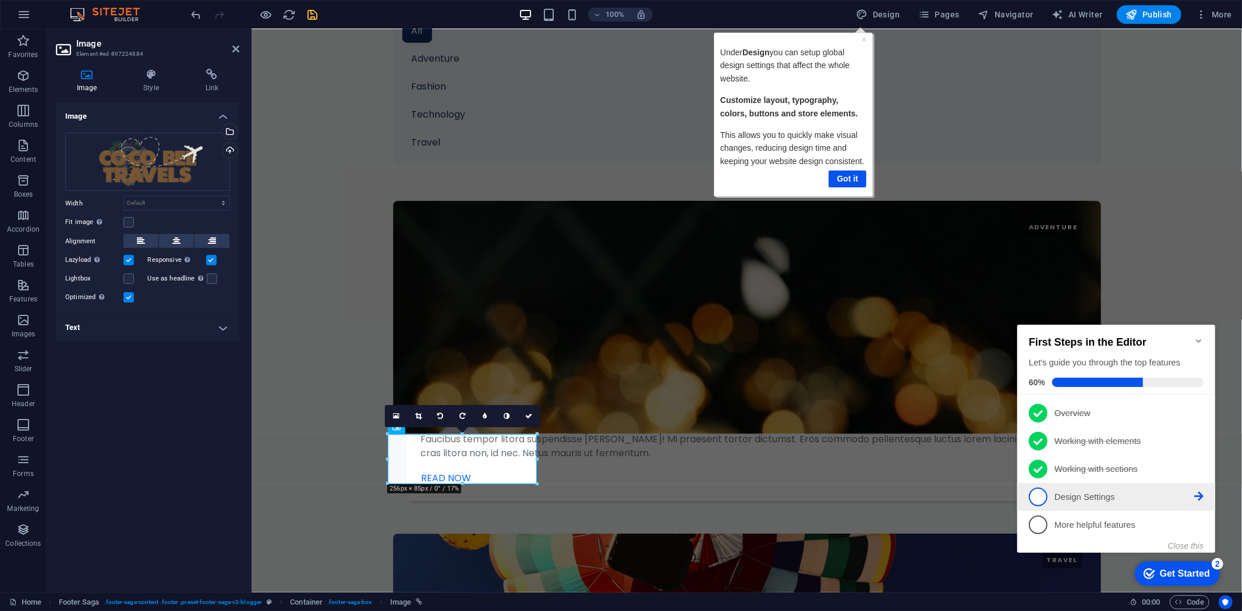
click at [1203, 492] on li "4 Design Settings - incomplete" at bounding box center [1116, 497] width 198 height 28
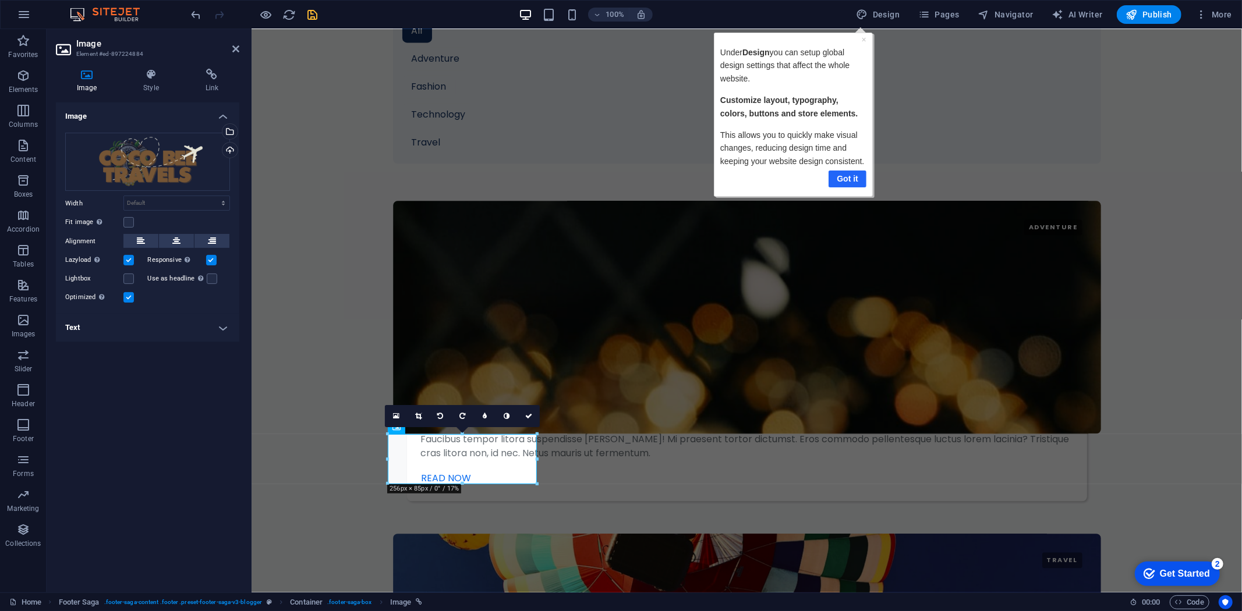
click at [843, 178] on link "Got it" at bounding box center [848, 179] width 38 height 17
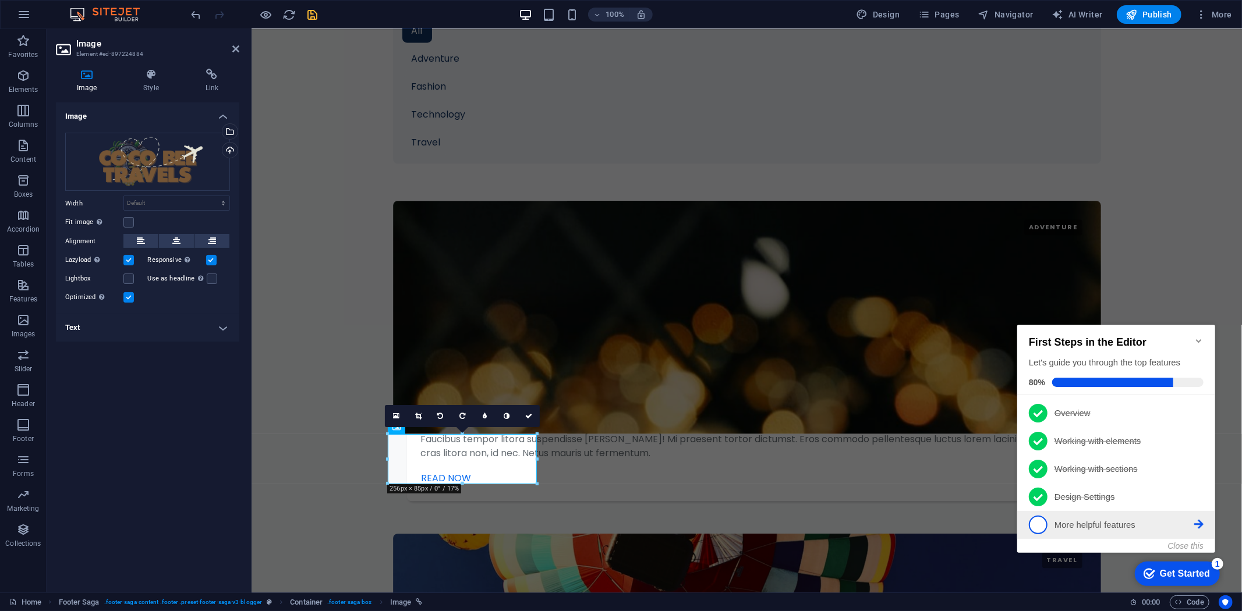
click at [1191, 520] on p "More helpful features - incomplete" at bounding box center [1124, 525] width 140 height 12
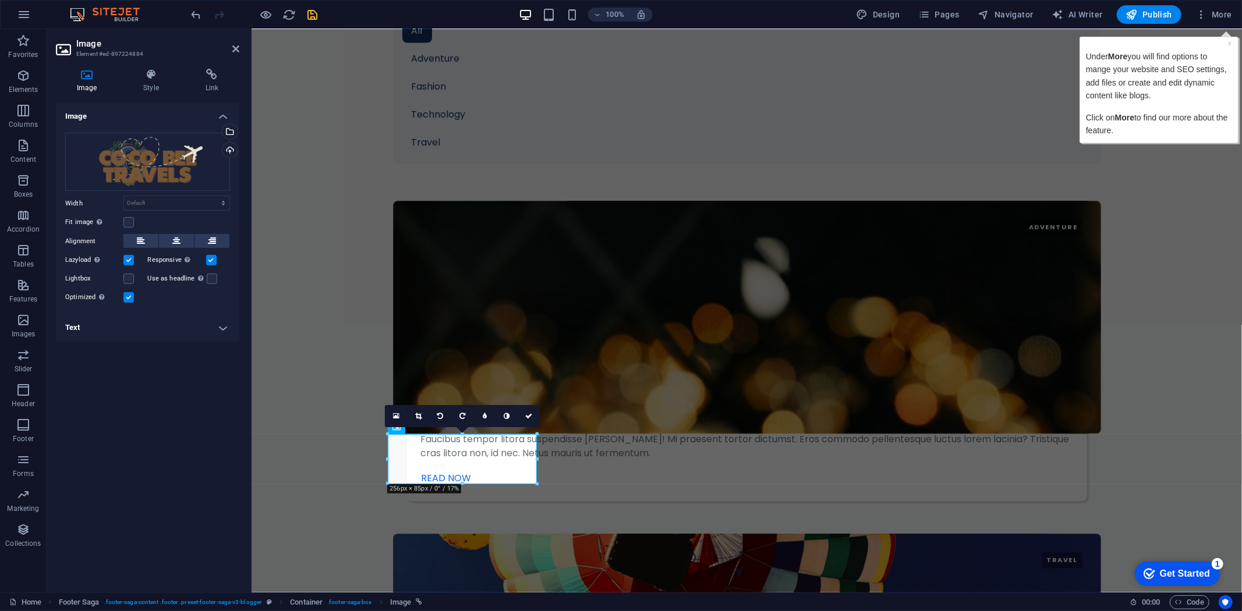
click at [1169, 570] on div "Get Started" at bounding box center [1184, 573] width 50 height 10
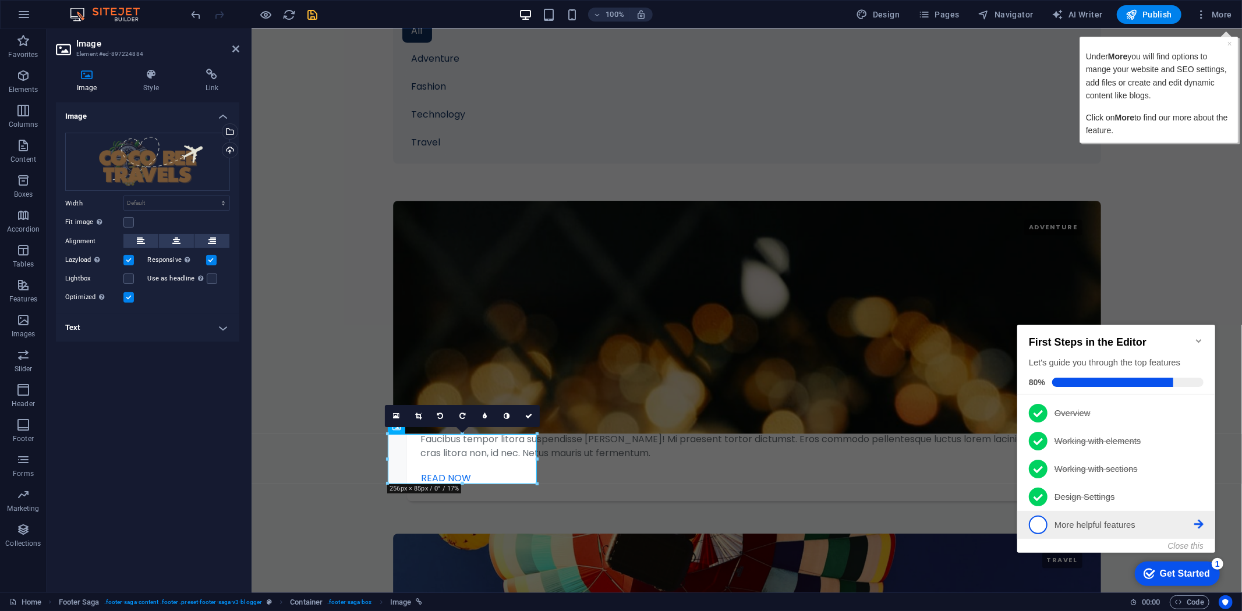
click at [1203, 521] on li "5 More helpful features - incomplete" at bounding box center [1116, 525] width 198 height 28
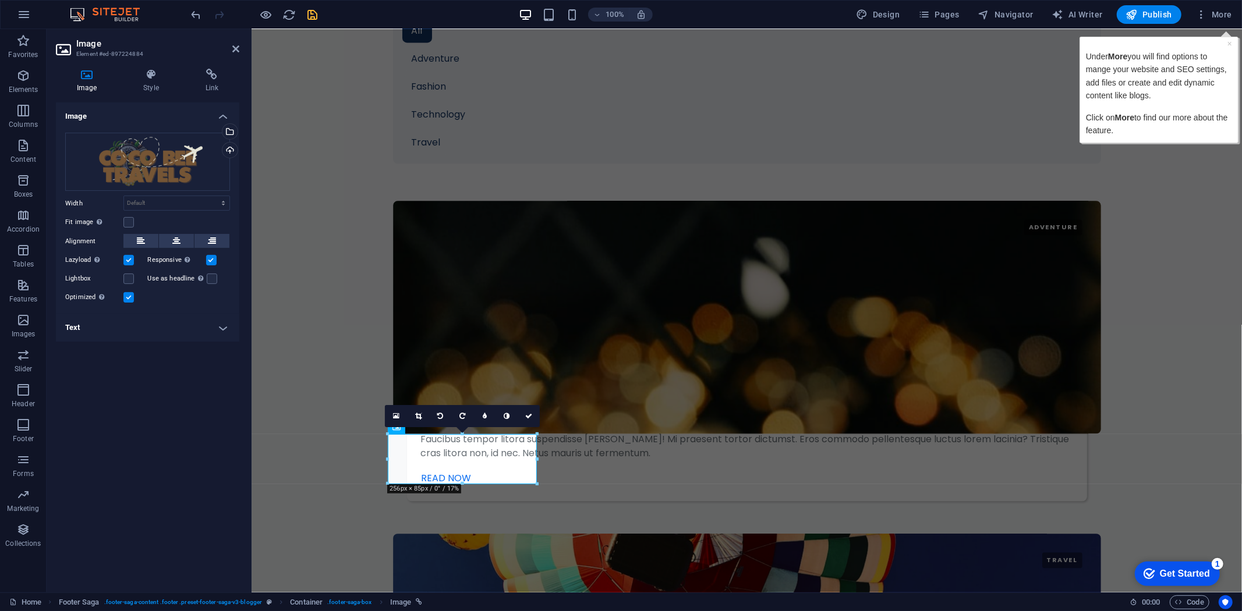
click at [1190, 113] on p "Click on More to find our more about the feature." at bounding box center [1158, 124] width 146 height 26
click at [1096, 97] on p "Under More you will find options to mange your website and SEO settings, add fi…" at bounding box center [1158, 76] width 146 height 52
click at [1214, 9] on span "More" at bounding box center [1214, 15] width 37 height 12
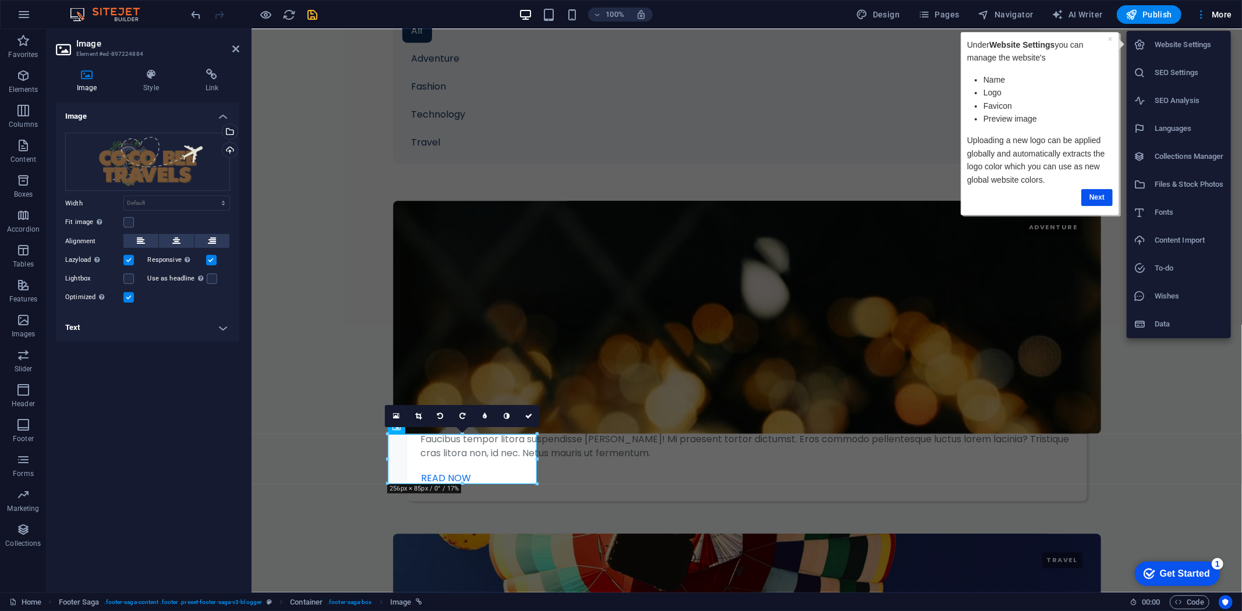
click at [1118, 118] on div "× Under Website Settings you can manage the website's Name Logo Favicon Preview…" at bounding box center [1039, 122] width 158 height 183
click at [1099, 198] on link "Next" at bounding box center [1096, 197] width 31 height 17
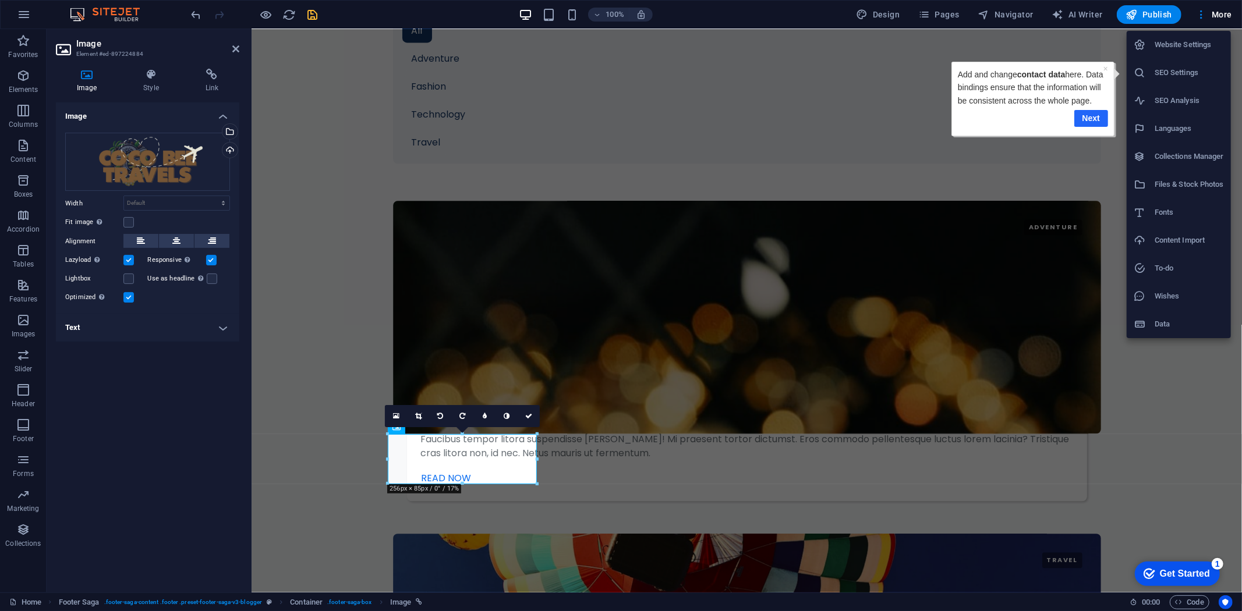
click at [1090, 115] on link "Next" at bounding box center [1091, 117] width 34 height 17
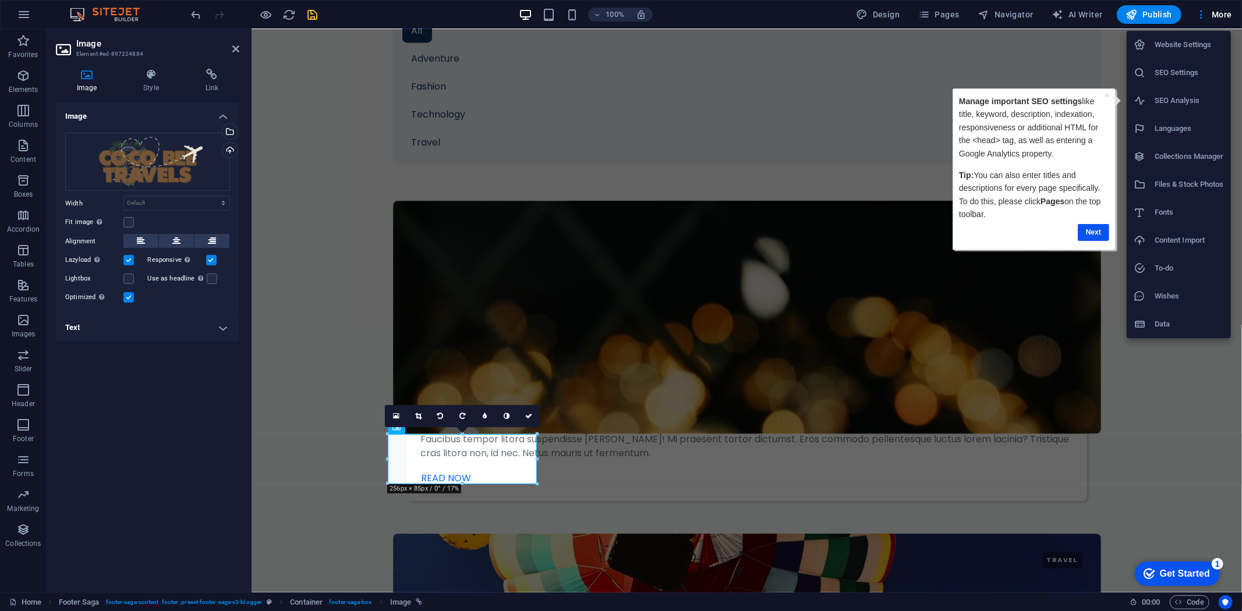
click at [1090, 66] on div at bounding box center [621, 305] width 1242 height 611
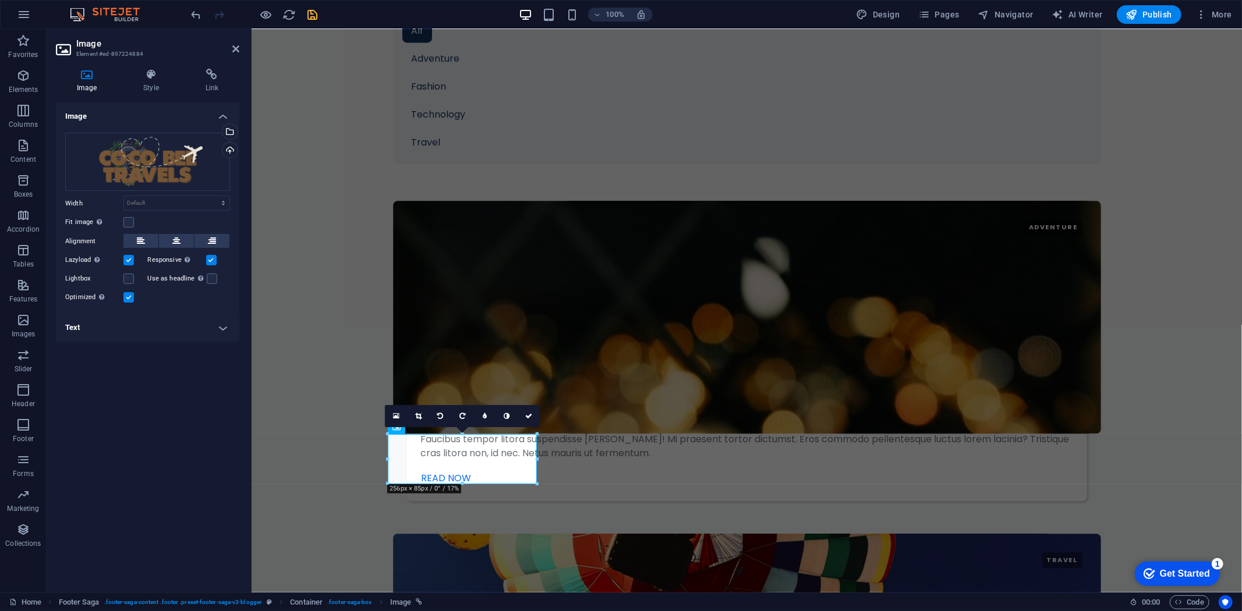
click at [1189, 579] on div "checkmark Get Started 1" at bounding box center [1176, 573] width 85 height 24
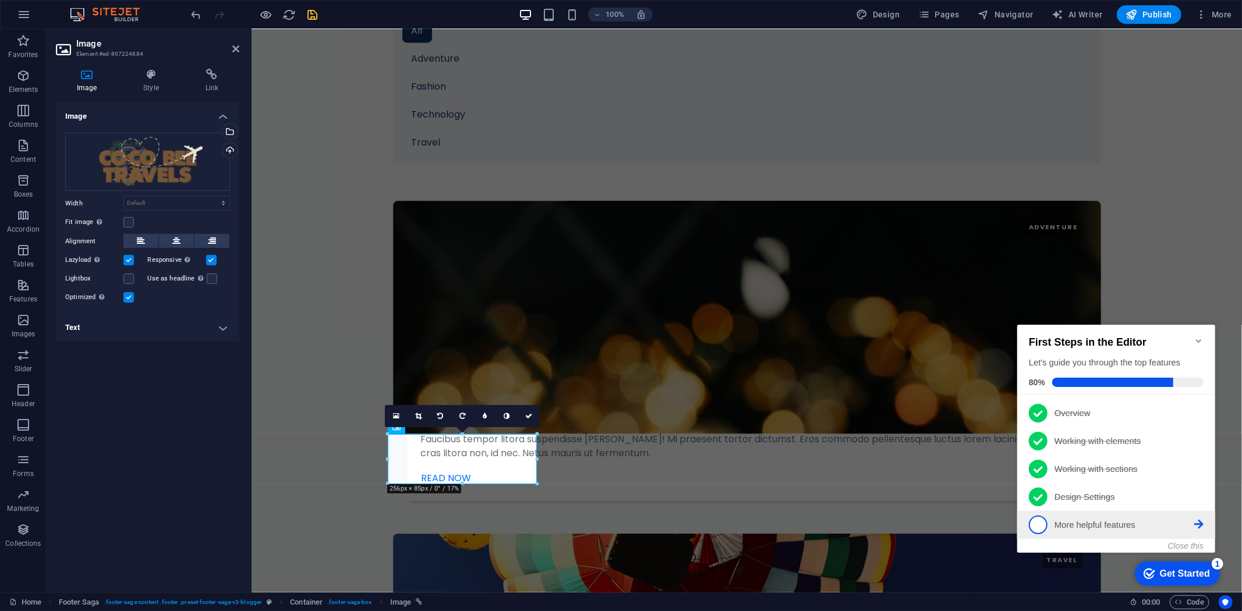
click at [1194, 521] on icon at bounding box center [1198, 523] width 9 height 9
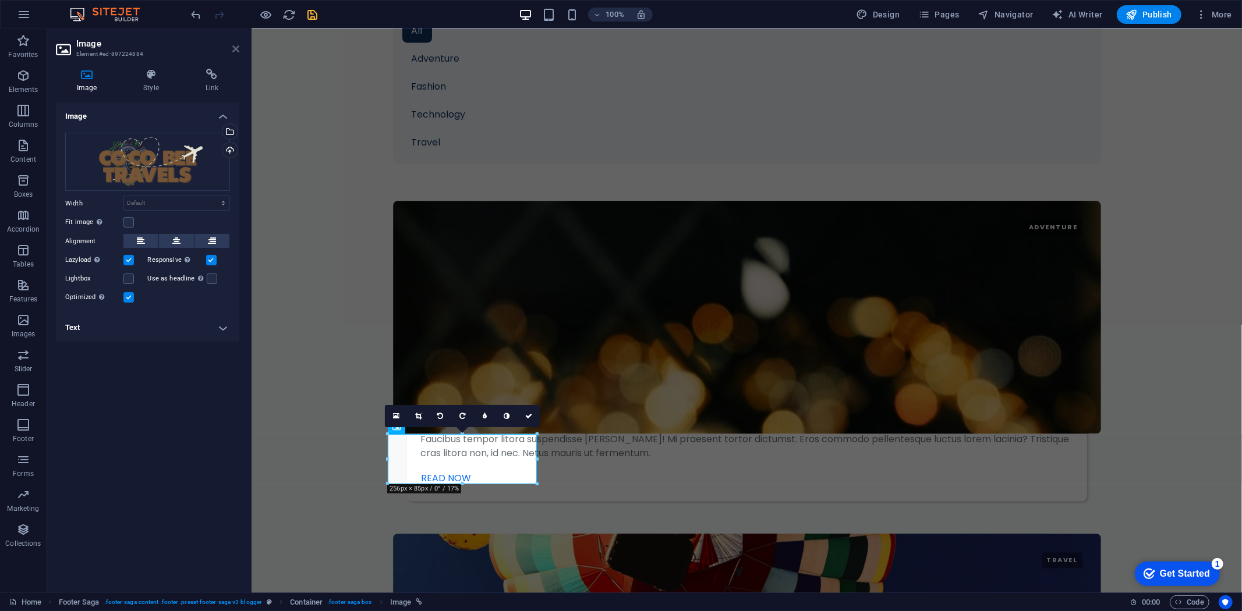
click at [237, 45] on icon at bounding box center [235, 48] width 7 height 9
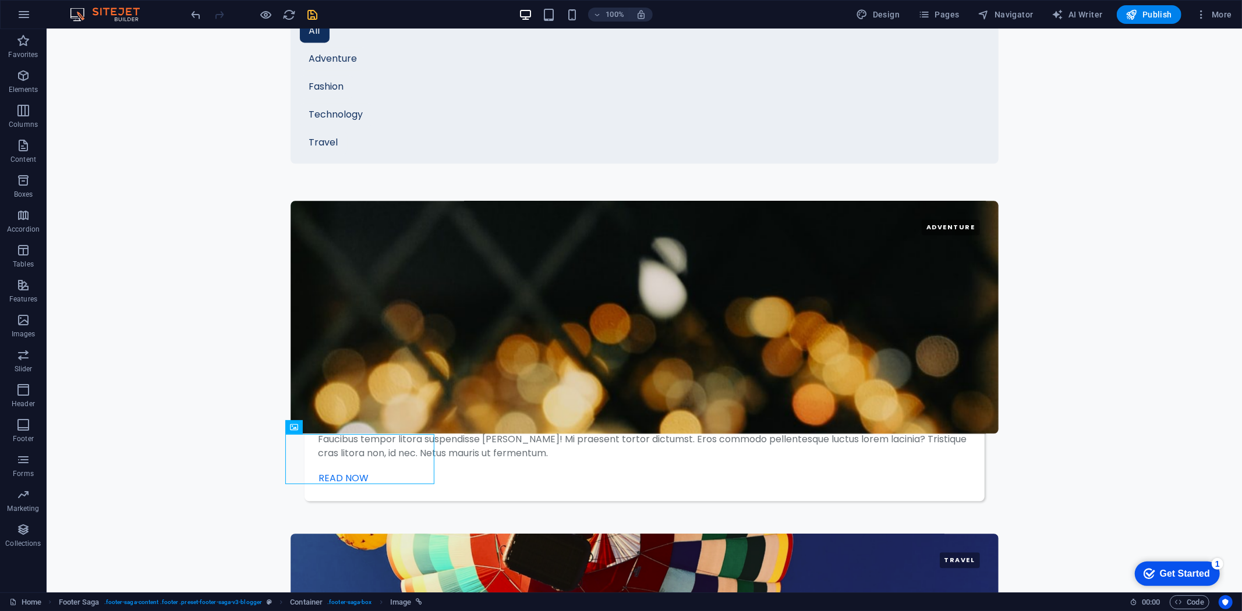
click at [1176, 563] on div "checkmark Get Started 1" at bounding box center [1176, 573] width 85 height 24
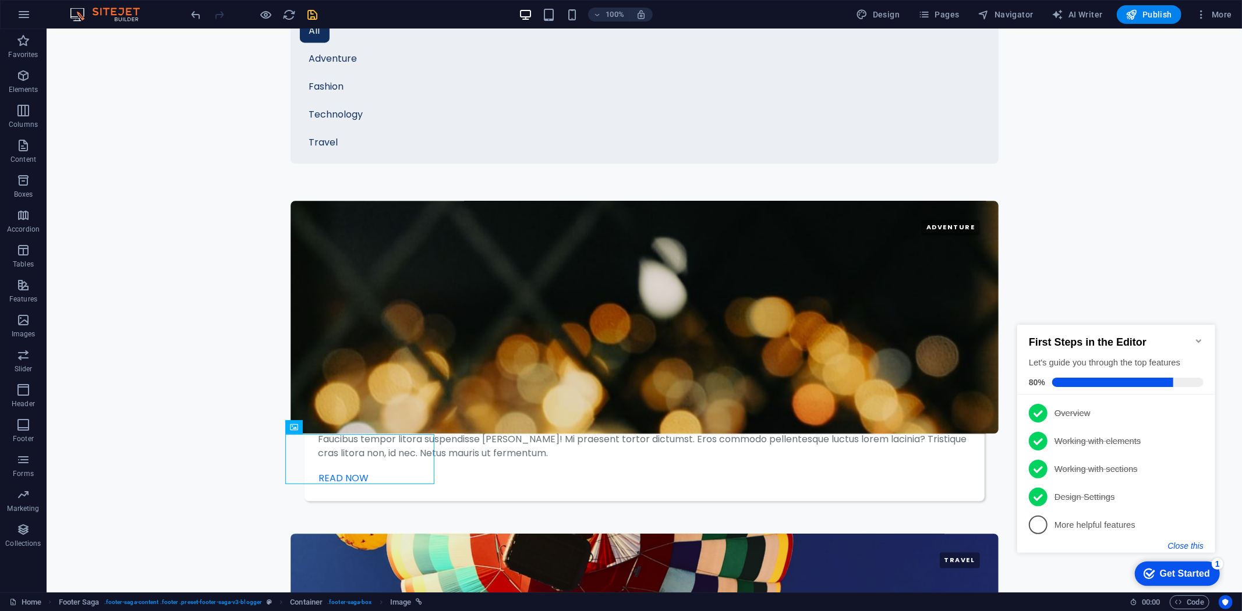
click at [1191, 544] on button "Close this" at bounding box center [1186, 545] width 36 height 9
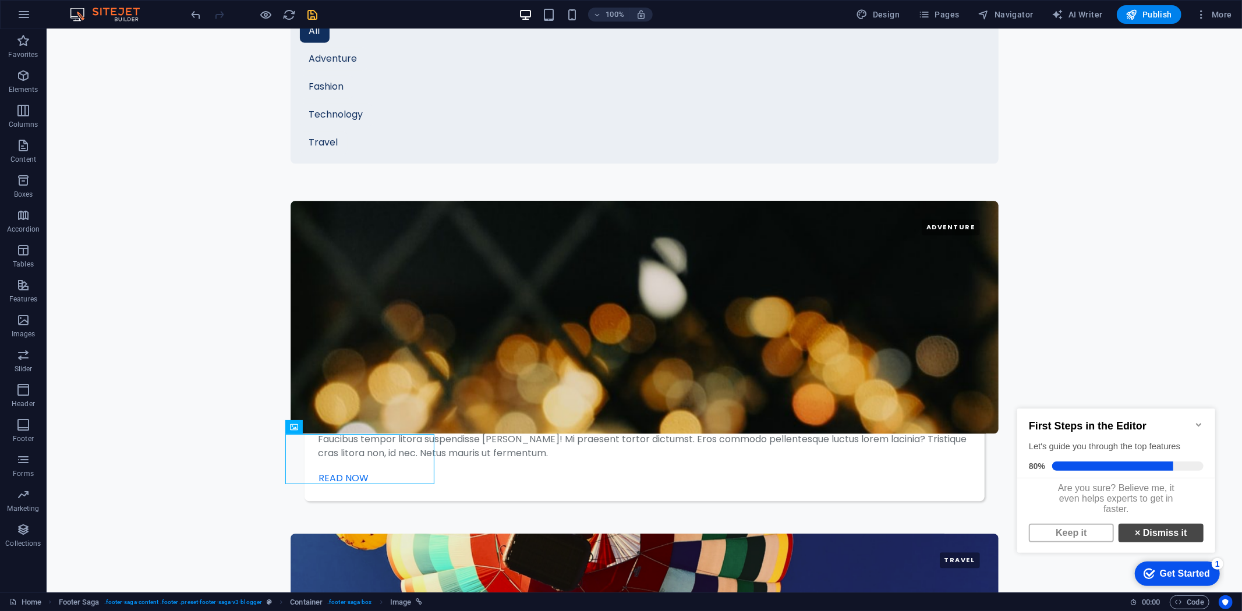
click at [1153, 540] on link "× Dismiss it" at bounding box center [1160, 533] width 85 height 19
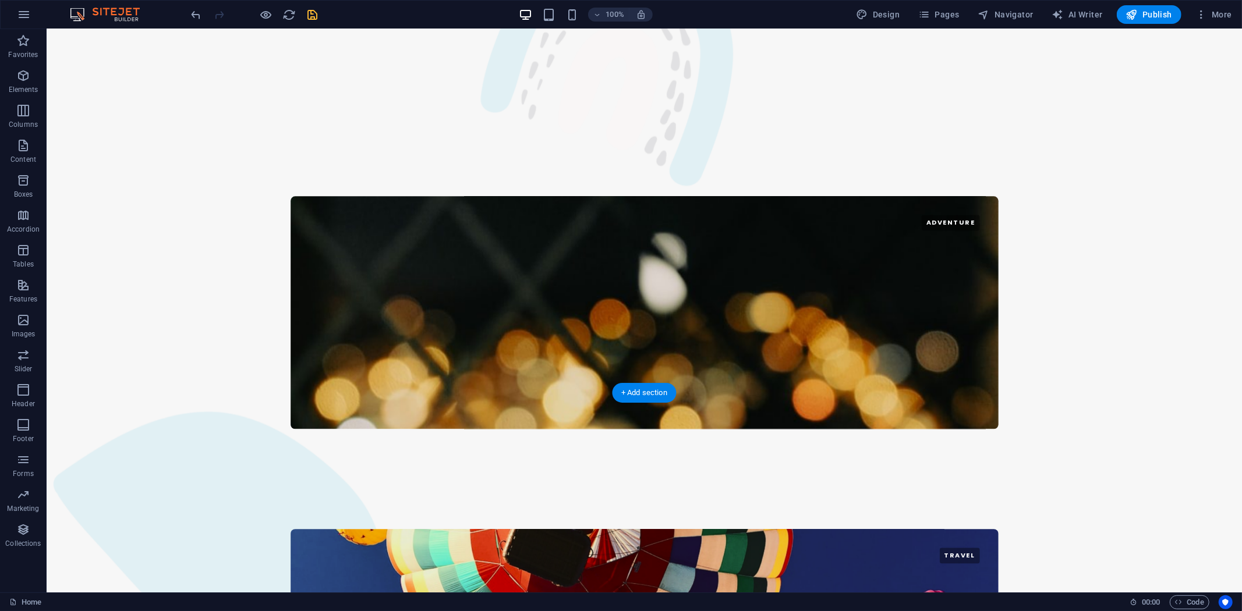
scroll to position [2261, 0]
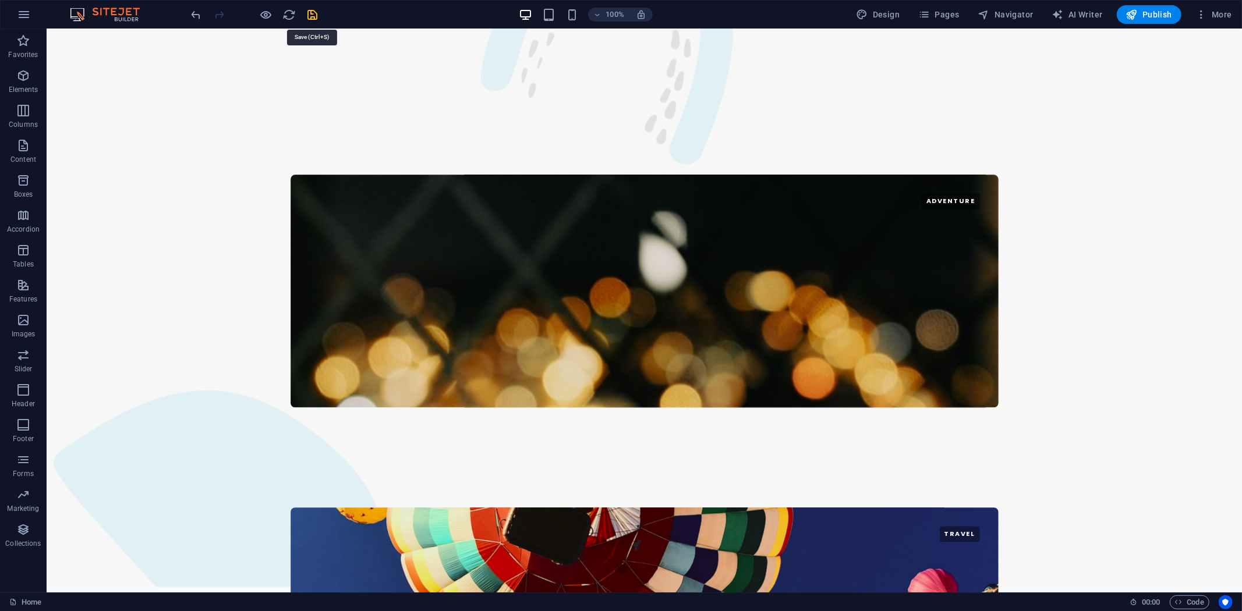
click at [313, 13] on icon "save" at bounding box center [312, 14] width 13 height 13
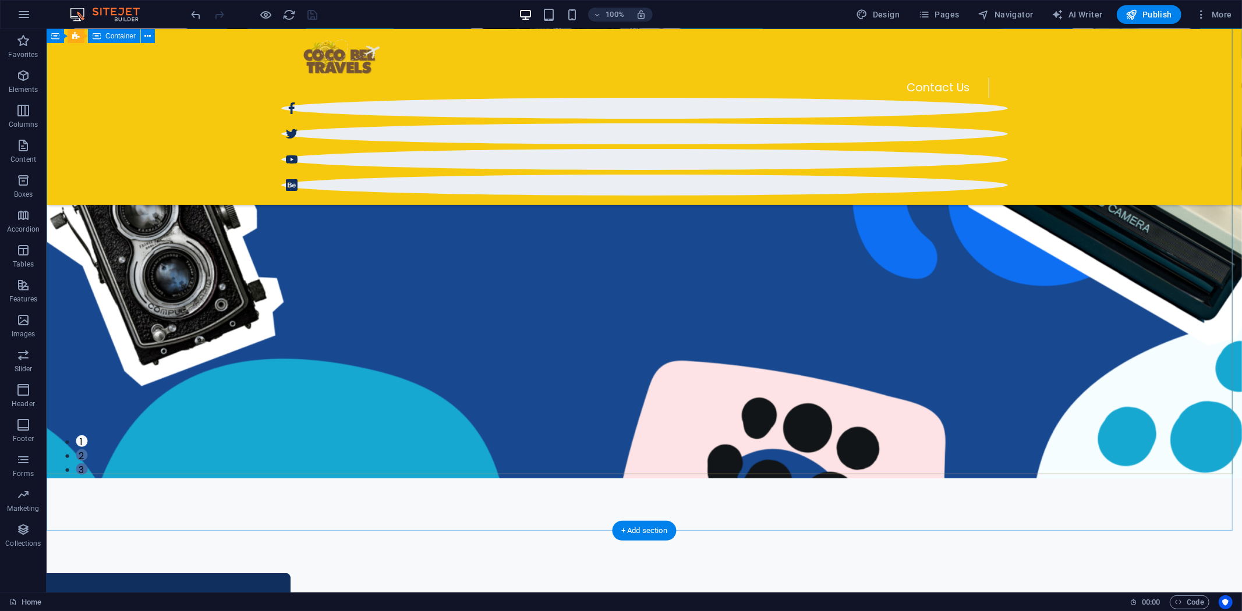
scroll to position [61, 0]
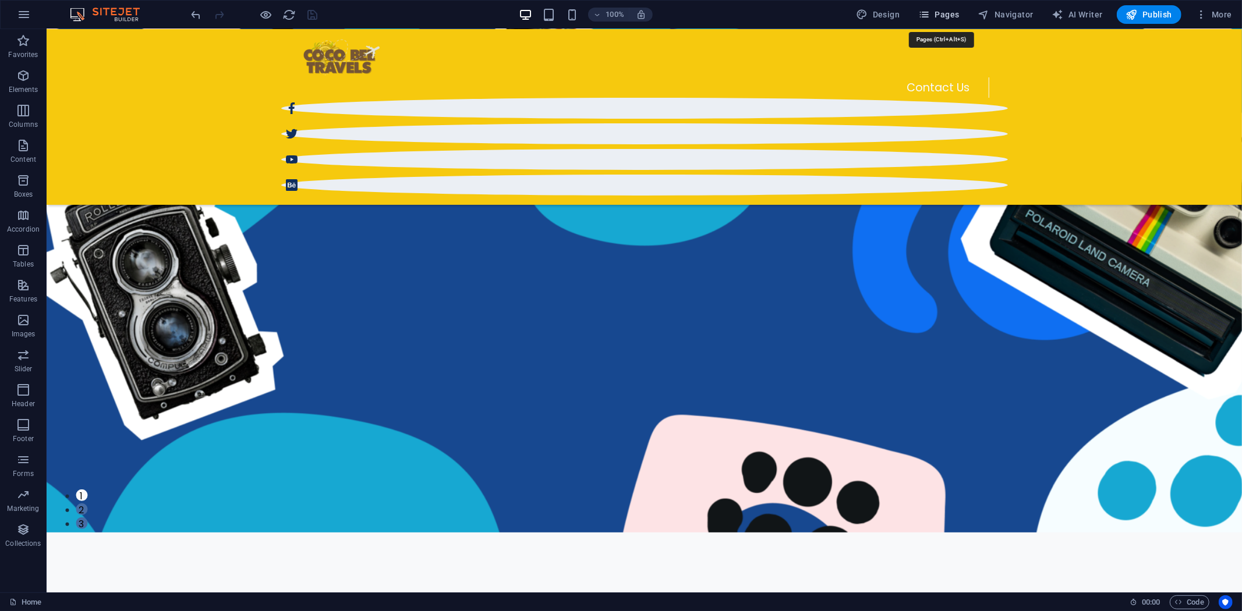
click at [939, 18] on span "Pages" at bounding box center [938, 15] width 41 height 12
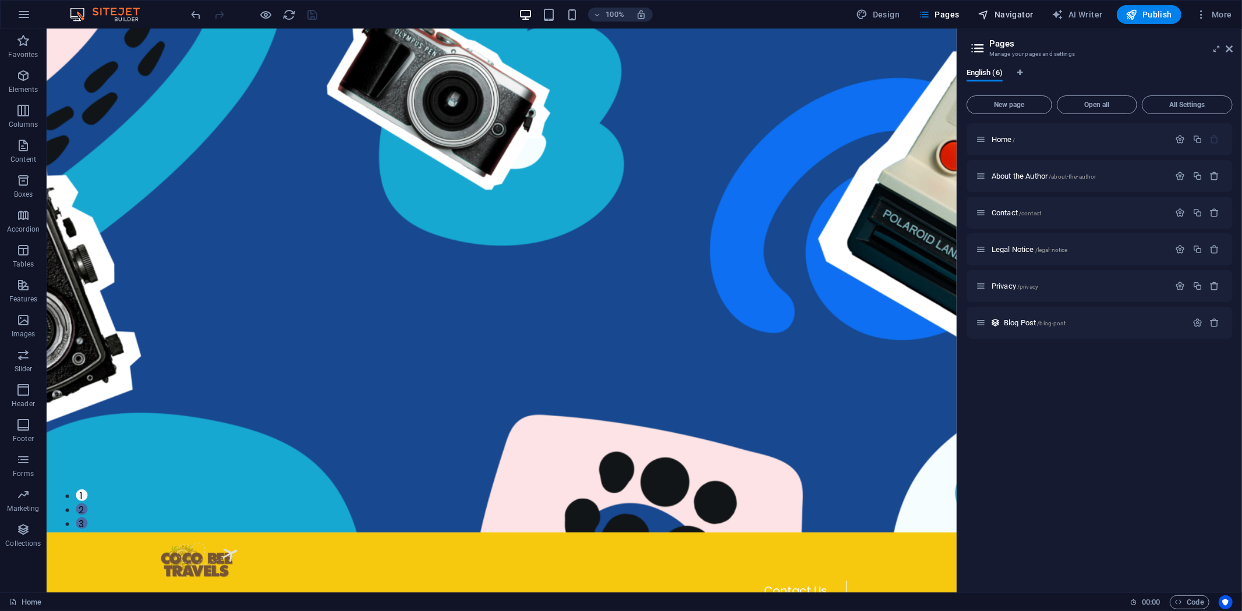
click at [1016, 12] on span "Navigator" at bounding box center [1005, 15] width 55 height 12
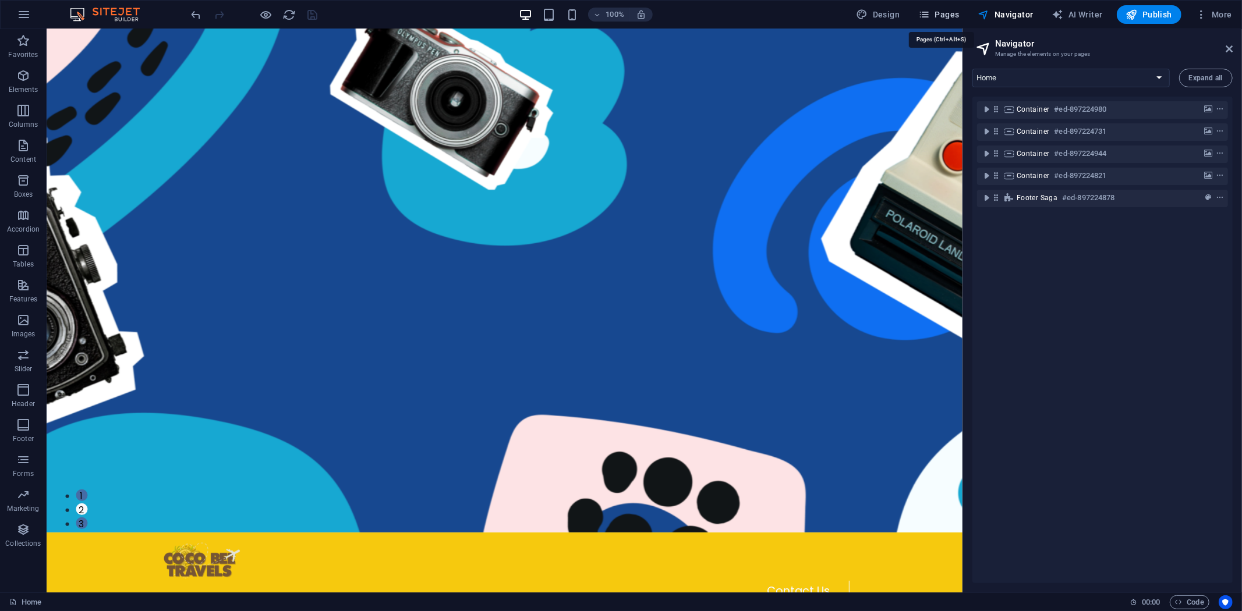
click at [940, 14] on span "Pages" at bounding box center [938, 15] width 41 height 12
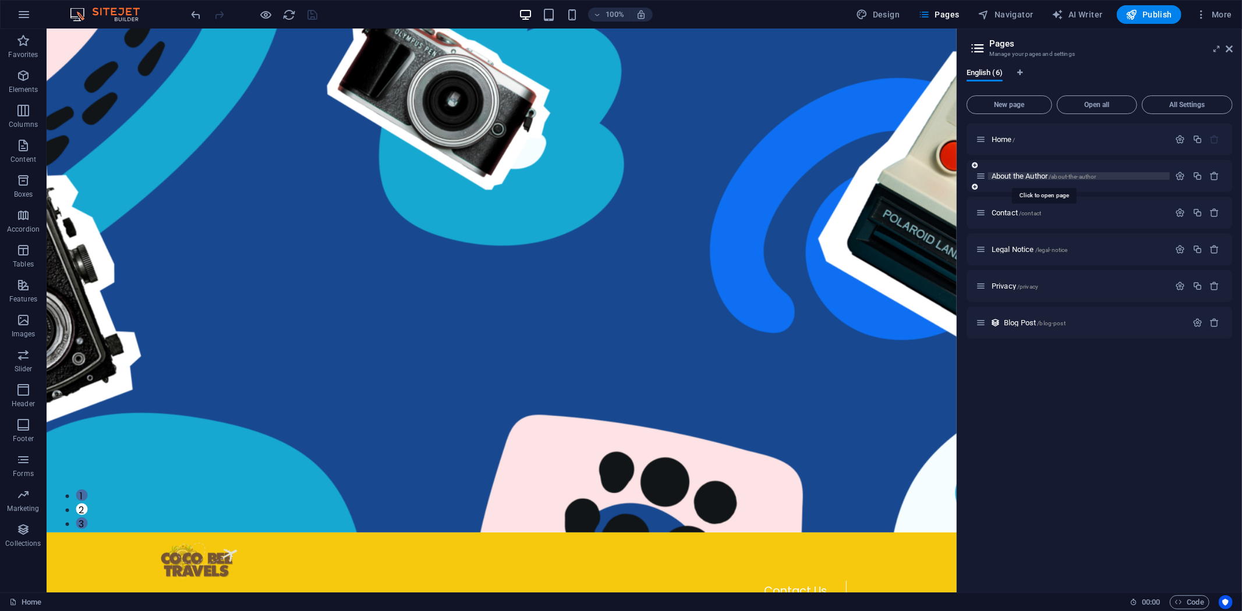
click at [1013, 176] on span "About the Author /about-the-author" at bounding box center [1044, 176] width 105 height 9
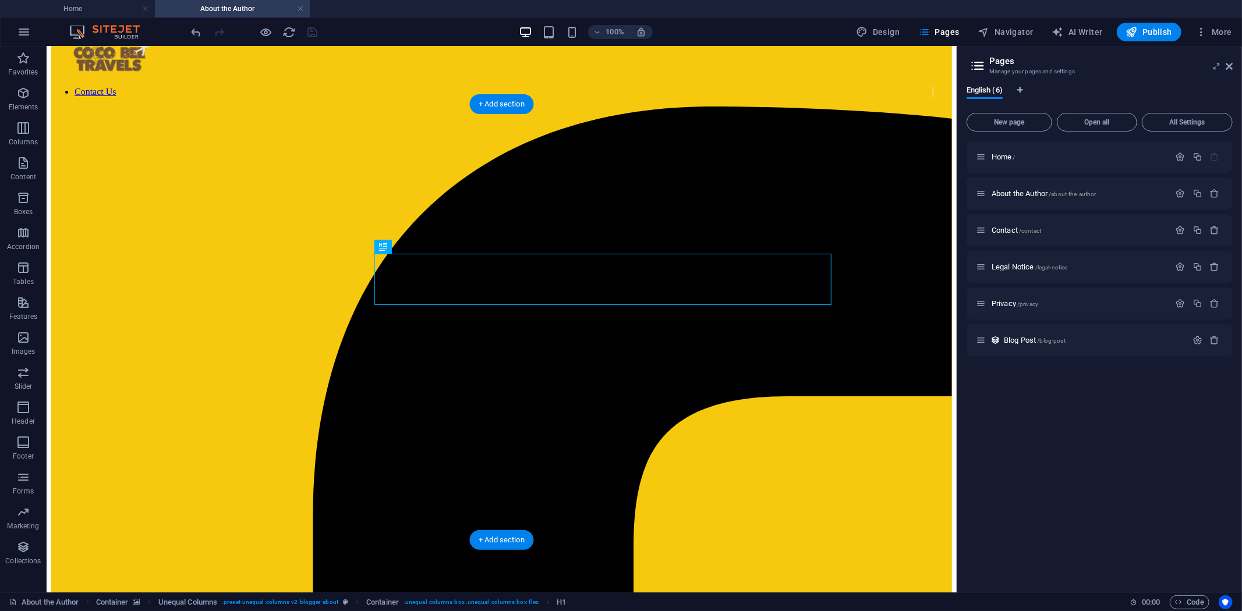
scroll to position [0, 0]
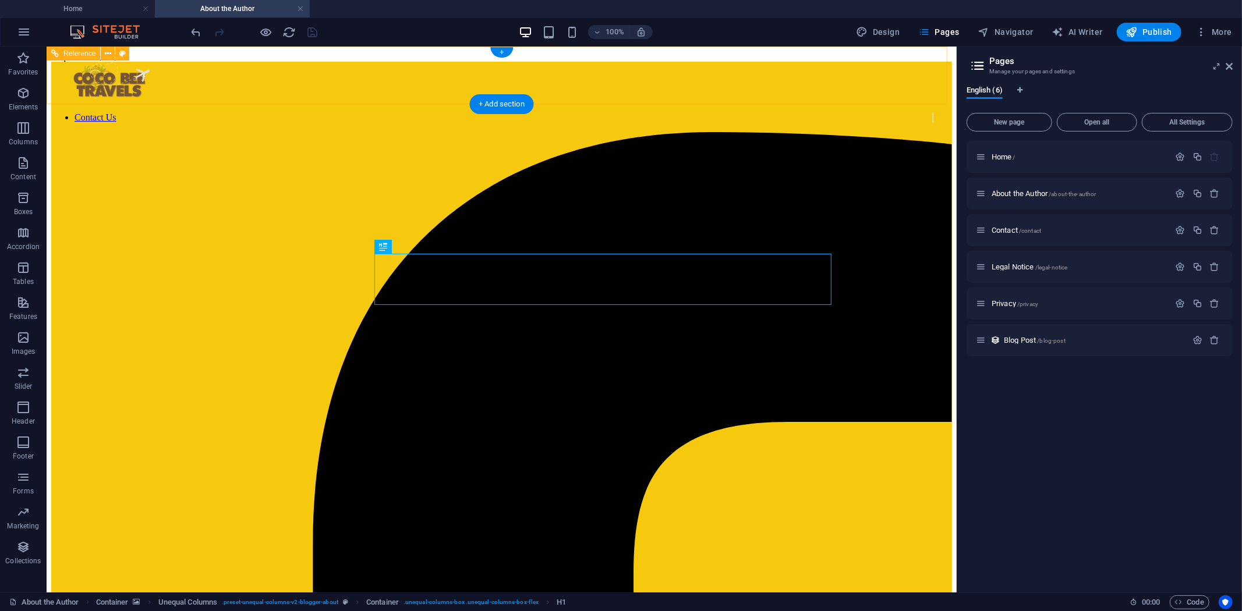
click at [264, 112] on nav "Contact Us" at bounding box center [492, 117] width 882 height 10
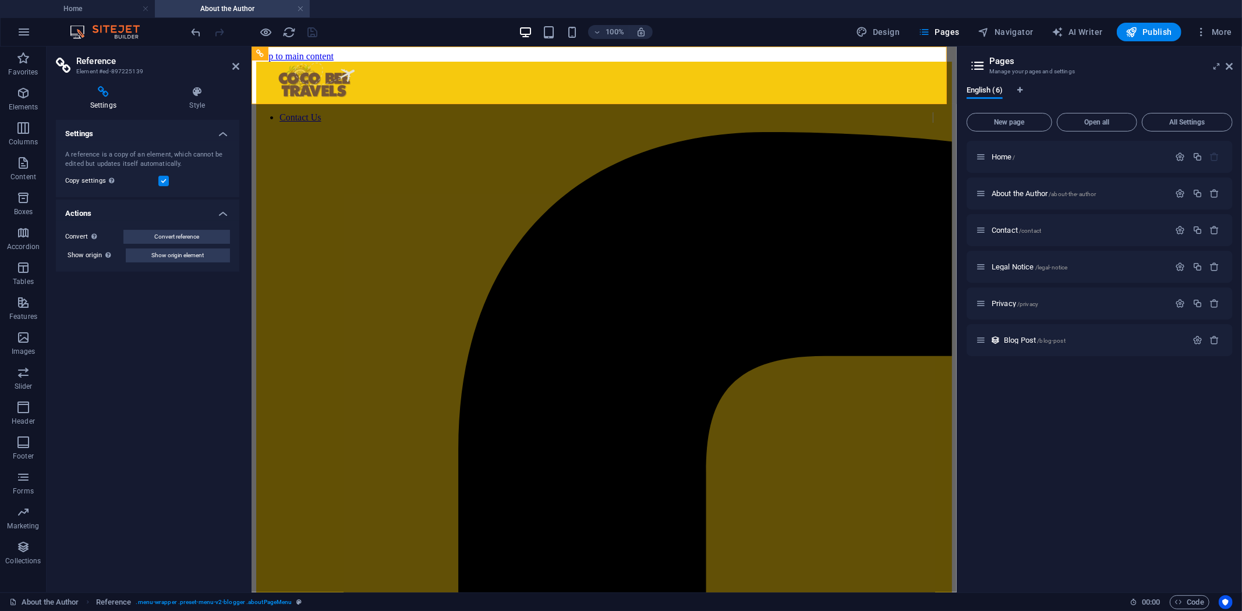
click at [164, 179] on label at bounding box center [163, 181] width 10 height 10
click at [0, 0] on input "Copy settings Use the same settings (flex, animation, position, style) as for t…" at bounding box center [0, 0] width 0 height 0
click at [164, 179] on label at bounding box center [163, 181] width 10 height 10
click at [0, 0] on input "Copy settings Use the same settings (flex, animation, position, style) as for t…" at bounding box center [0, 0] width 0 height 0
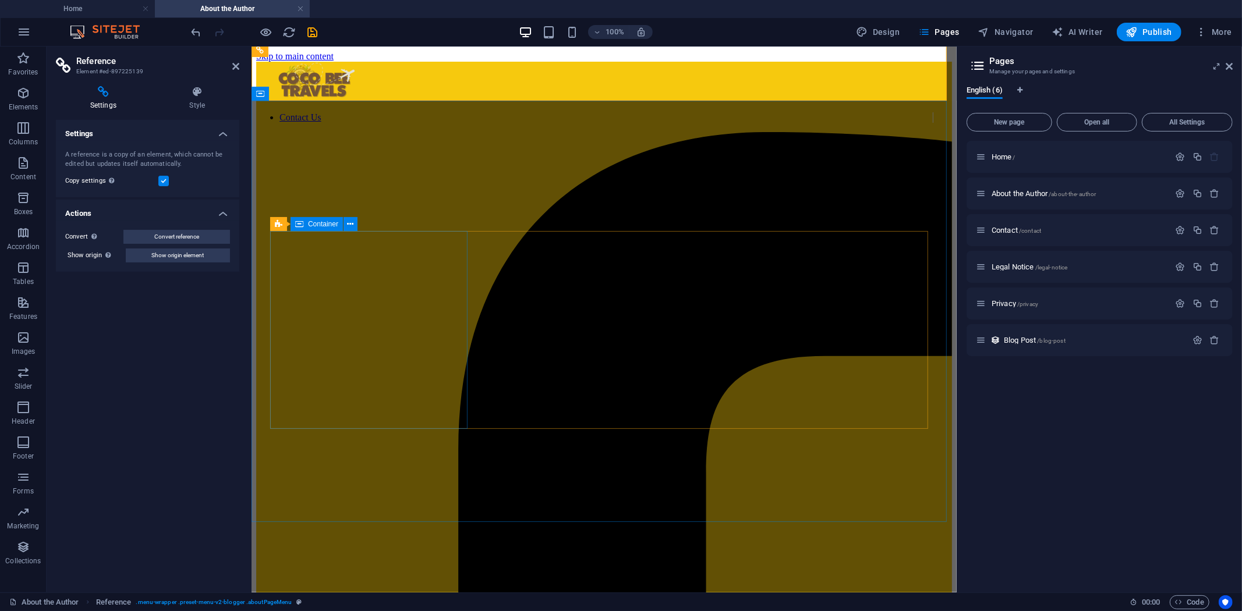
scroll to position [149, 0]
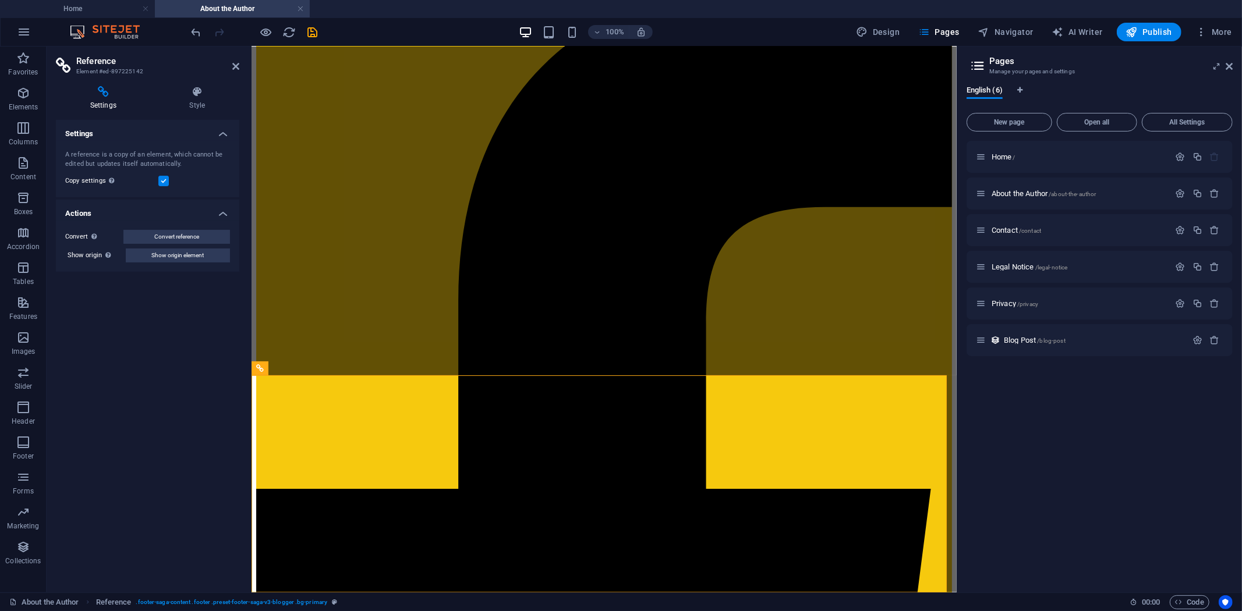
click at [161, 172] on div "A reference is a copy of an element, which cannot be edited but updates itself …" at bounding box center [147, 169] width 183 height 56
click at [160, 176] on label at bounding box center [163, 181] width 10 height 10
click at [0, 0] on input "Copy settings Use the same settings (flex, animation, position, style) as for t…" at bounding box center [0, 0] width 0 height 0
click at [160, 178] on label at bounding box center [163, 181] width 10 height 10
click at [0, 0] on input "Copy settings Use the same settings (flex, animation, position, style) as for t…" at bounding box center [0, 0] width 0 height 0
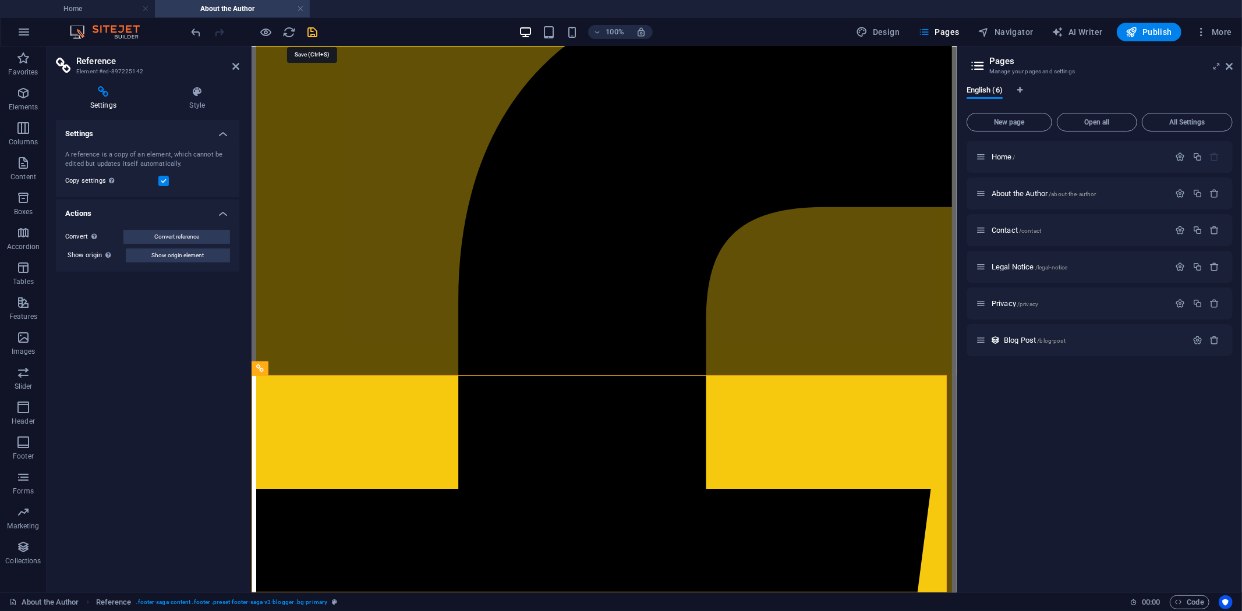
click at [316, 34] on icon "save" at bounding box center [312, 32] width 13 height 13
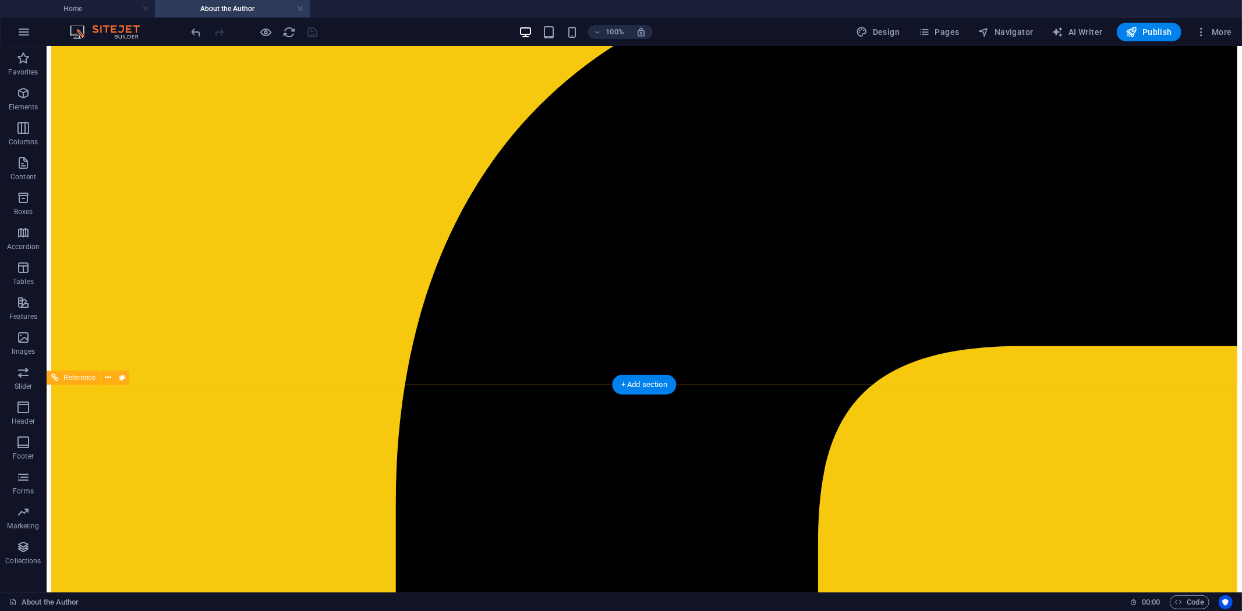
scroll to position [0, 0]
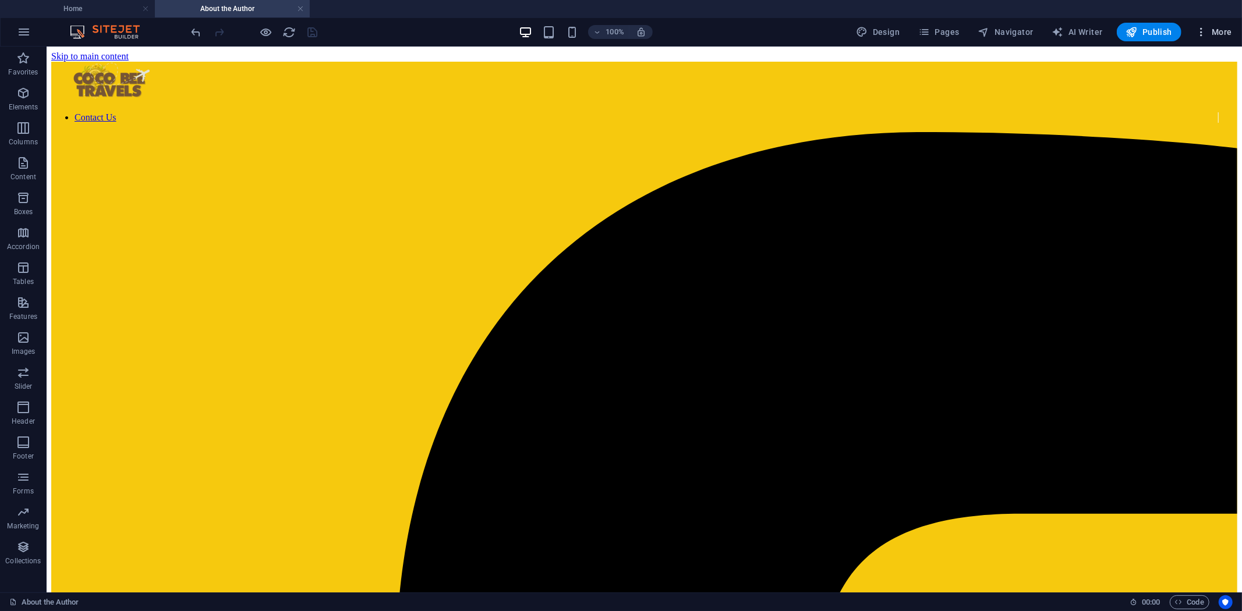
click at [1210, 29] on span "More" at bounding box center [1214, 32] width 37 height 12
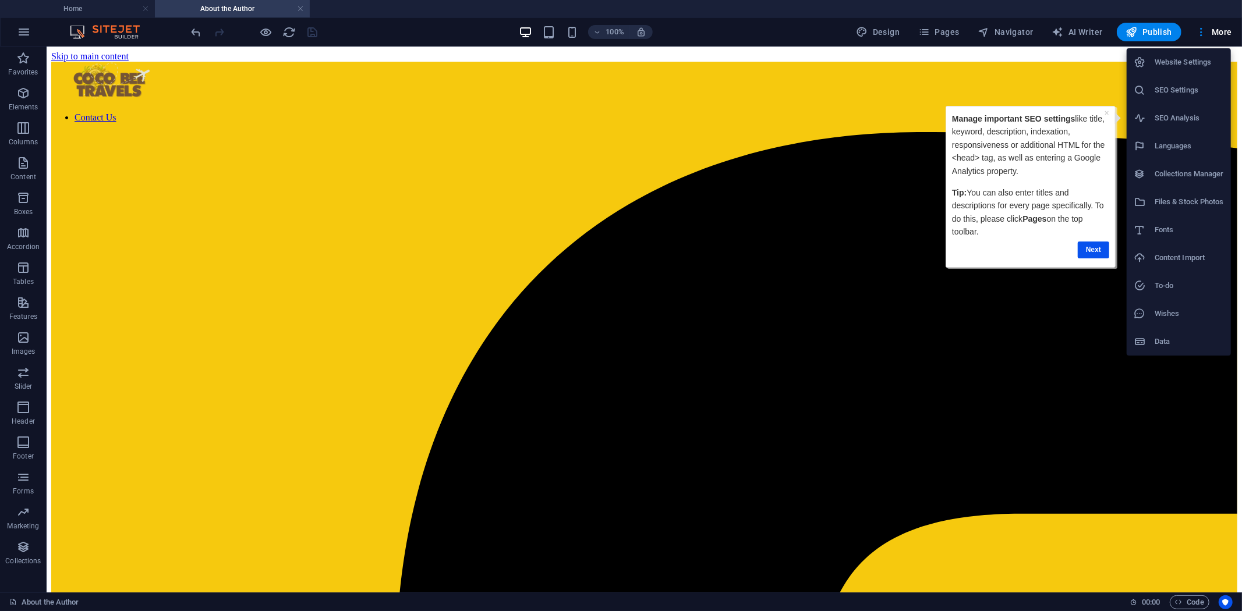
click at [1205, 36] on div at bounding box center [621, 305] width 1242 height 611
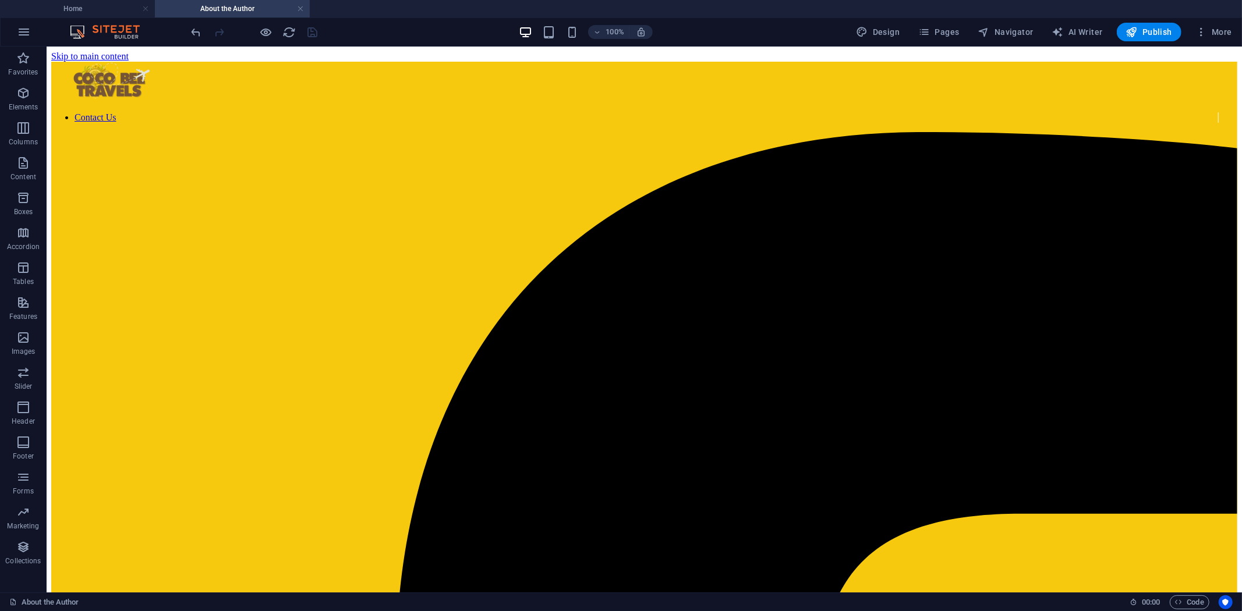
click at [1205, 36] on icon "button" at bounding box center [1202, 32] width 12 height 12
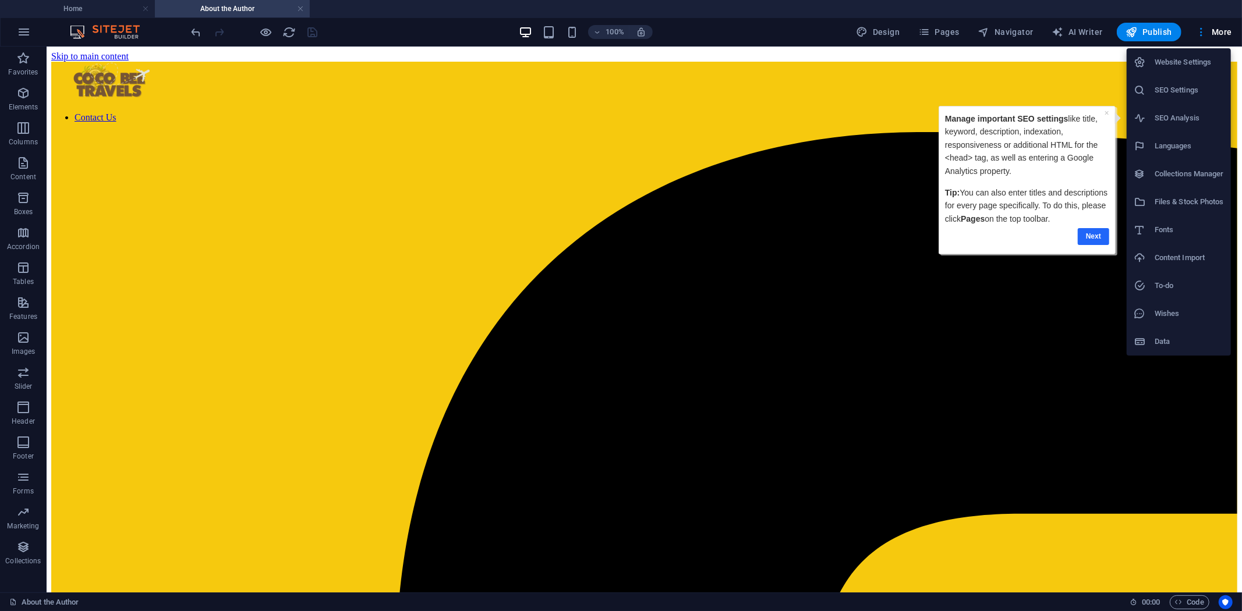
click at [1104, 235] on link "Next" at bounding box center [1092, 236] width 31 height 17
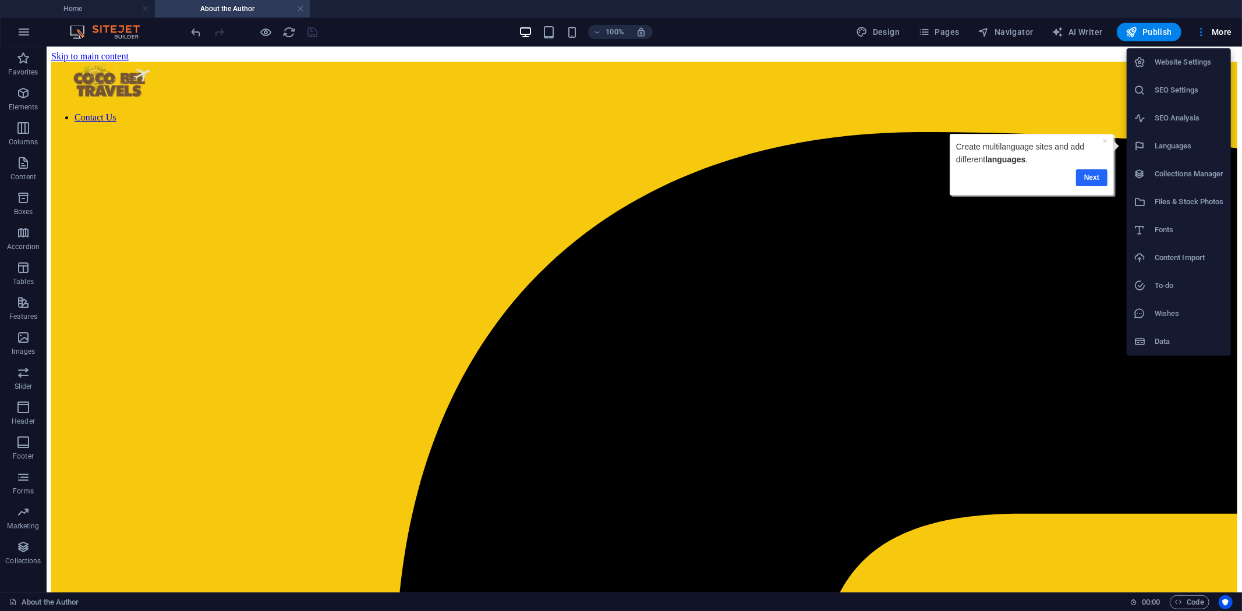
click at [1094, 175] on link "Next" at bounding box center [1091, 177] width 31 height 17
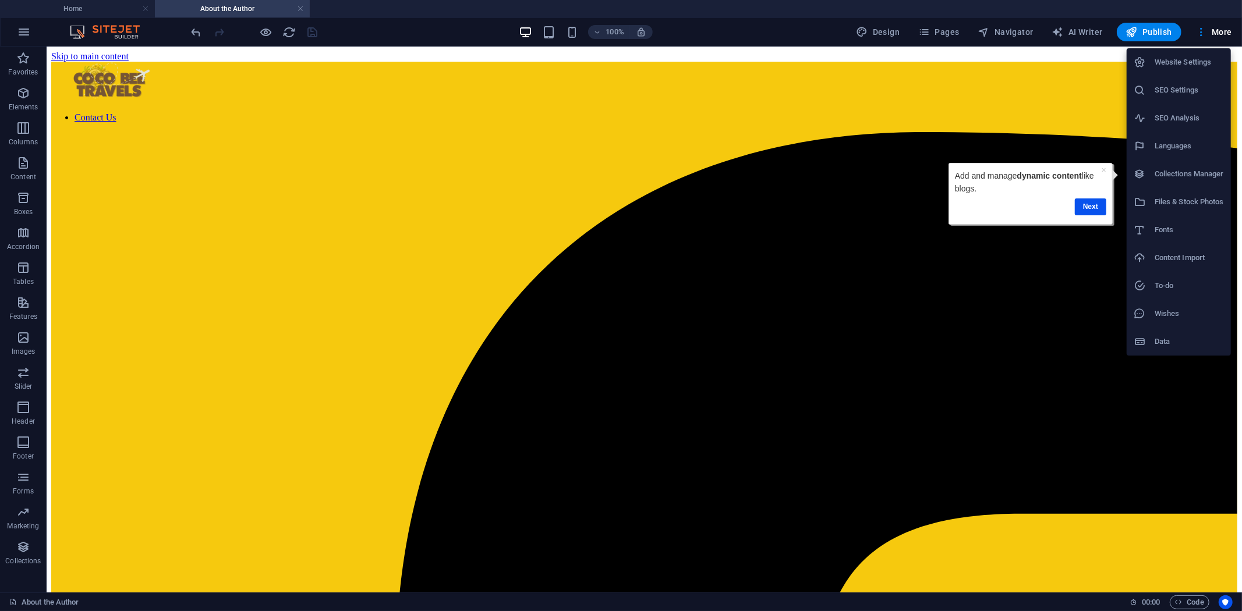
click at [1073, 327] on div at bounding box center [621, 305] width 1242 height 611
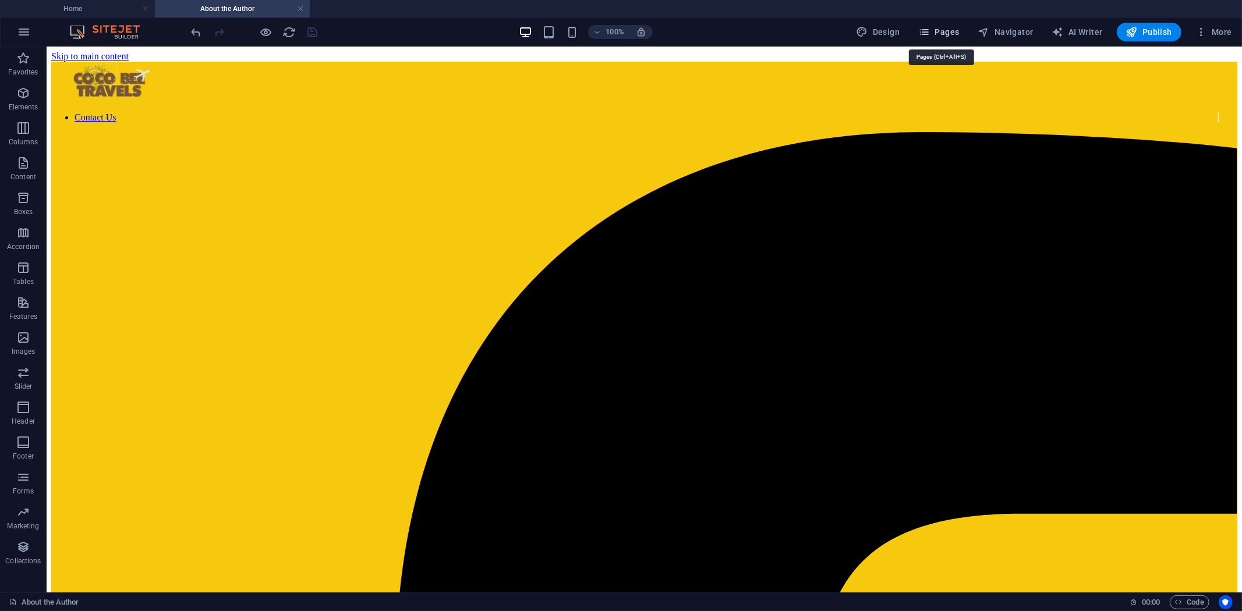
click at [945, 33] on span "Pages" at bounding box center [938, 32] width 41 height 12
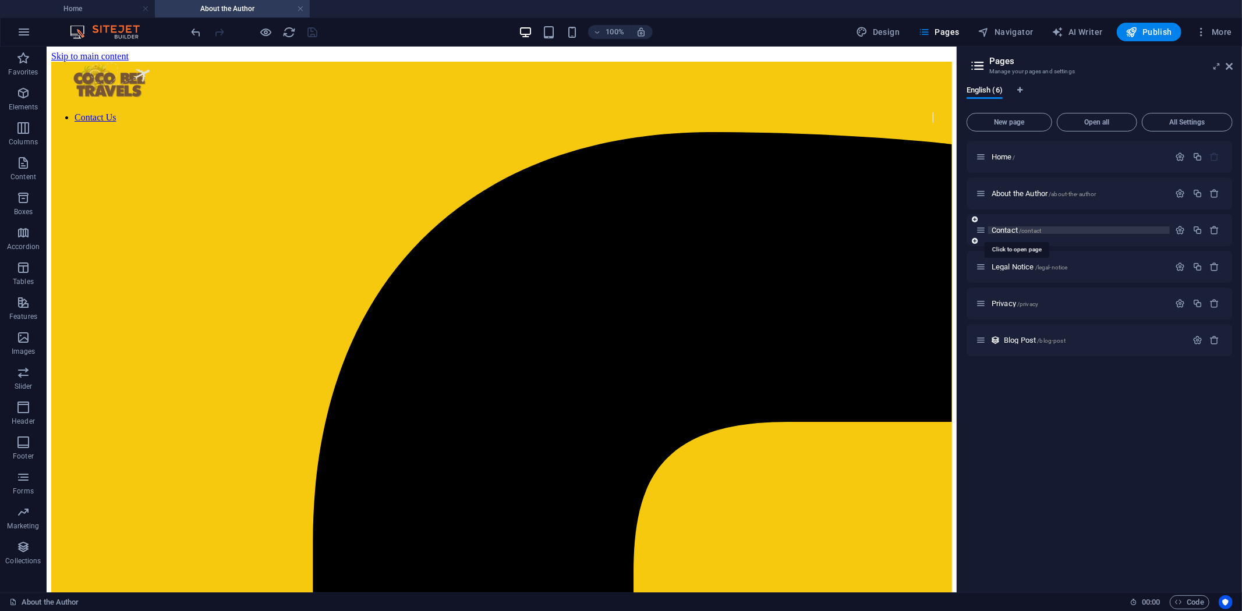
click at [1035, 228] on span "/contact" at bounding box center [1030, 231] width 22 height 6
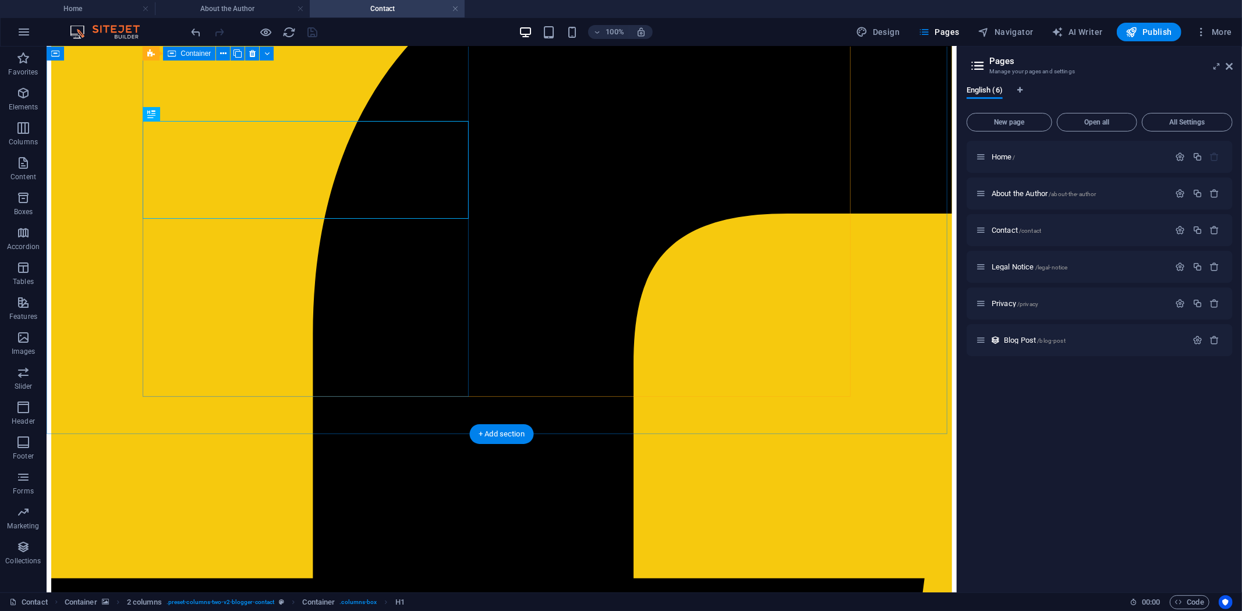
scroll to position [213, 0]
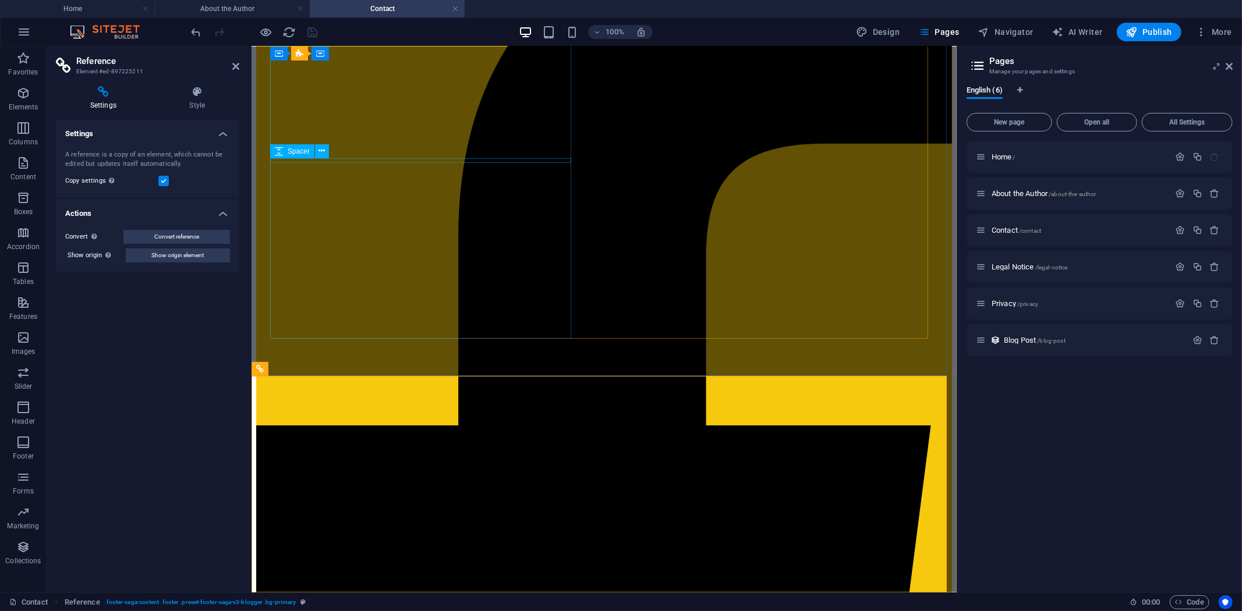
scroll to position [208, 0]
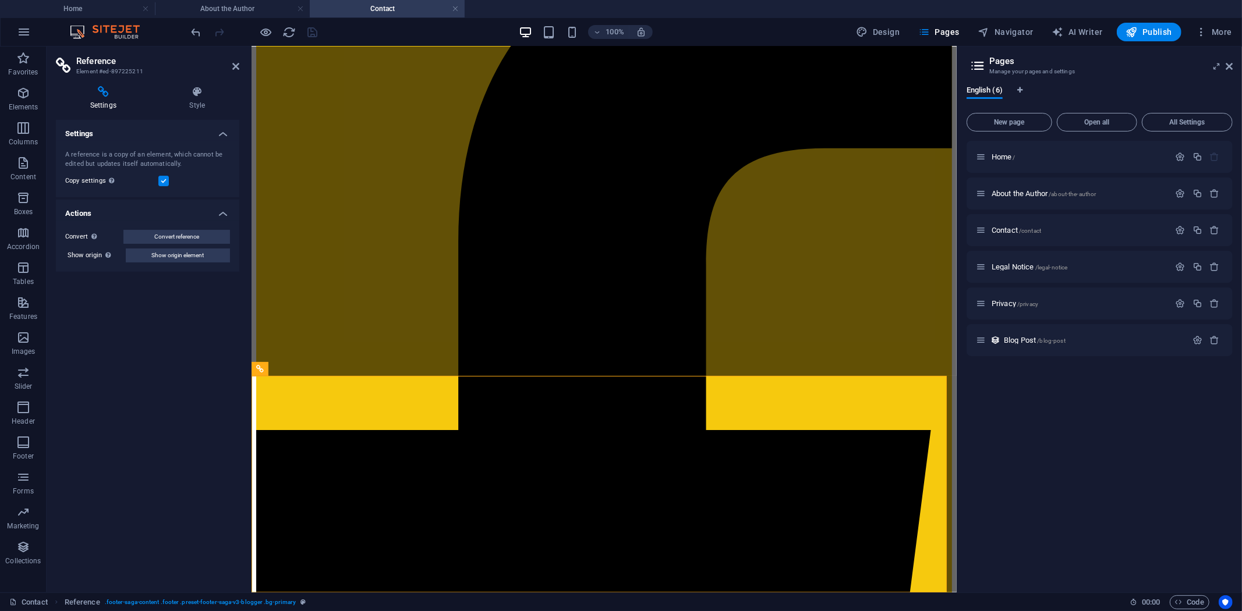
click at [164, 181] on label at bounding box center [163, 181] width 10 height 10
click at [0, 0] on input "Copy settings Use the same settings (flex, animation, position, style) as for t…" at bounding box center [0, 0] width 0 height 0
click at [164, 181] on label at bounding box center [163, 181] width 10 height 10
click at [0, 0] on input "Copy settings Use the same settings (flex, animation, position, style) as for t…" at bounding box center [0, 0] width 0 height 0
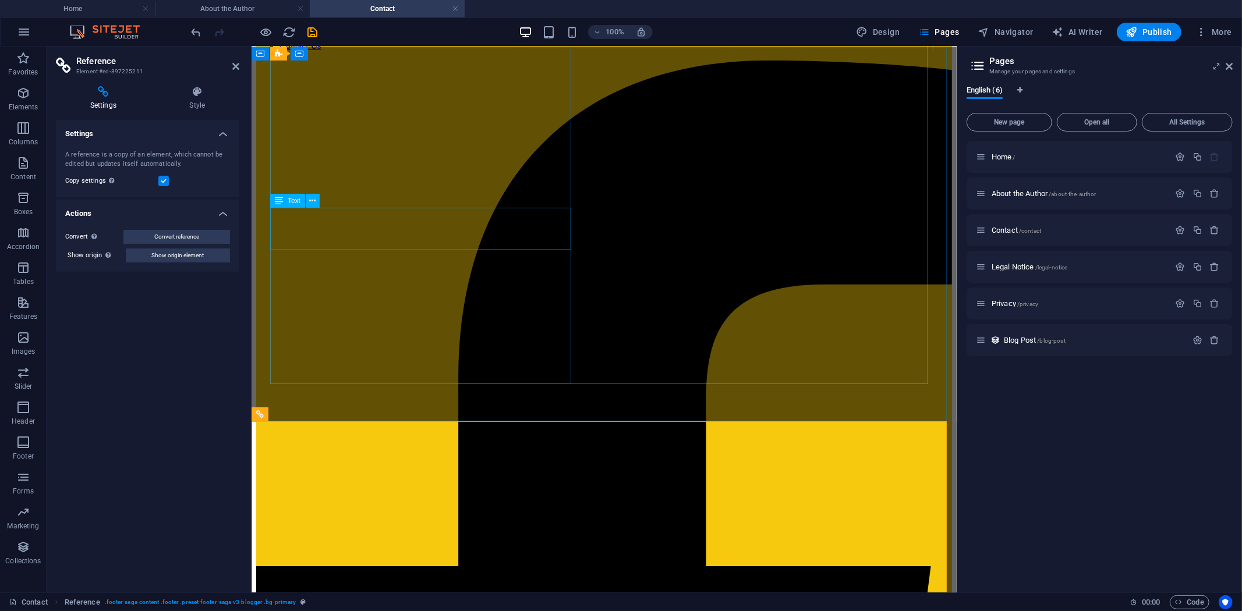
scroll to position [0, 0]
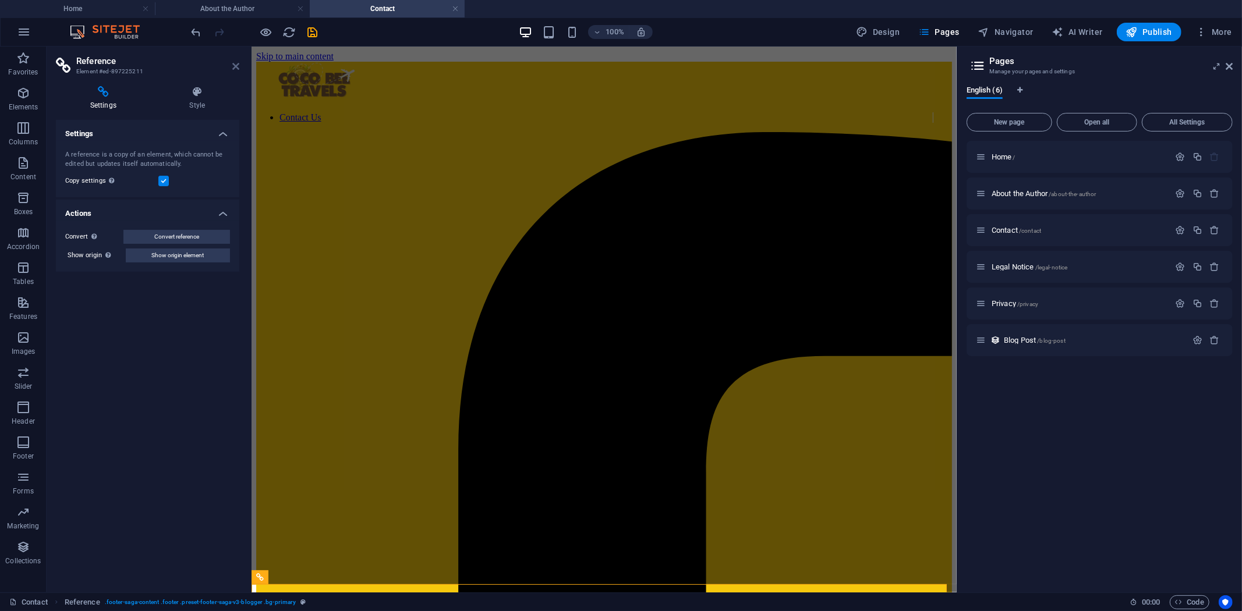
click at [235, 64] on icon at bounding box center [235, 66] width 7 height 9
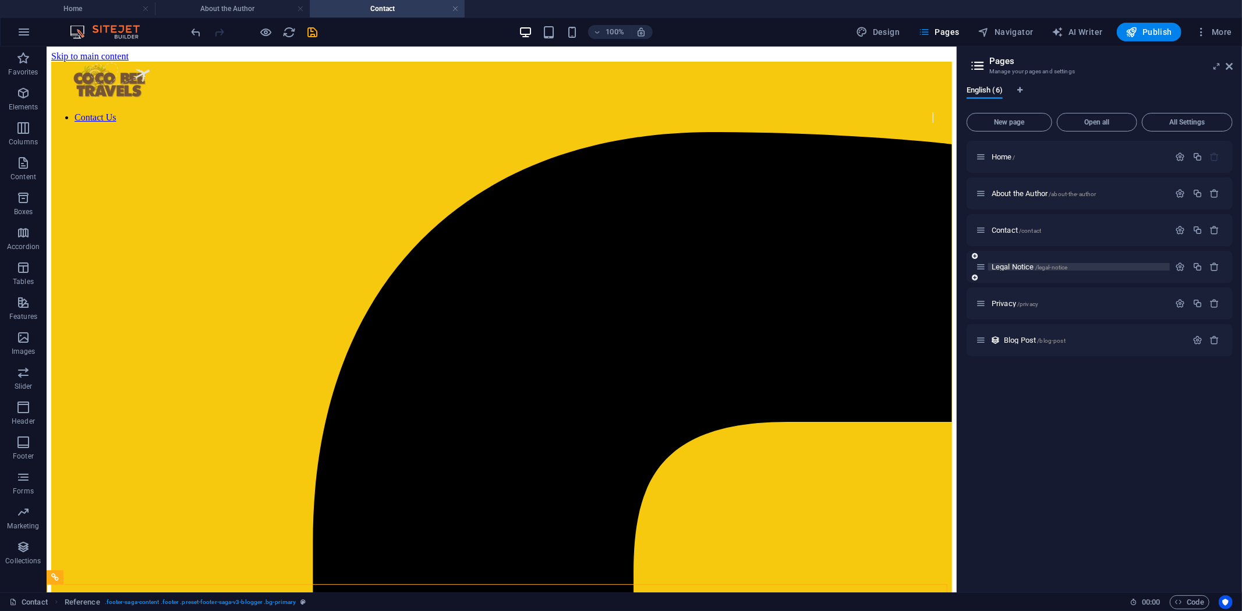
click at [1029, 263] on span "Legal Notice /legal-notice" at bounding box center [1030, 267] width 76 height 9
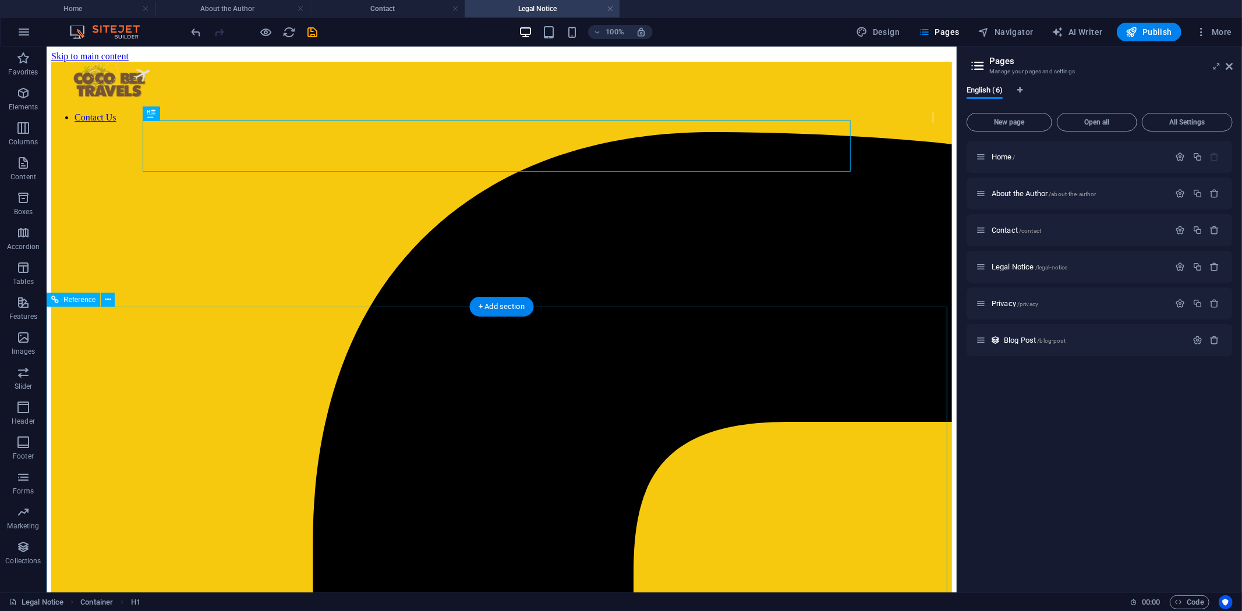
scroll to position [295, 0]
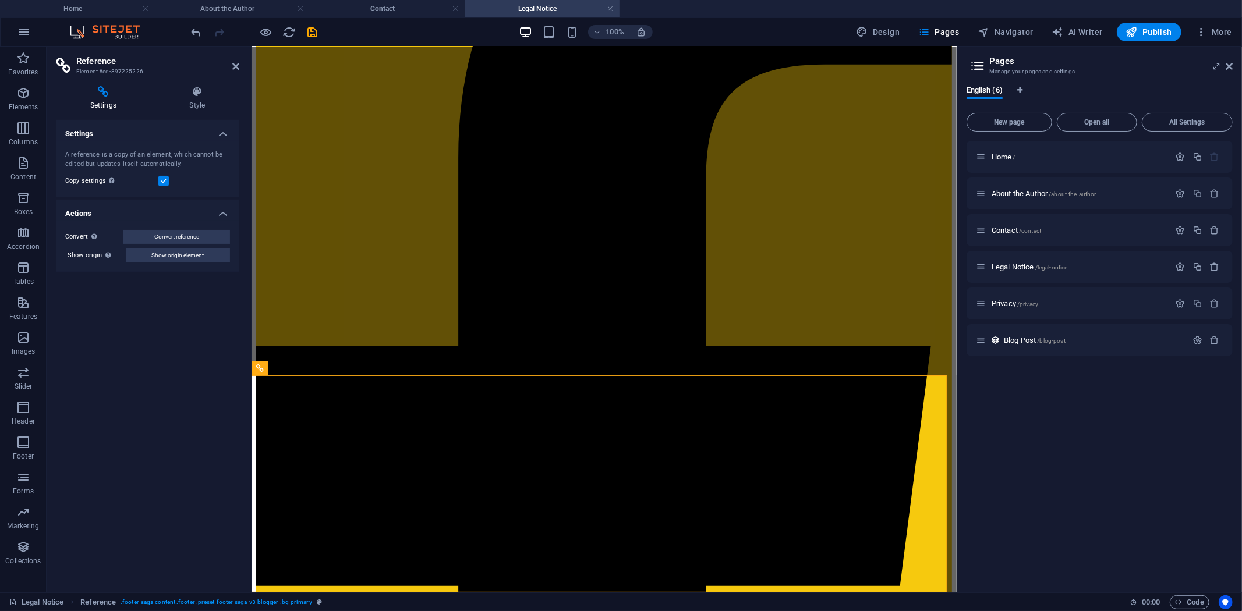
click at [165, 177] on label at bounding box center [163, 181] width 10 height 10
click at [0, 0] on input "Copy settings Use the same settings (flex, animation, position, style) as for t…" at bounding box center [0, 0] width 0 height 0
click at [165, 177] on label at bounding box center [163, 181] width 10 height 10
click at [0, 0] on input "Copy settings Use the same settings (flex, animation, position, style) as for t…" at bounding box center [0, 0] width 0 height 0
click at [234, 66] on icon at bounding box center [235, 66] width 7 height 9
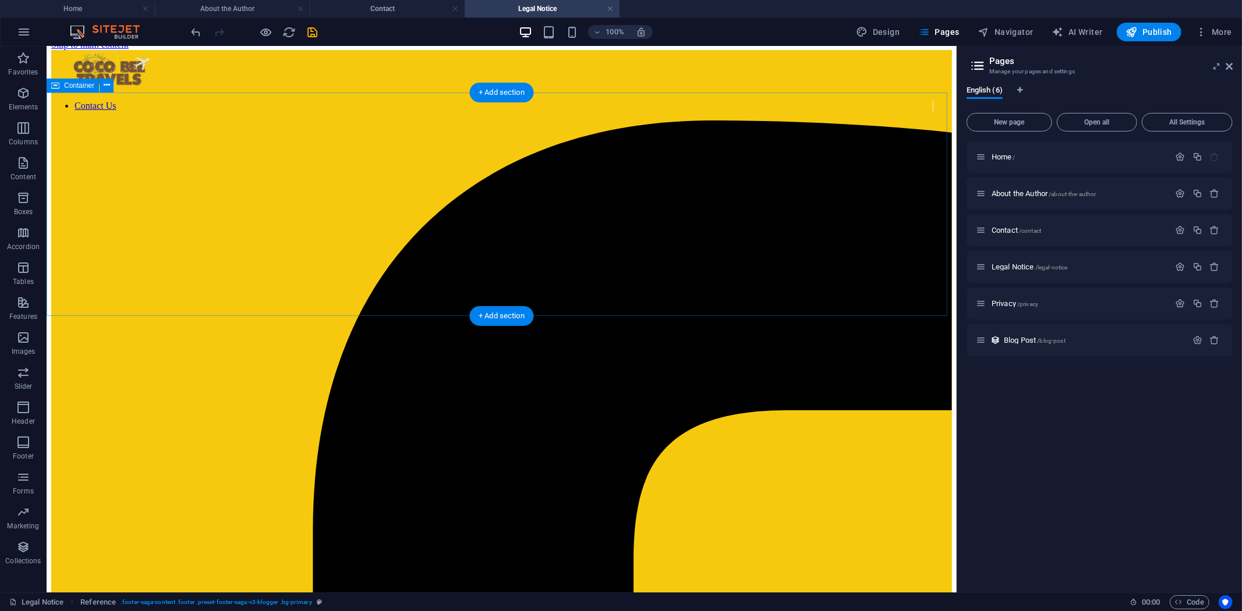
scroll to position [0, 0]
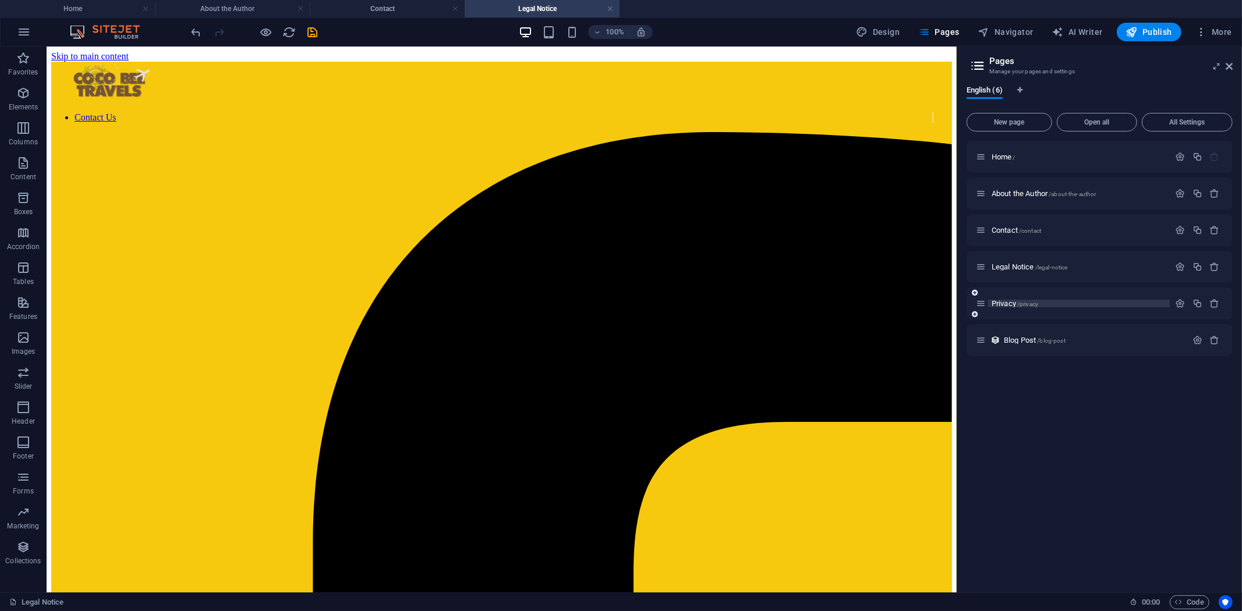
click at [1006, 304] on span "Privacy /privacy" at bounding box center [1015, 303] width 47 height 9
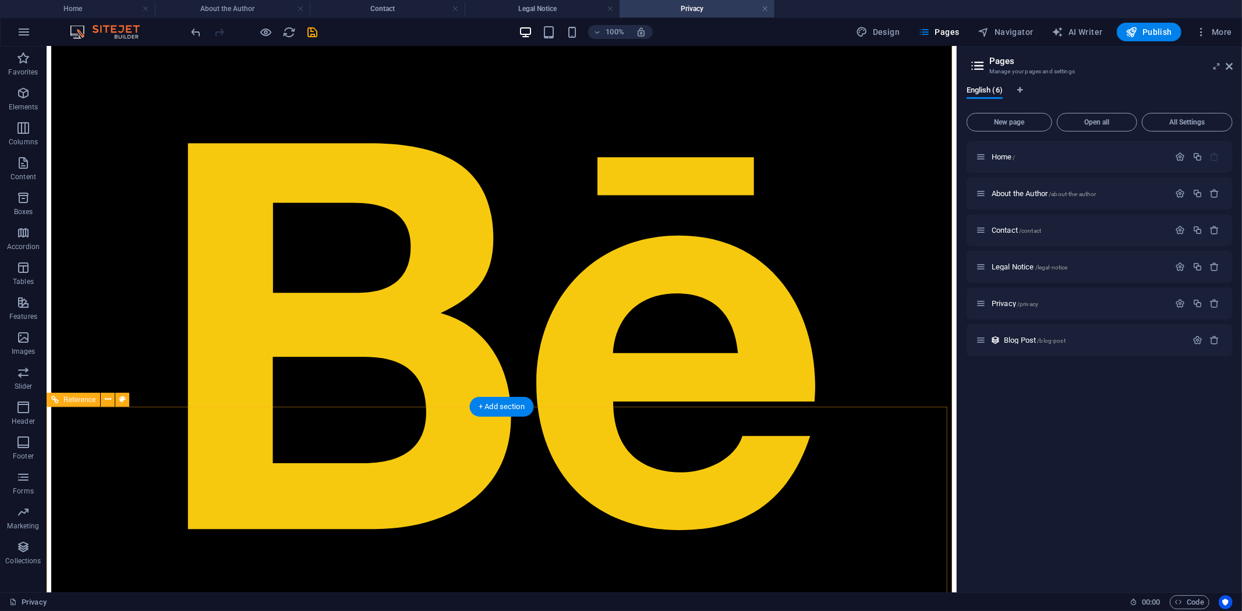
scroll to position [3661, 0]
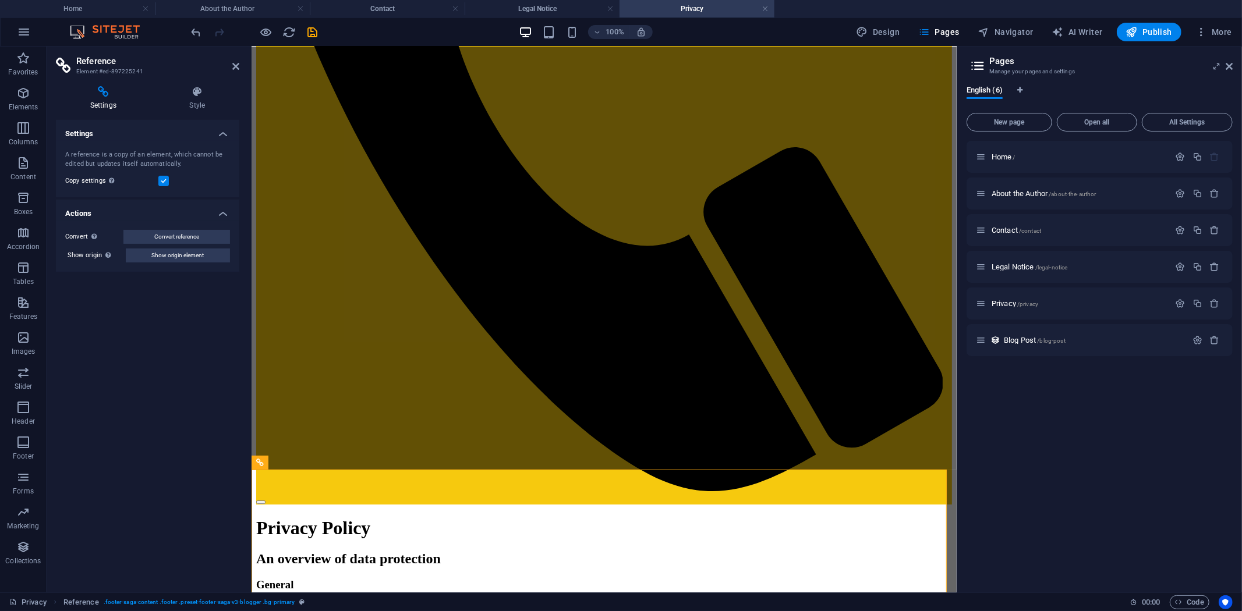
click at [165, 185] on label at bounding box center [163, 181] width 10 height 10
click at [0, 0] on input "Copy settings Use the same settings (flex, animation, position, style) as for t…" at bounding box center [0, 0] width 0 height 0
click at [161, 182] on label at bounding box center [163, 181] width 10 height 10
click at [0, 0] on input "Copy settings Use the same settings (flex, animation, position, style) as for t…" at bounding box center [0, 0] width 0 height 0
click at [230, 68] on header "Reference Element #ed-897225241" at bounding box center [147, 62] width 183 height 30
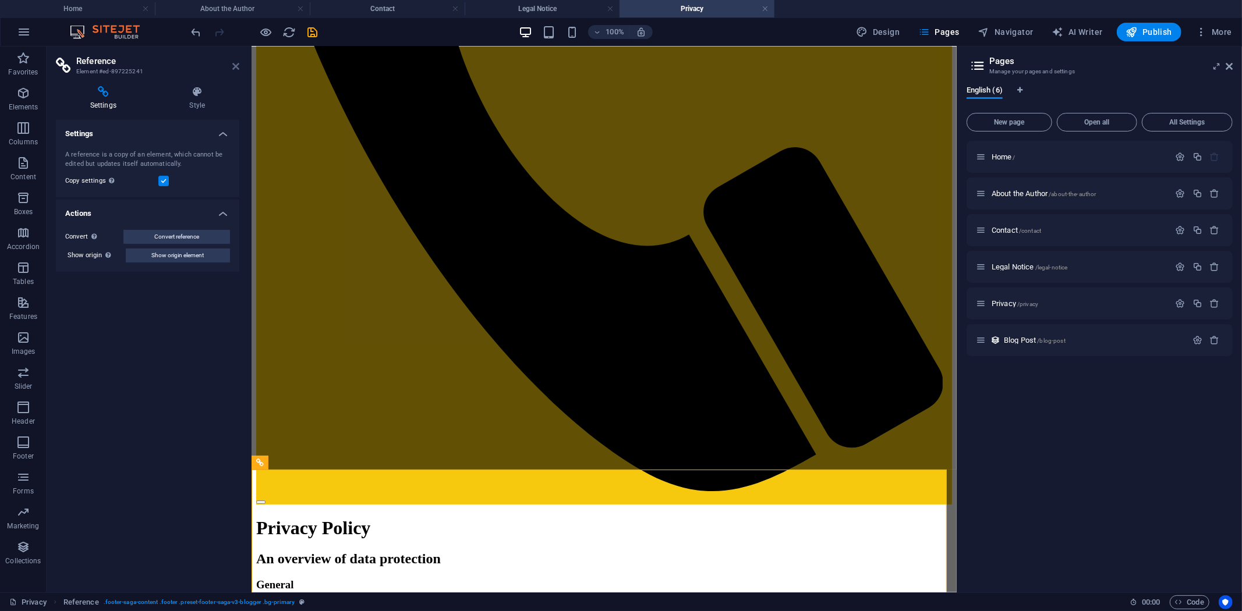
drag, startPoint x: 232, startPoint y: 66, endPoint x: 335, endPoint y: 67, distance: 103.7
click at [232, 66] on icon at bounding box center [235, 66] width 7 height 9
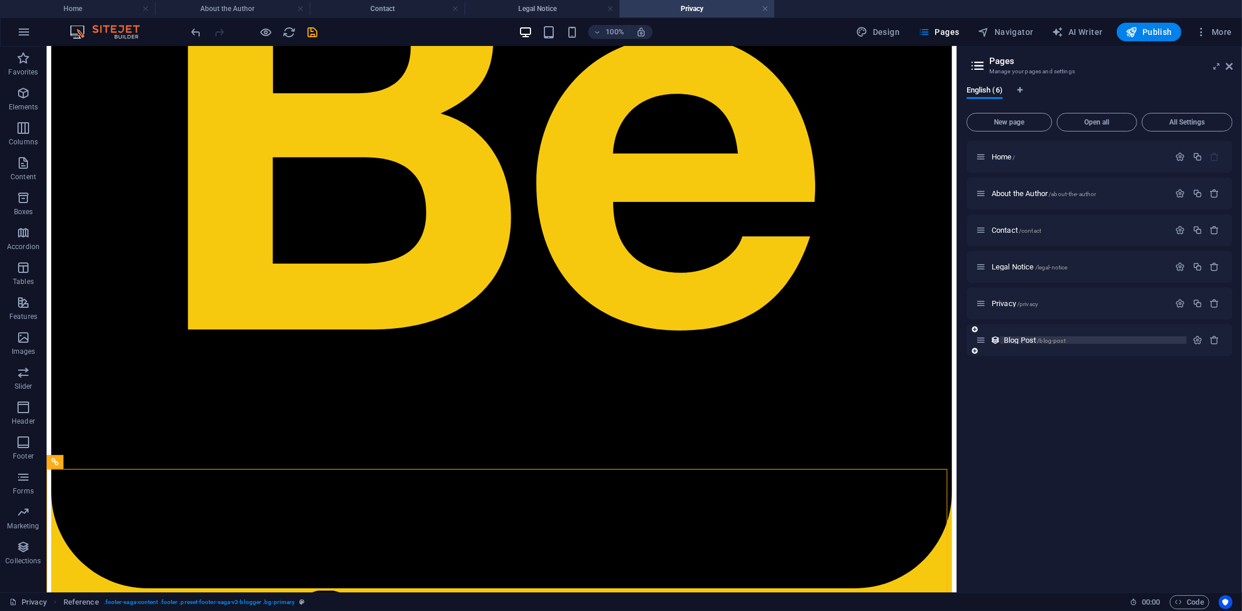
click at [1020, 344] on span "Blog Post /blog-post" at bounding box center [1035, 340] width 62 height 9
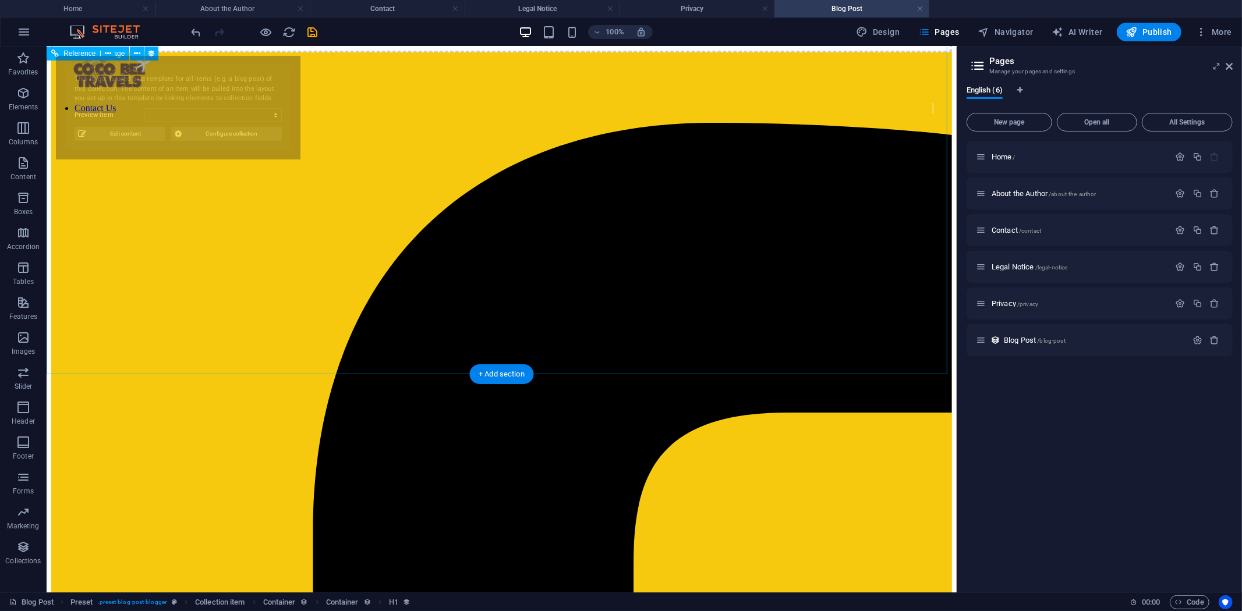
scroll to position [0, 0]
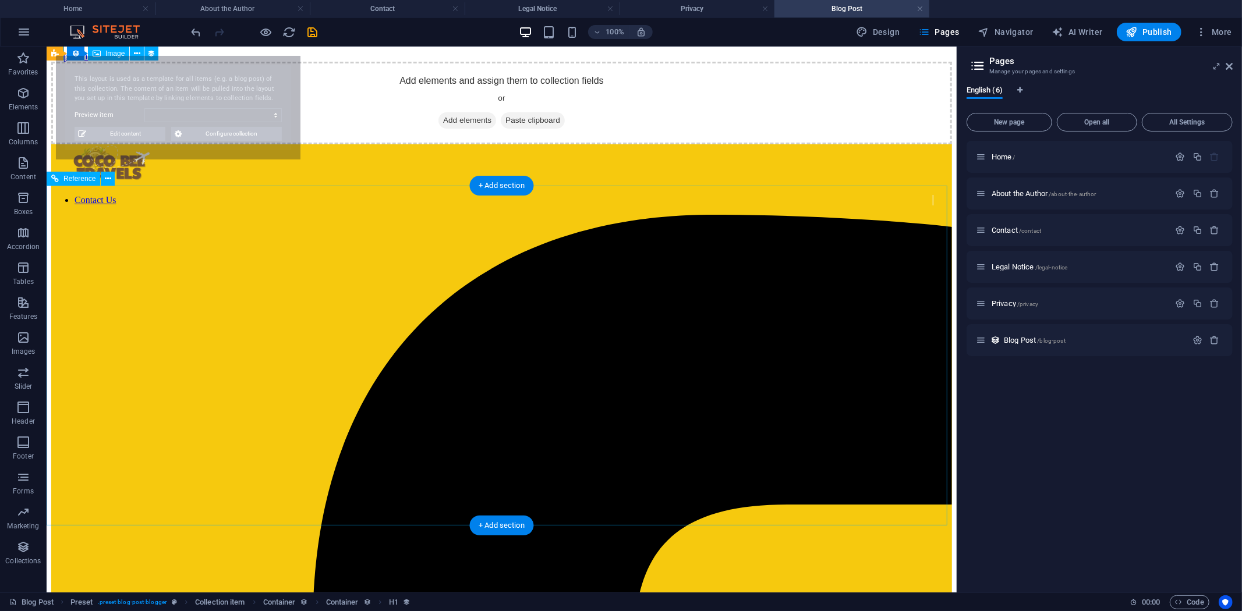
select select "68b630eff88e31ea260ba40c"
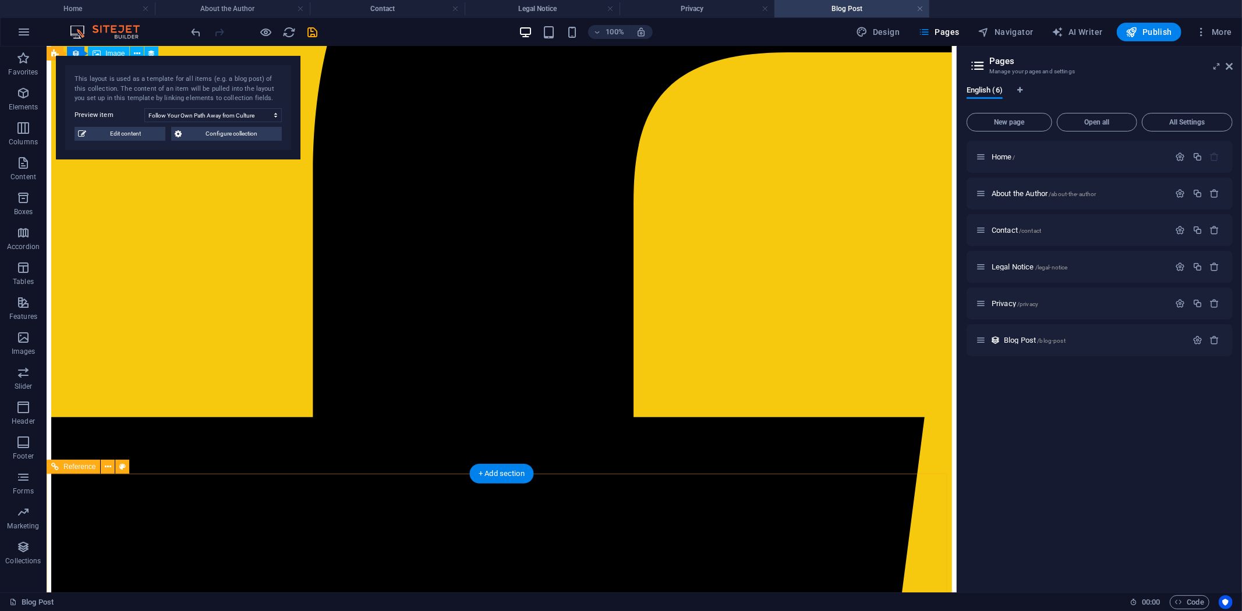
scroll to position [555, 0]
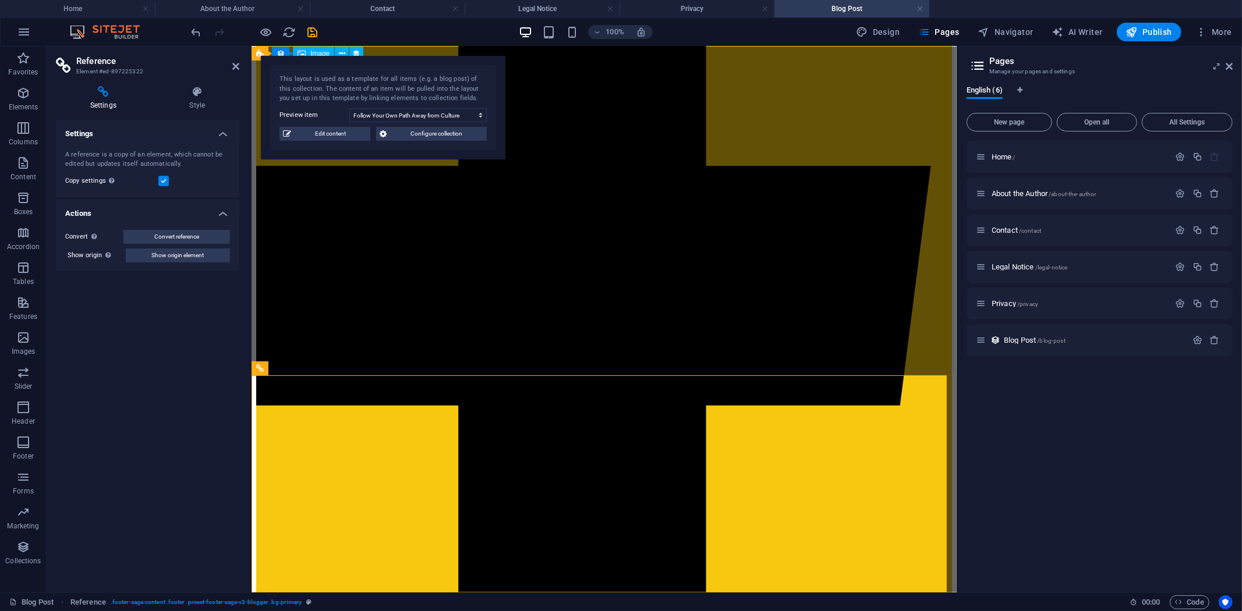
scroll to position [551, 0]
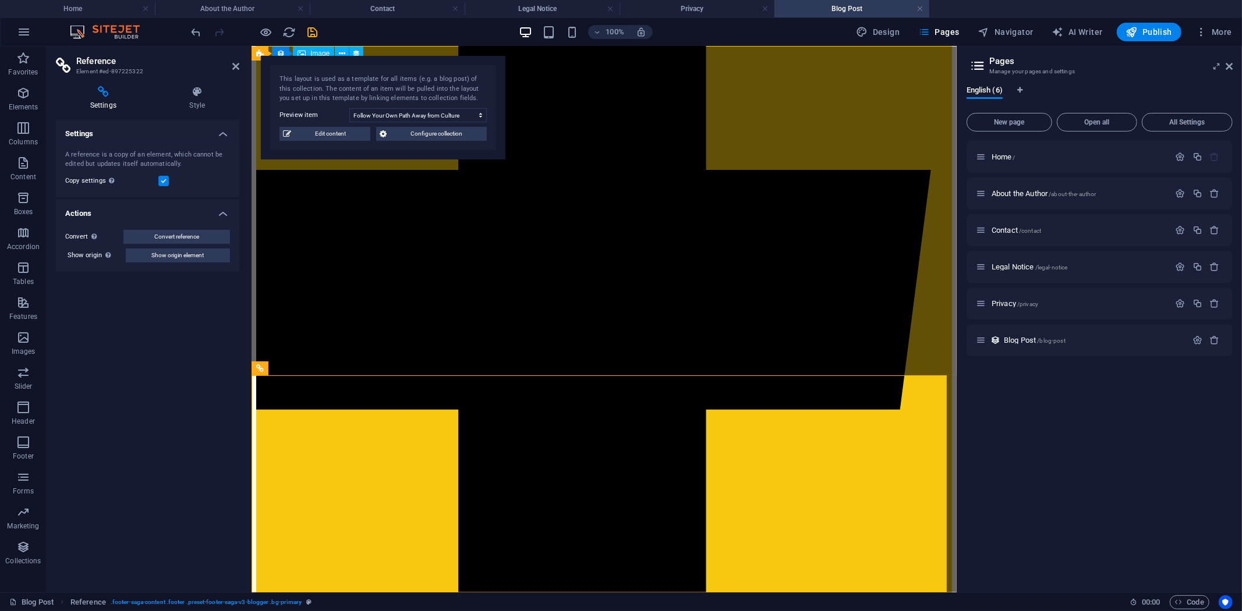
click at [163, 184] on label at bounding box center [163, 181] width 10 height 10
click at [0, 0] on input "Copy settings Use the same settings (flex, animation, position, style) as for t…" at bounding box center [0, 0] width 0 height 0
click at [163, 184] on label at bounding box center [163, 181] width 10 height 10
click at [0, 0] on input "Copy settings Use the same settings (flex, animation, position, style) as for t…" at bounding box center [0, 0] width 0 height 0
click at [238, 65] on icon at bounding box center [235, 66] width 7 height 9
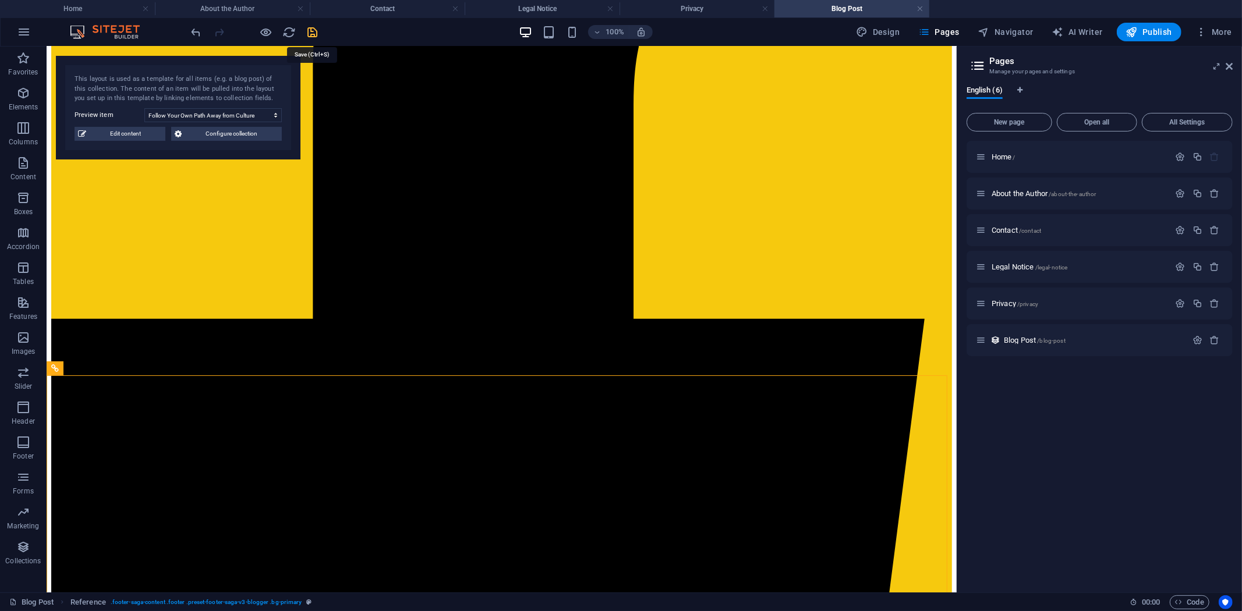
click at [310, 33] on icon "save" at bounding box center [312, 32] width 13 height 13
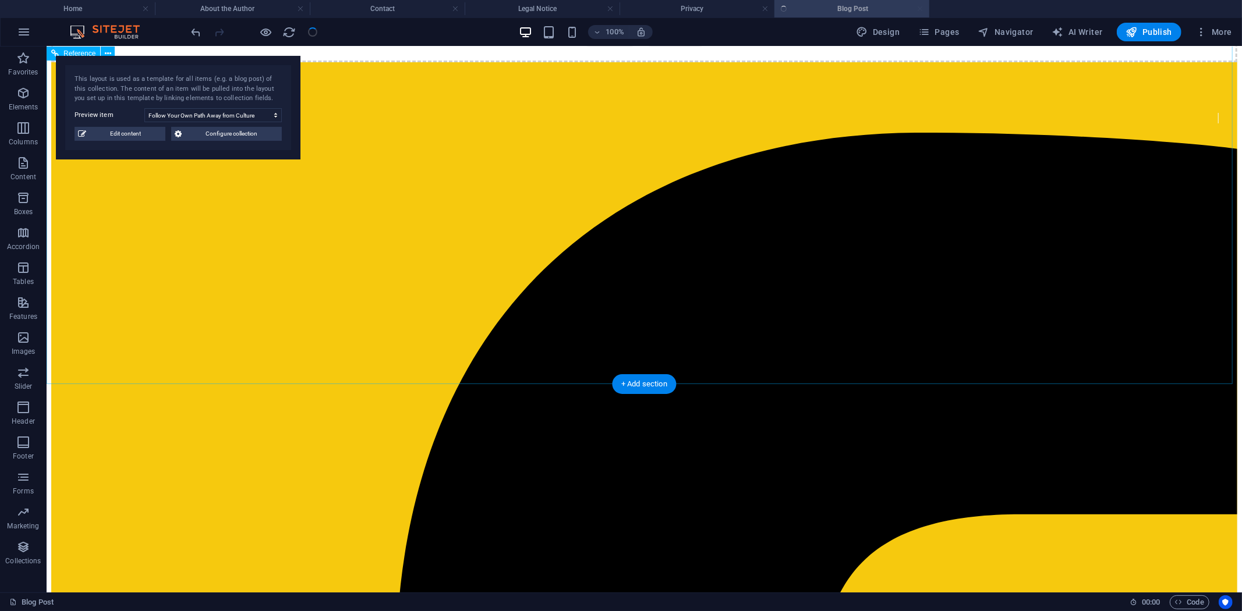
scroll to position [0, 0]
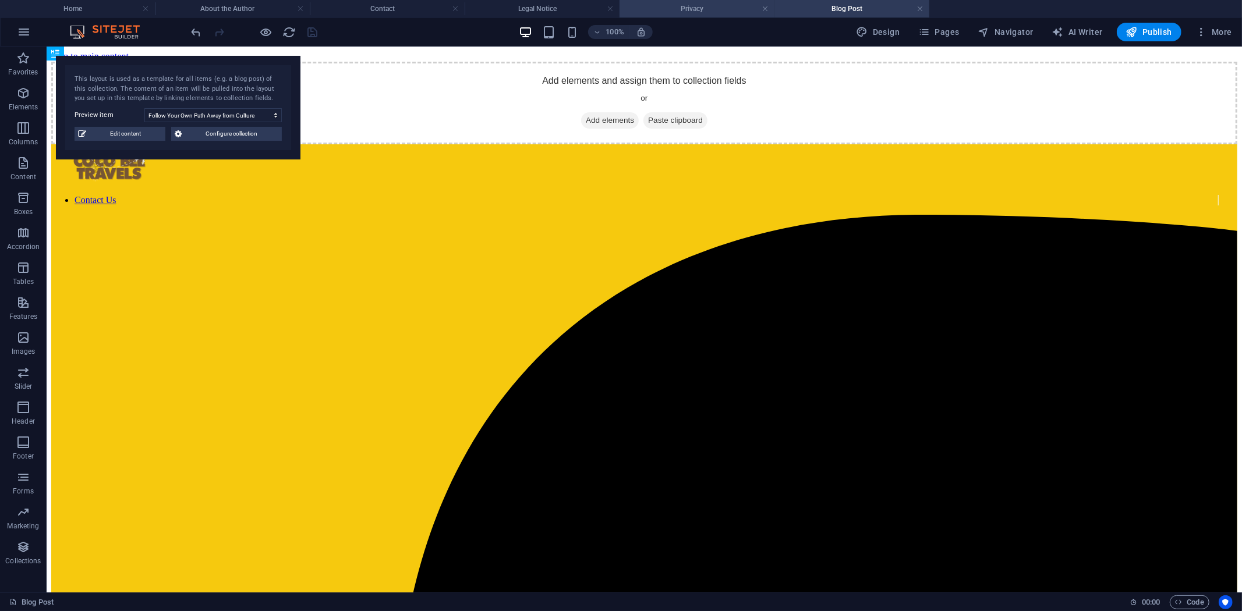
click at [717, 6] on h4 "Privacy" at bounding box center [697, 8] width 155 height 13
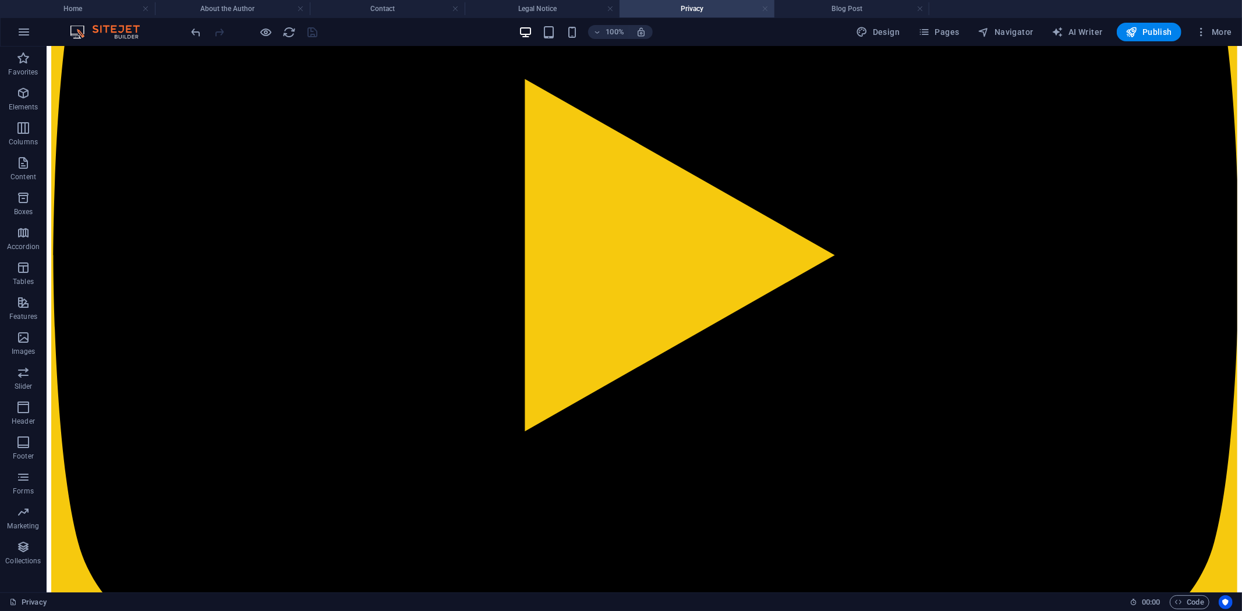
click at [764, 9] on link at bounding box center [765, 8] width 7 height 11
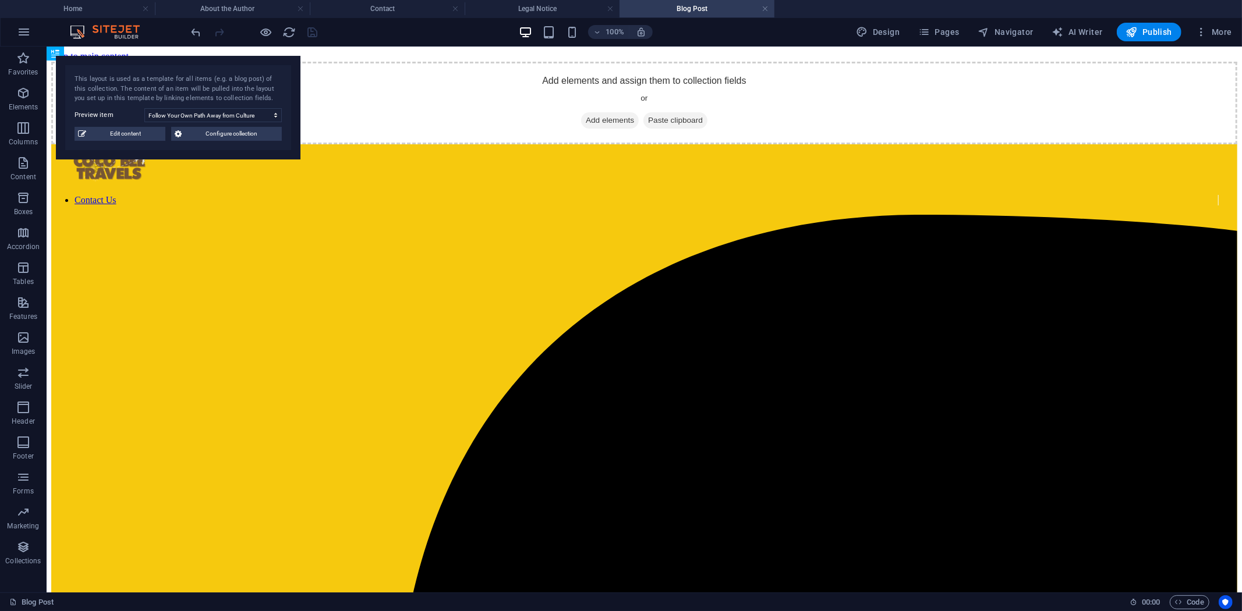
click at [769, 9] on h4 "Blog Post" at bounding box center [697, 8] width 155 height 13
click at [763, 8] on link at bounding box center [765, 8] width 7 height 11
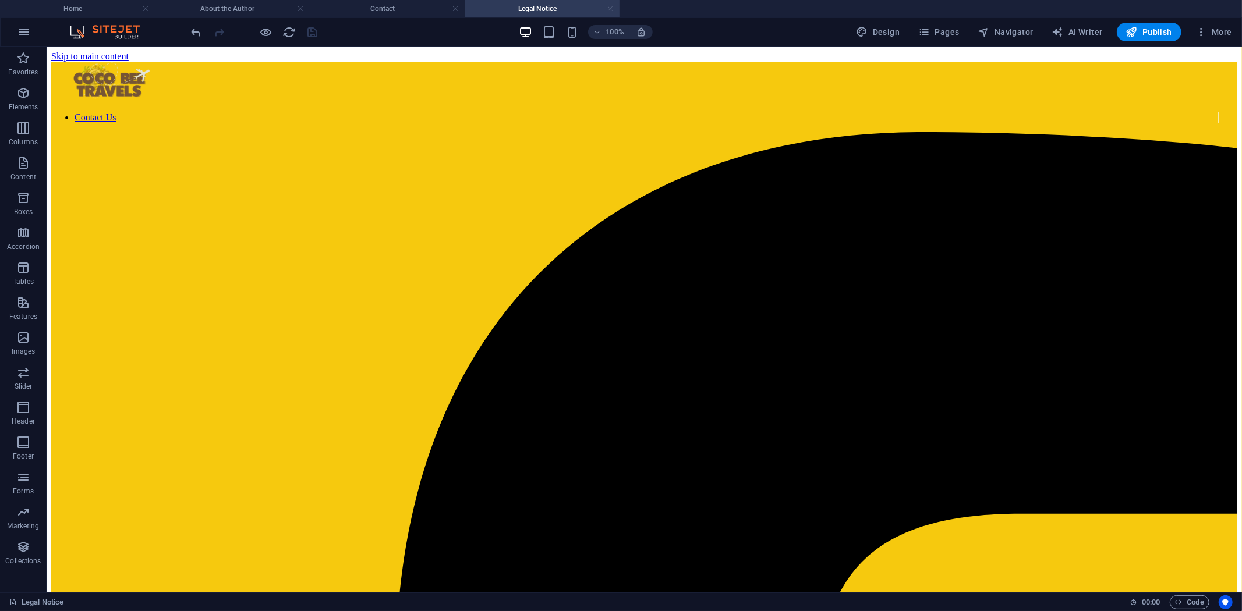
click at [613, 7] on link at bounding box center [610, 8] width 7 height 11
click at [454, 8] on link at bounding box center [455, 8] width 7 height 11
click at [299, 8] on link at bounding box center [300, 8] width 7 height 11
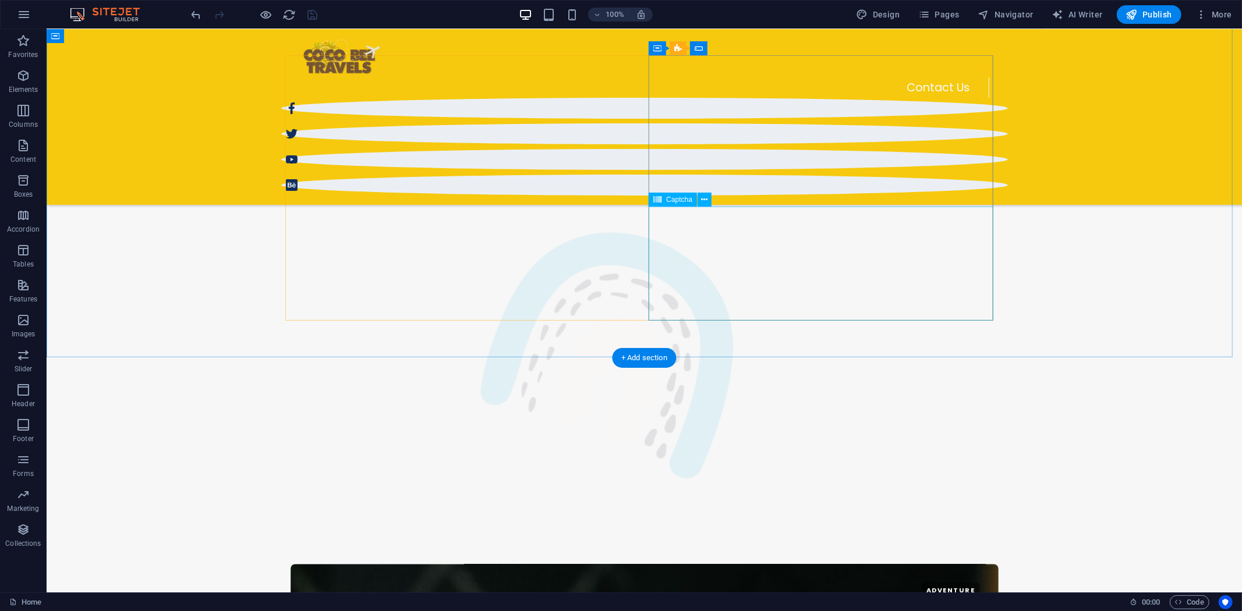
scroll to position [1678, 0]
